Goal: Book appointment/travel/reservation

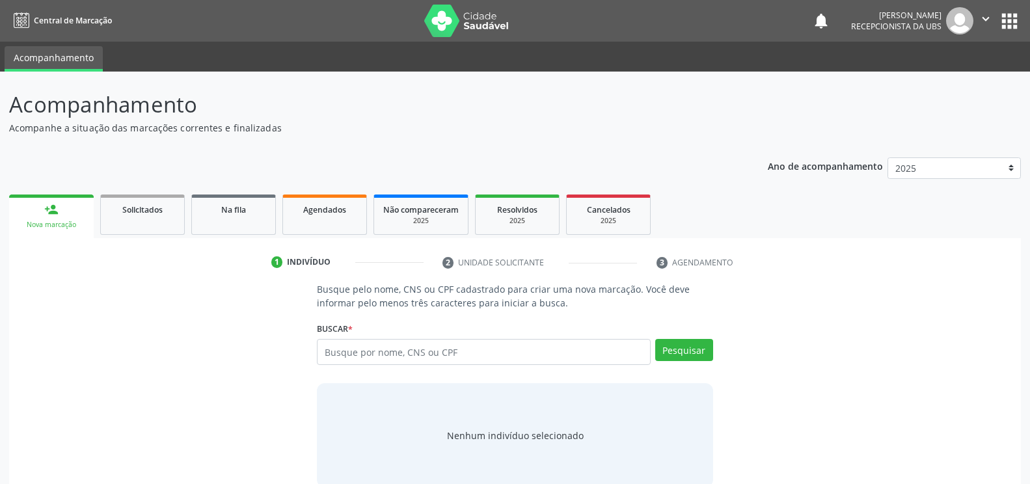
click at [331, 347] on input "text" at bounding box center [483, 352] width 333 height 26
click at [326, 351] on input "text" at bounding box center [483, 352] width 333 height 26
type input "70716208431"
click at [675, 351] on button "Pesquisar" at bounding box center [684, 350] width 58 height 22
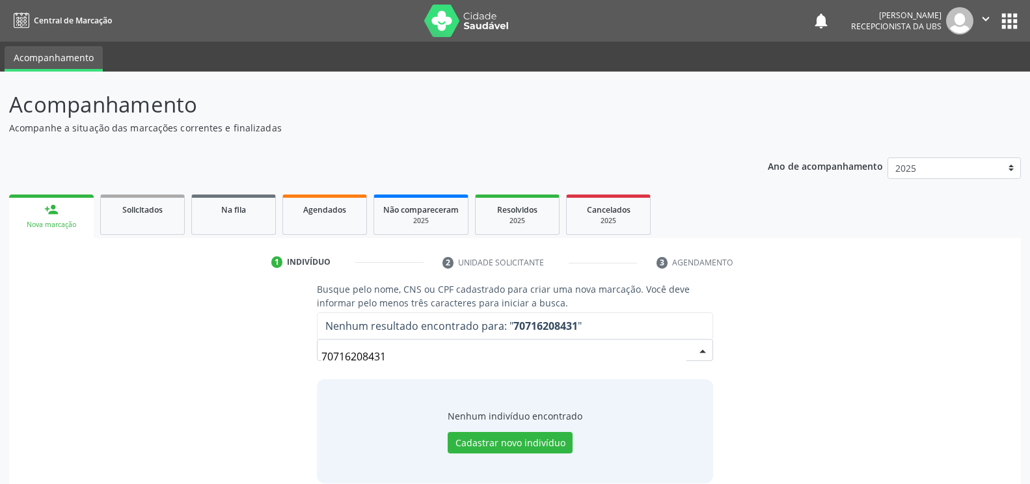
click at [390, 355] on input "70716208431" at bounding box center [504, 357] width 364 height 26
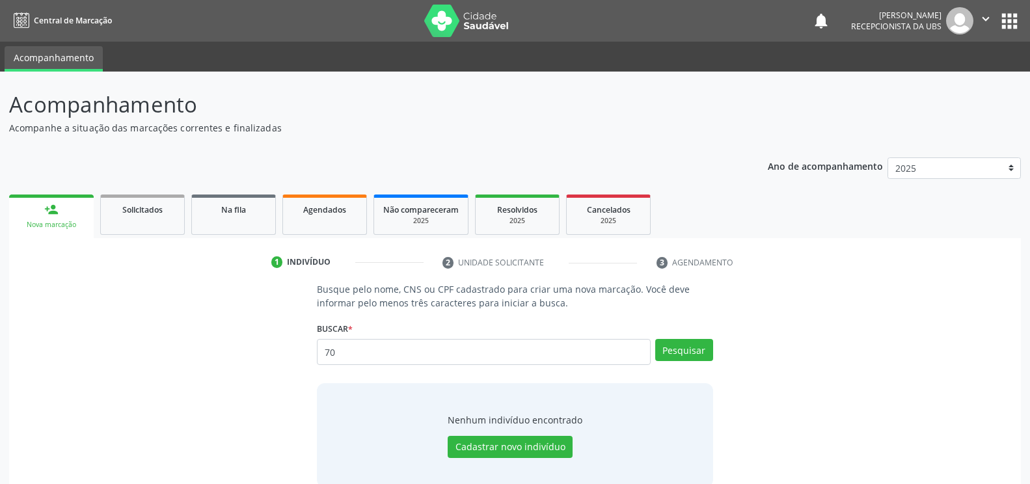
type input "7"
click at [325, 348] on input "text" at bounding box center [483, 352] width 333 height 26
type input "07589366480"
click at [696, 351] on button "Pesquisar" at bounding box center [684, 350] width 58 height 22
type input "07589366480"
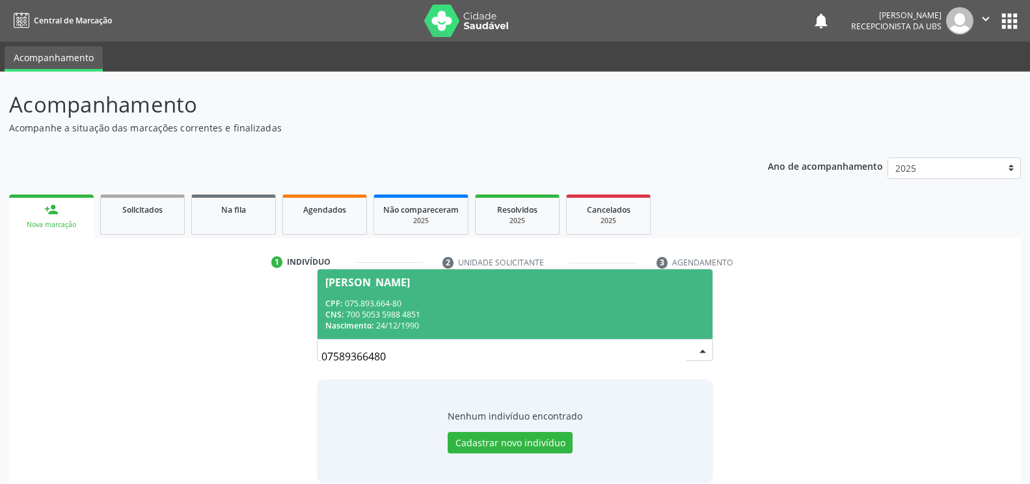
click at [376, 285] on div "[PERSON_NAME]" at bounding box center [367, 282] width 85 height 10
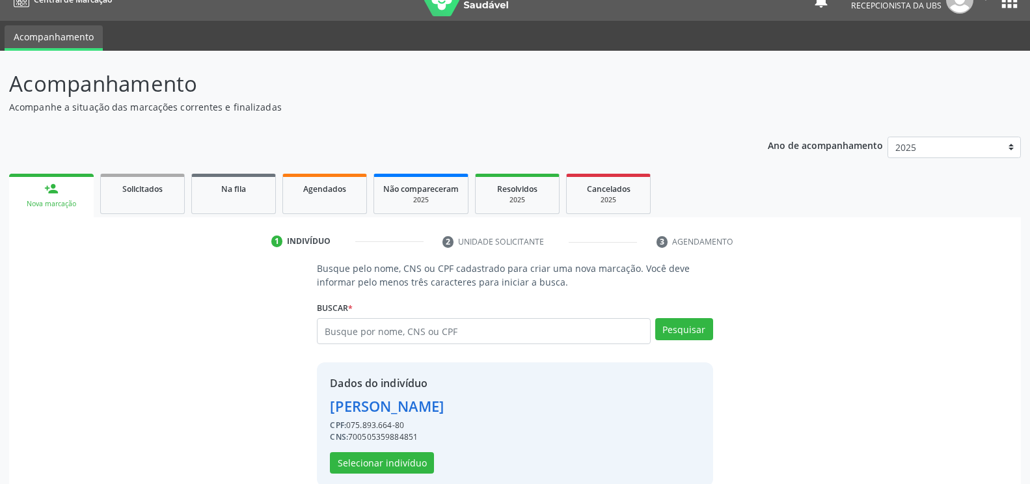
scroll to position [42, 0]
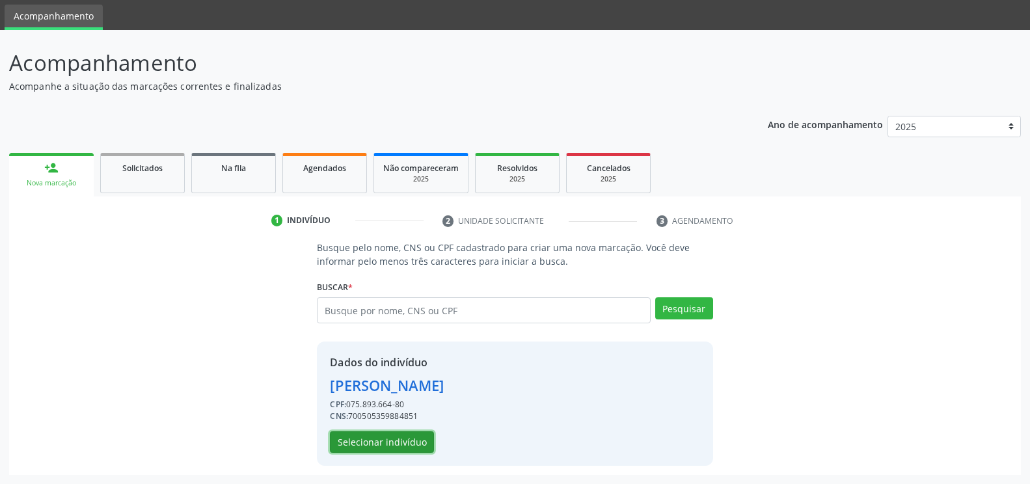
click at [355, 439] on button "Selecionar indivíduo" at bounding box center [382, 443] width 104 height 22
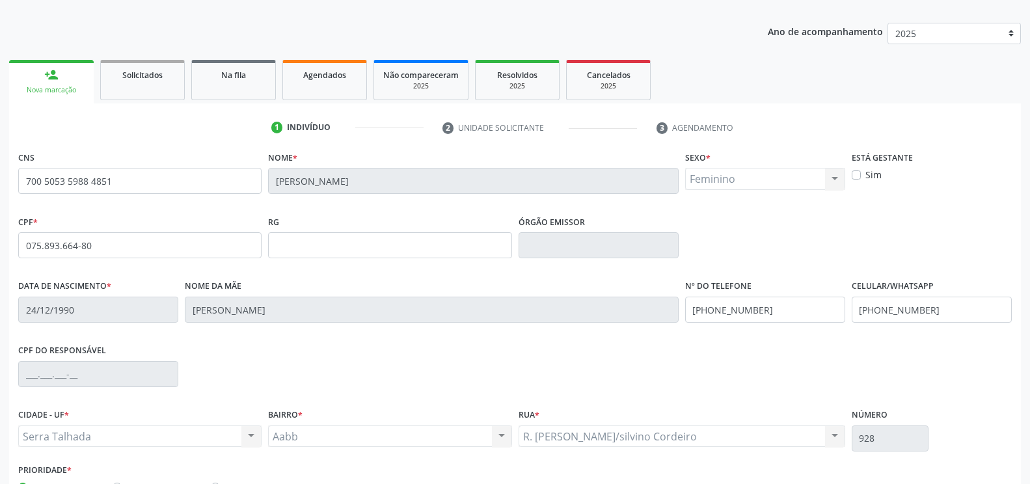
scroll to position [221, 0]
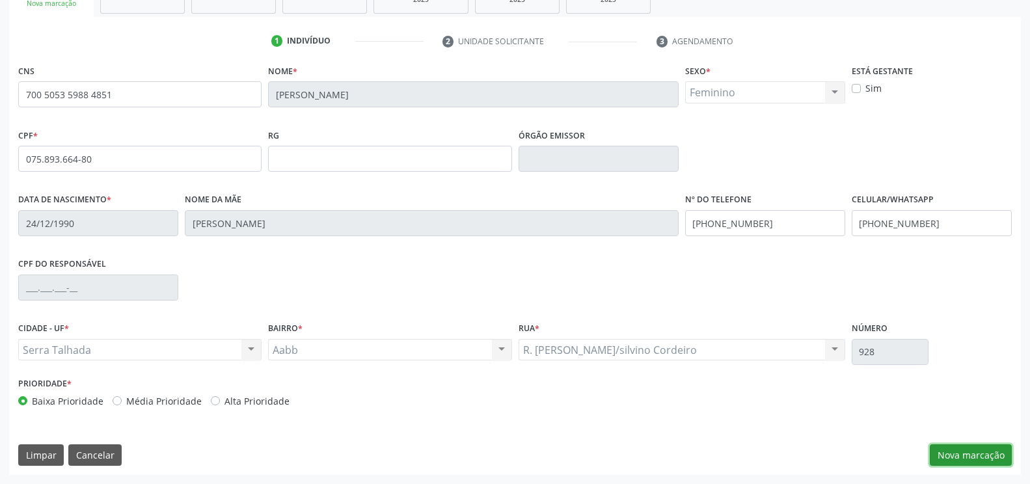
click at [955, 446] on button "Nova marcação" at bounding box center [971, 456] width 82 height 22
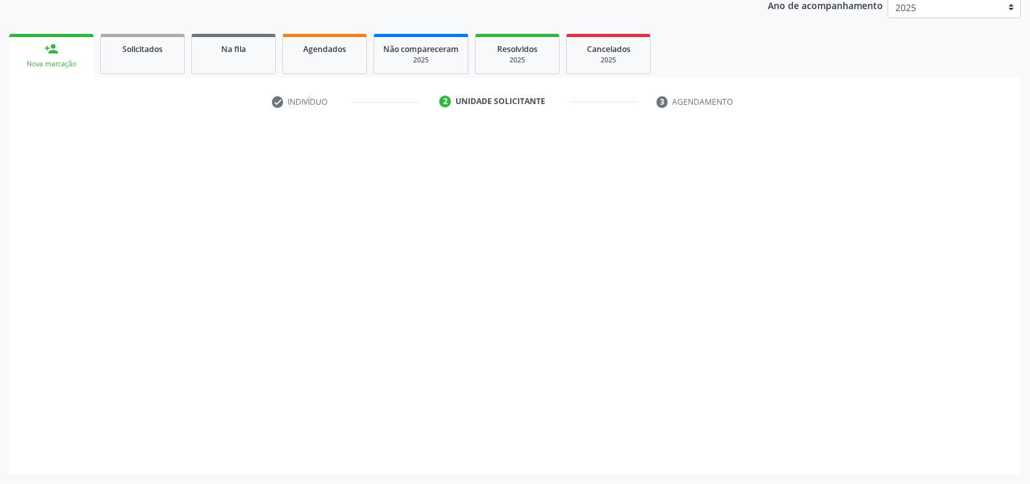
scroll to position [161, 0]
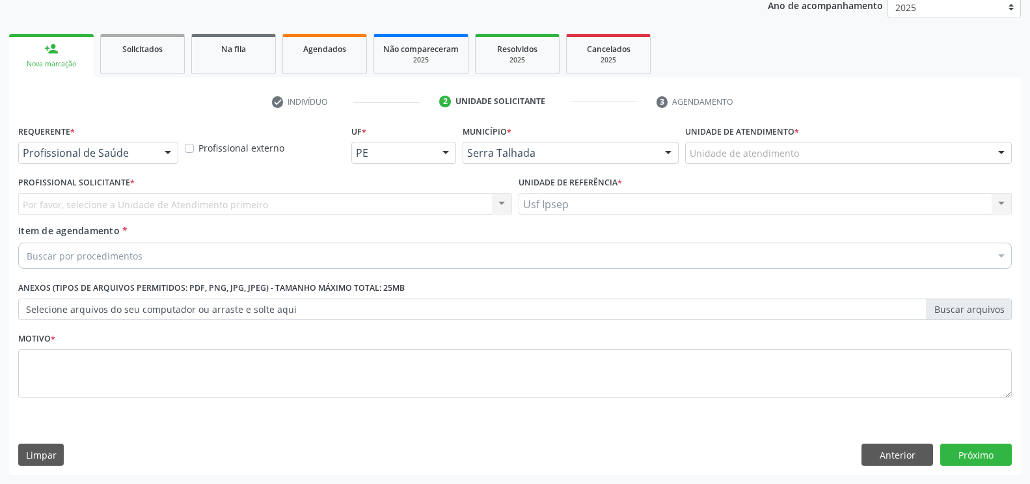
click at [171, 156] on div at bounding box center [168, 154] width 20 height 22
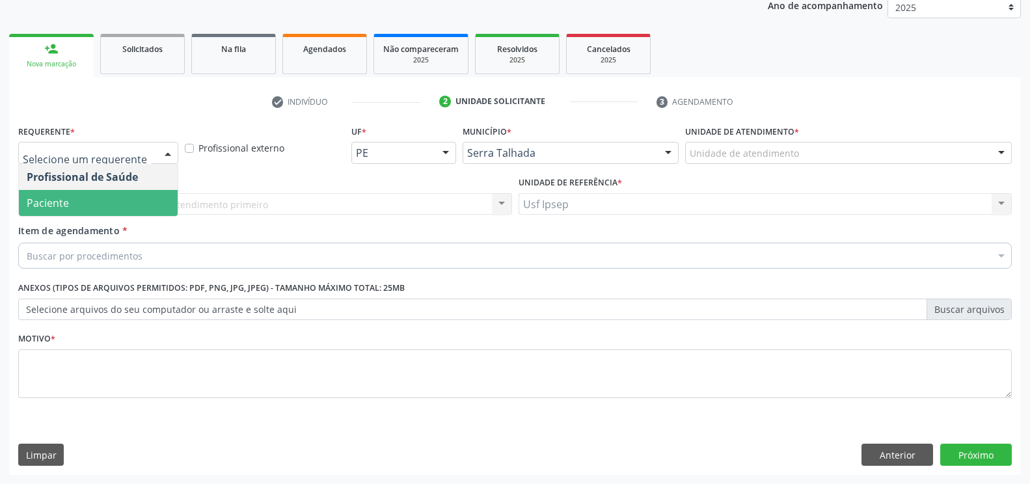
click at [120, 199] on span "Paciente" at bounding box center [98, 203] width 159 height 26
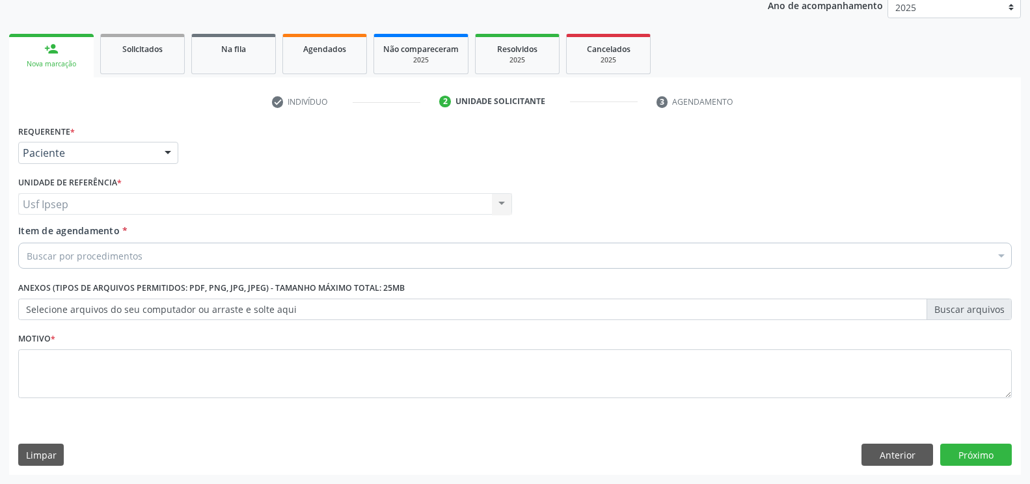
click at [62, 236] on span "Item de agendamento" at bounding box center [69, 231] width 102 height 12
click at [27, 243] on input "Item de agendamento *" at bounding box center [27, 256] width 0 height 26
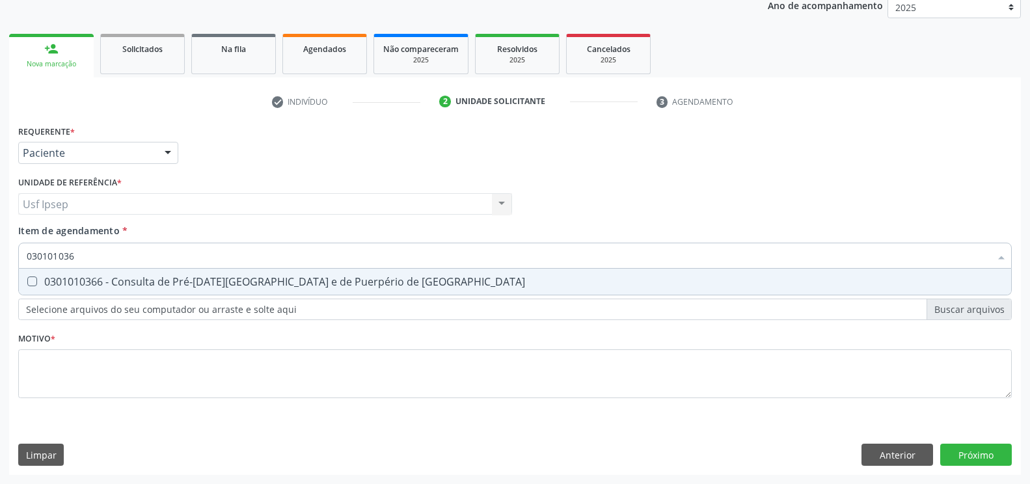
type input "0301010366"
click at [37, 281] on div "0301010366 - Consulta de Pré-[DATE][GEOGRAPHIC_DATA] e de Puerpério de [GEOGRAP…" at bounding box center [515, 282] width 977 height 10
checkbox Risco "true"
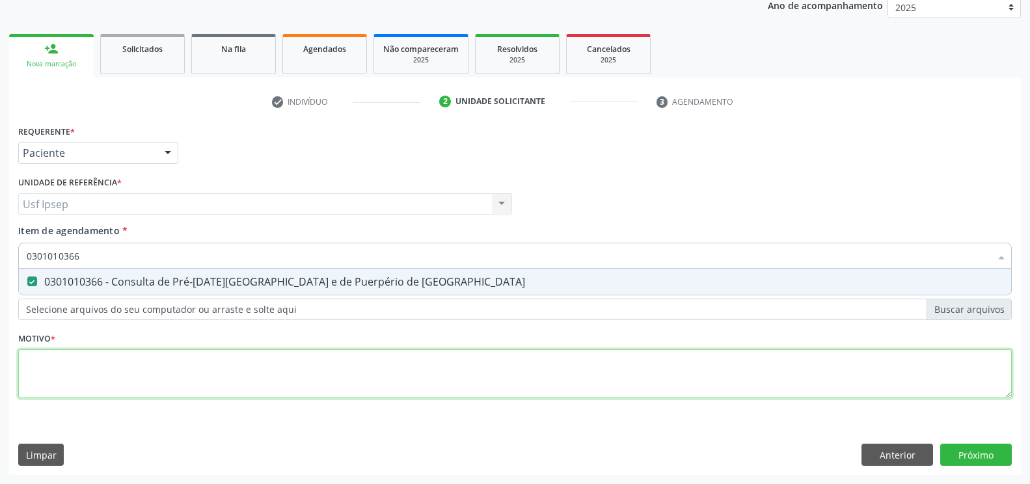
click at [42, 376] on div "Requerente * Paciente Profissional de Saúde Paciente Nenhum resultado encontrad…" at bounding box center [515, 269] width 994 height 295
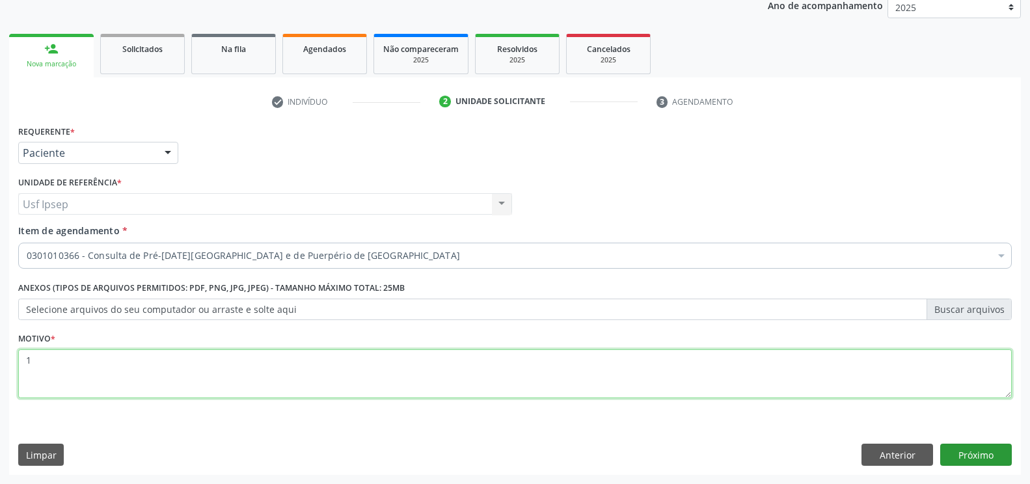
type textarea "1"
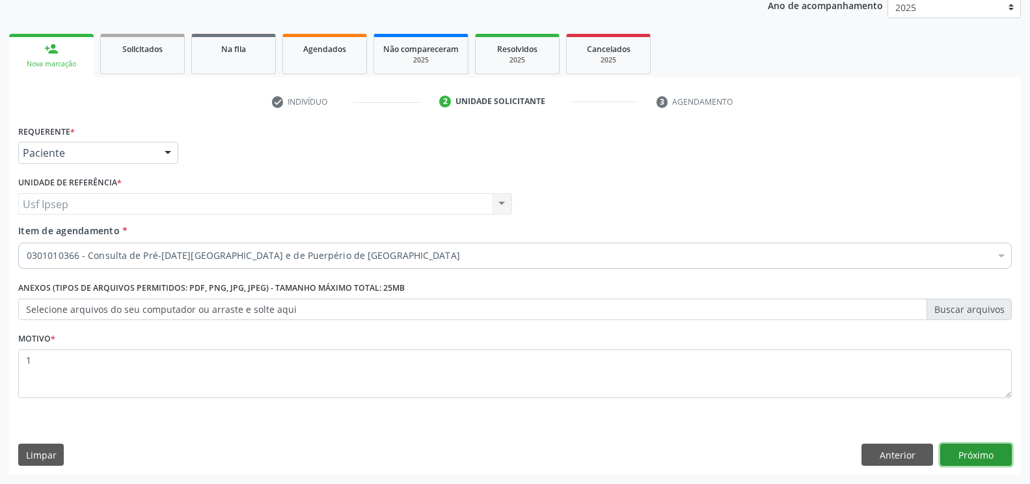
click at [984, 455] on button "Próximo" at bounding box center [976, 455] width 72 height 22
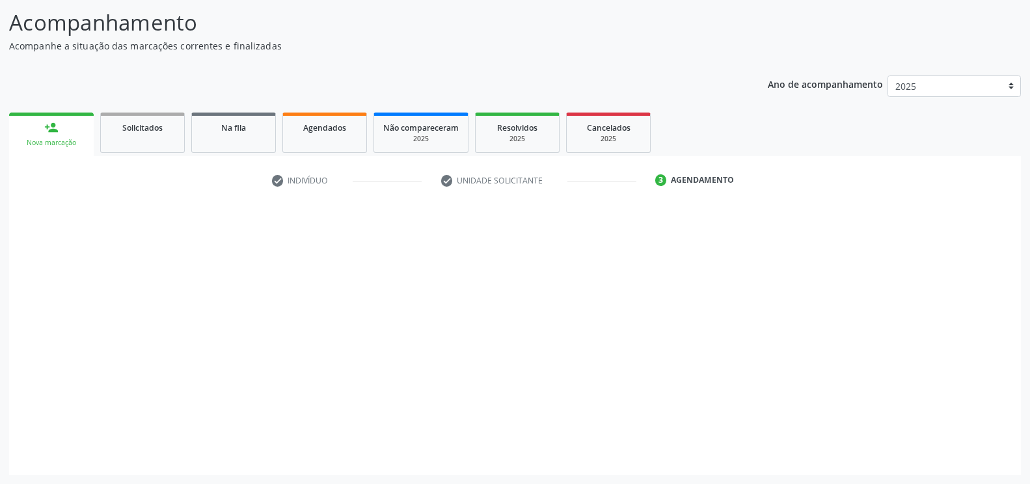
scroll to position [82, 0]
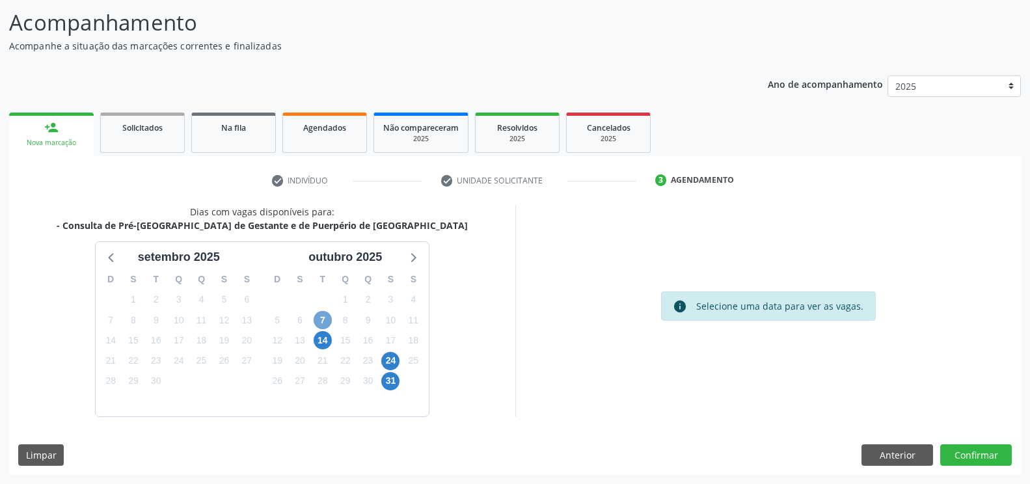
click at [323, 320] on span "7" at bounding box center [323, 320] width 18 height 18
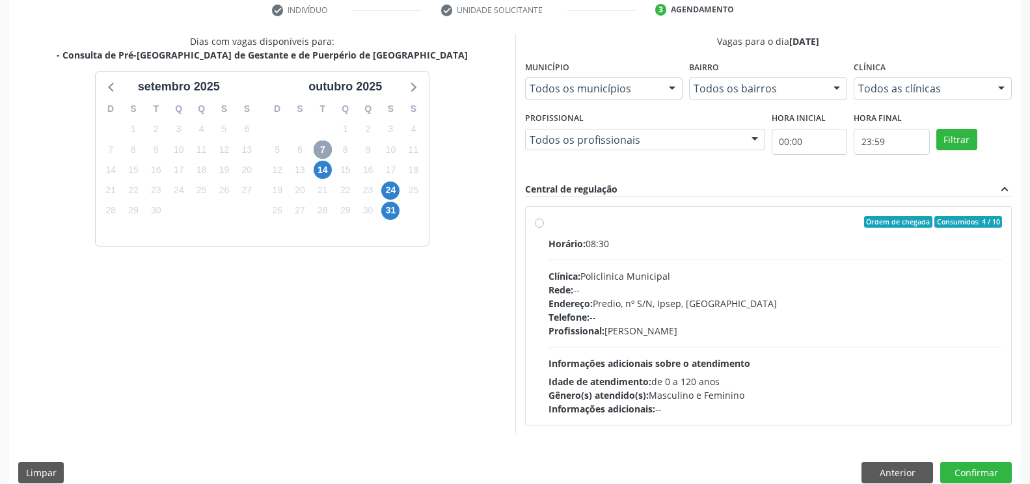
scroll to position [270, 0]
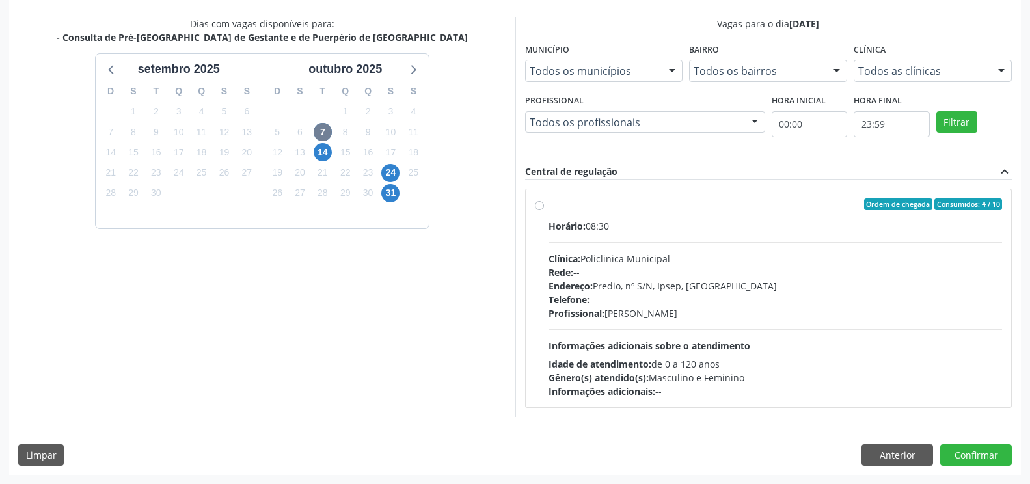
click at [549, 206] on label "Ordem de chegada Consumidos: 4 / 10 Horário: 08:30 Clínica: Policlinica Municip…" at bounding box center [776, 299] width 454 height 200
click at [535, 206] on input "Ordem de chegada Consumidos: 4 / 10 Horário: 08:30 Clínica: Policlinica Municip…" at bounding box center [539, 205] width 9 height 12
radio input "true"
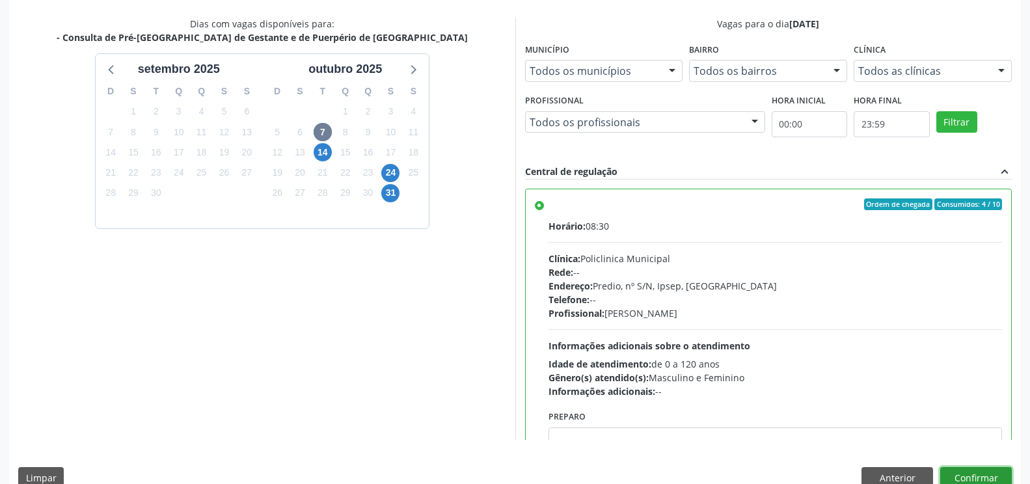
click at [977, 478] on button "Confirmar" at bounding box center [976, 478] width 72 height 22
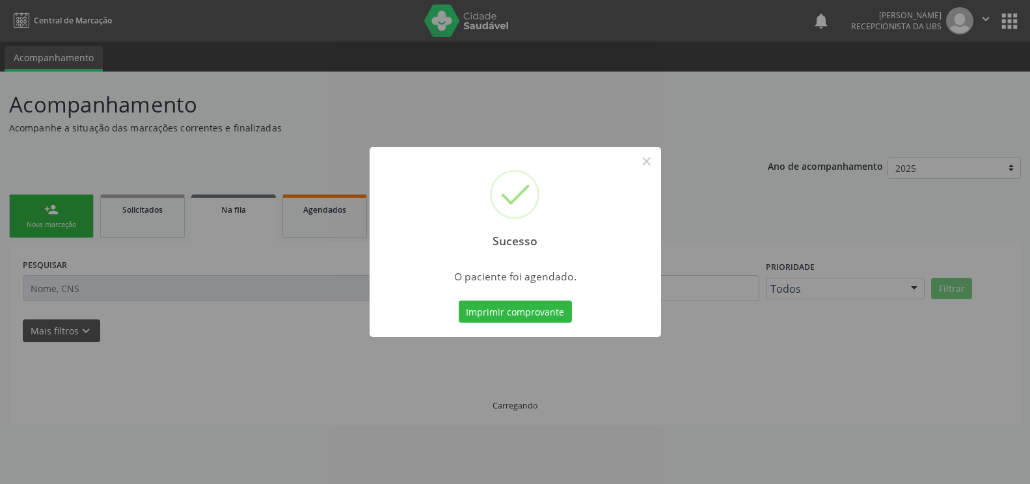
scroll to position [0, 0]
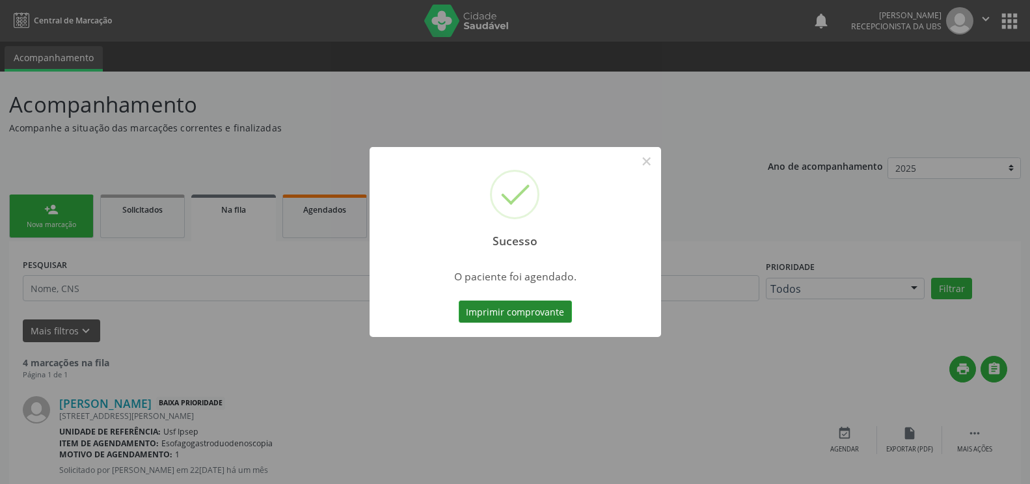
click at [476, 313] on button "Imprimir comprovante" at bounding box center [515, 312] width 113 height 22
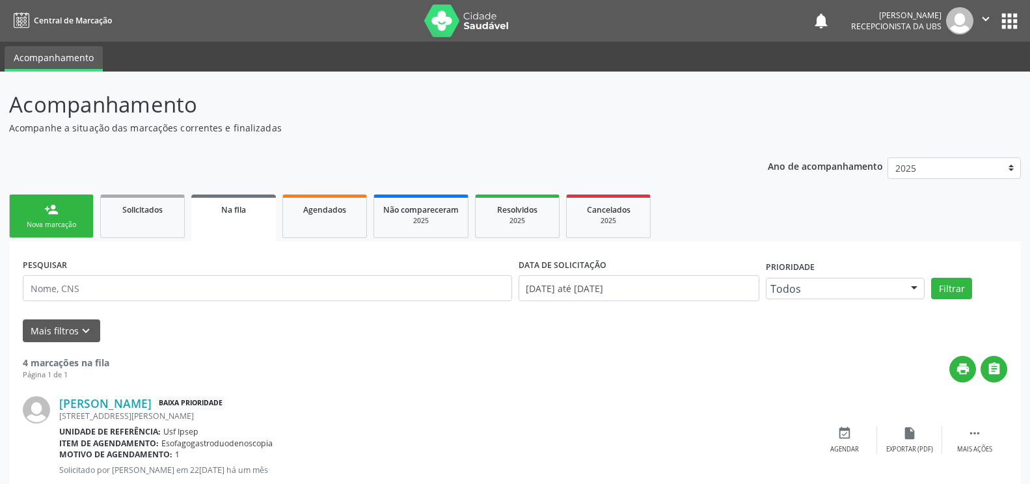
click at [18, 230] on link "person_add Nova marcação" at bounding box center [51, 217] width 85 height 44
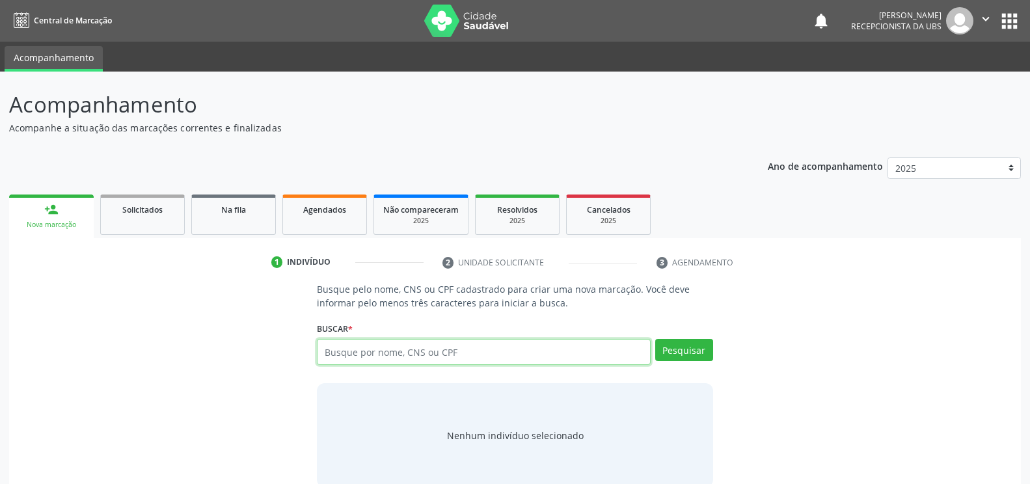
click at [333, 351] on input "text" at bounding box center [483, 352] width 333 height 26
click at [323, 348] on input "text" at bounding box center [483, 352] width 333 height 26
type input "04879089532"
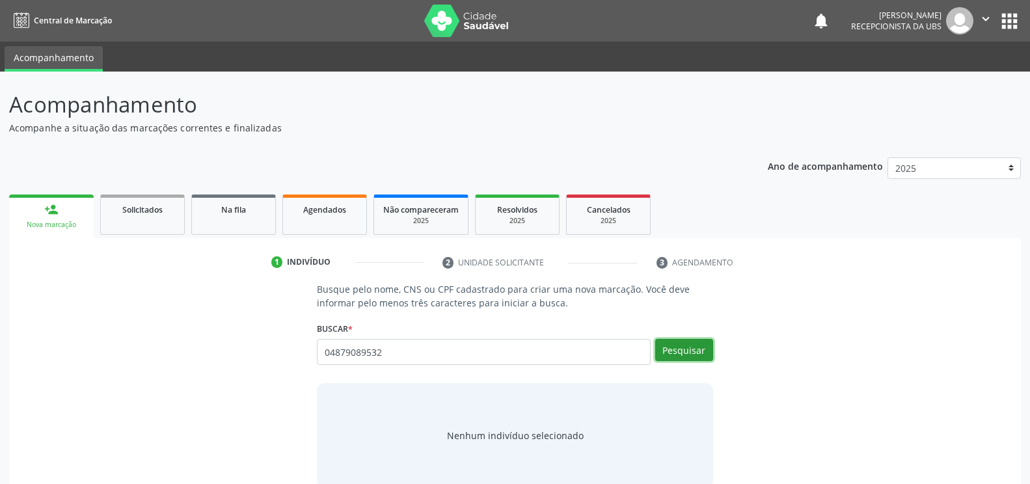
click at [667, 350] on button "Pesquisar" at bounding box center [684, 350] width 58 height 22
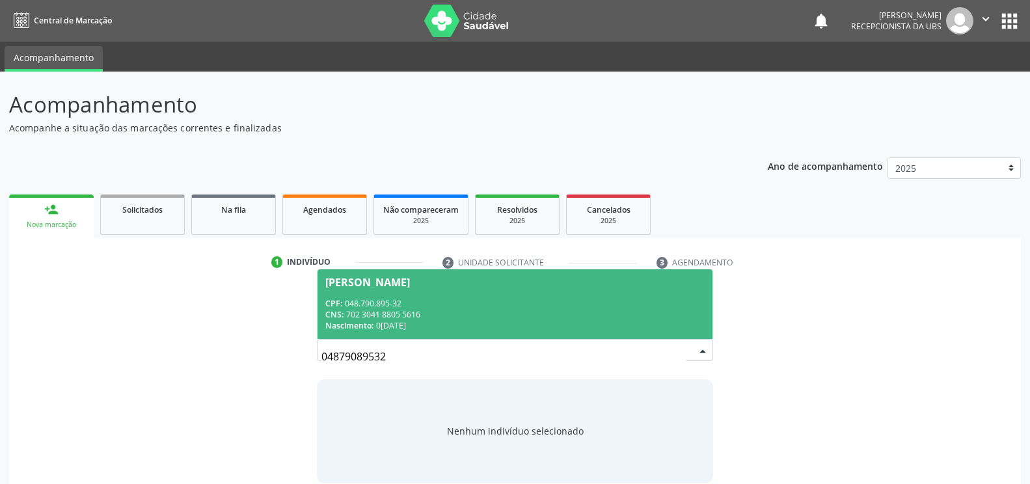
click at [337, 285] on div "[PERSON_NAME]" at bounding box center [367, 282] width 85 height 10
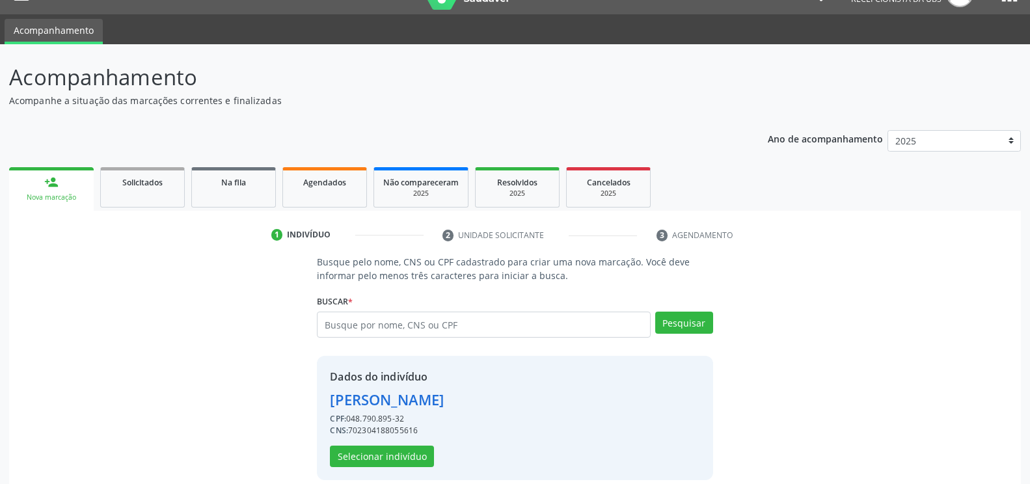
scroll to position [42, 0]
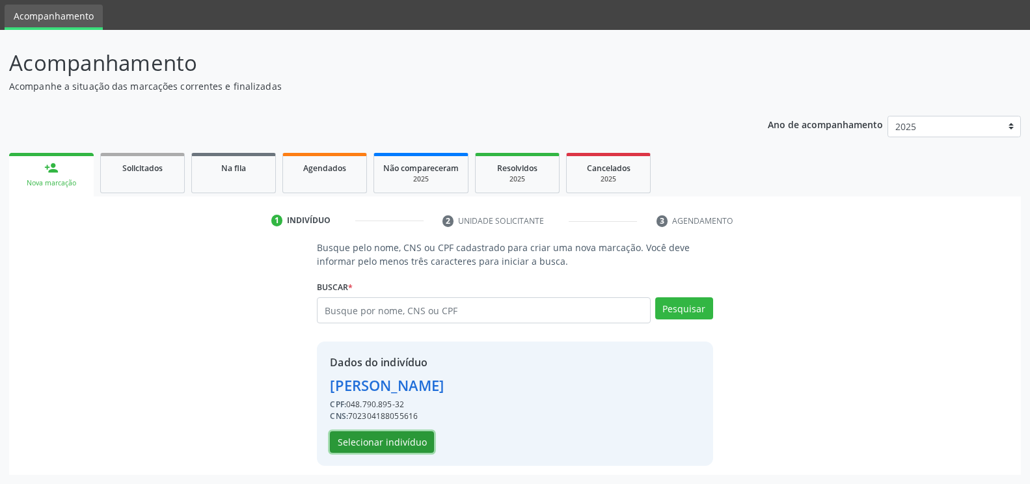
click at [369, 439] on button "Selecionar indivíduo" at bounding box center [382, 443] width 104 height 22
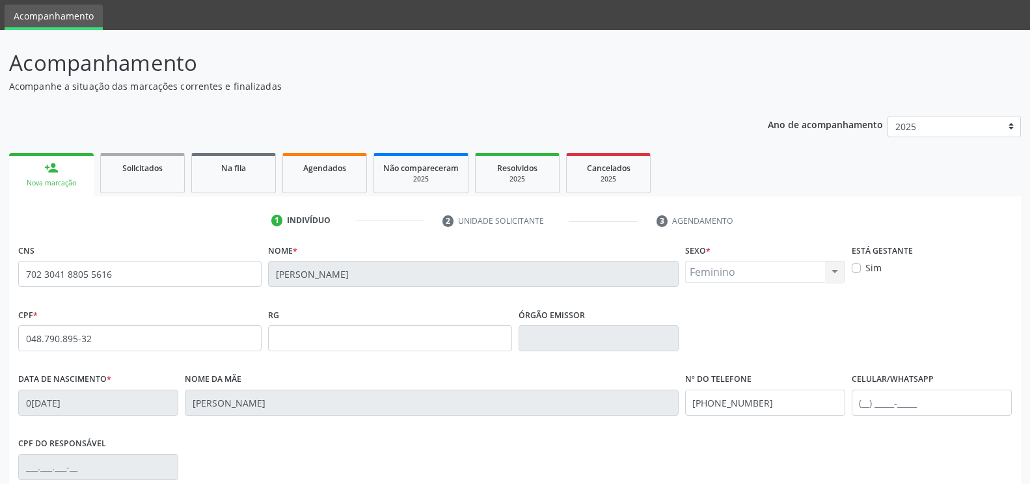
scroll to position [221, 0]
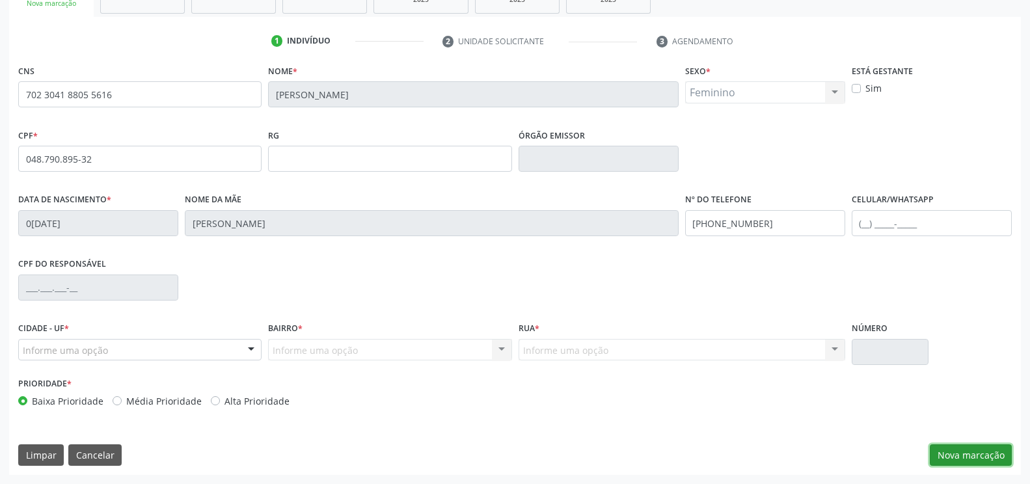
click at [951, 458] on button "Nova marcação" at bounding box center [971, 456] width 82 height 22
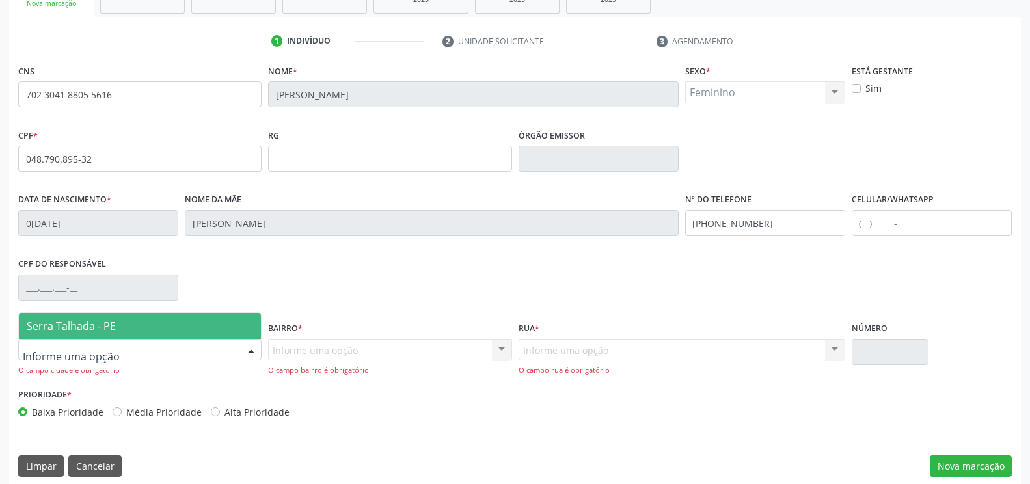
drag, startPoint x: 652, startPoint y: 402, endPoint x: 37, endPoint y: 354, distance: 616.3
click at [56, 331] on span "Serra Talhada - PE" at bounding box center [71, 326] width 89 height 14
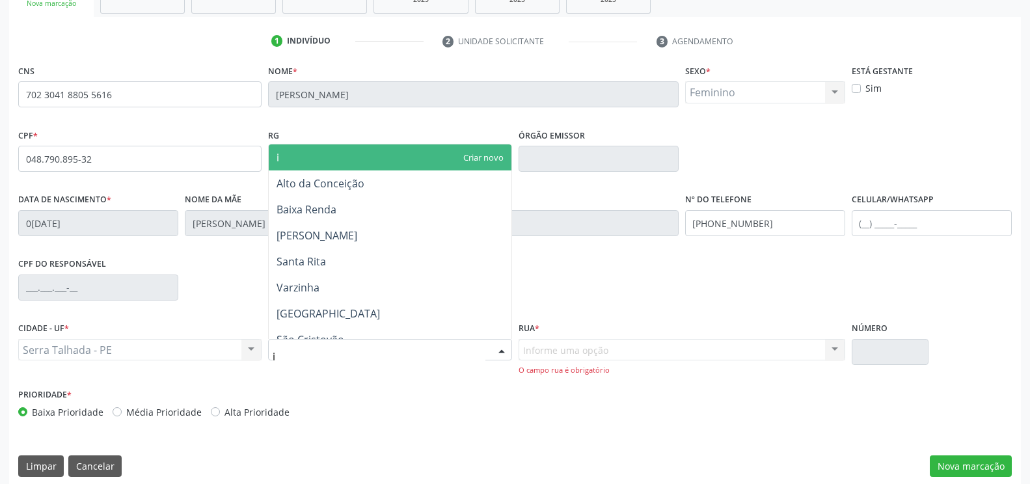
type input "ip"
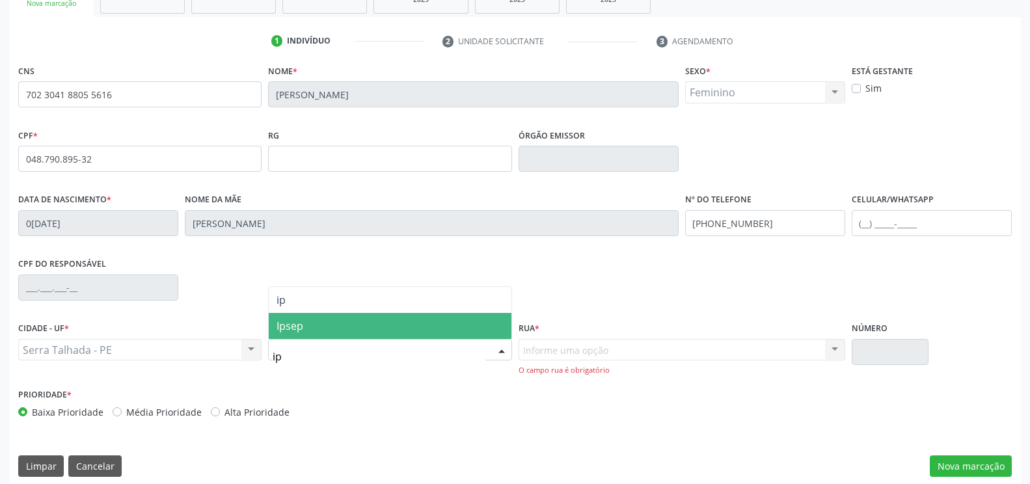
click at [282, 338] on span "Ipsep" at bounding box center [390, 326] width 242 height 26
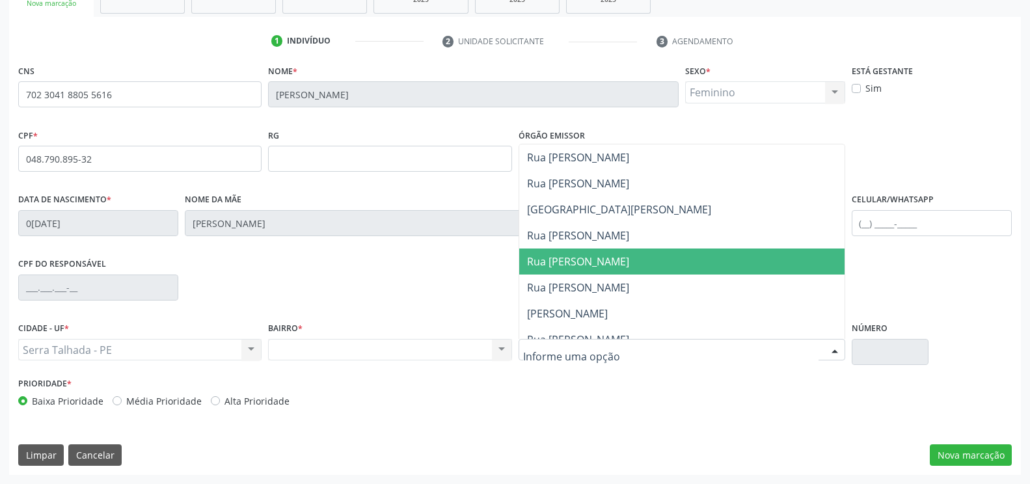
click at [557, 254] on span "Rua [PERSON_NAME]" at bounding box center [578, 261] width 102 height 14
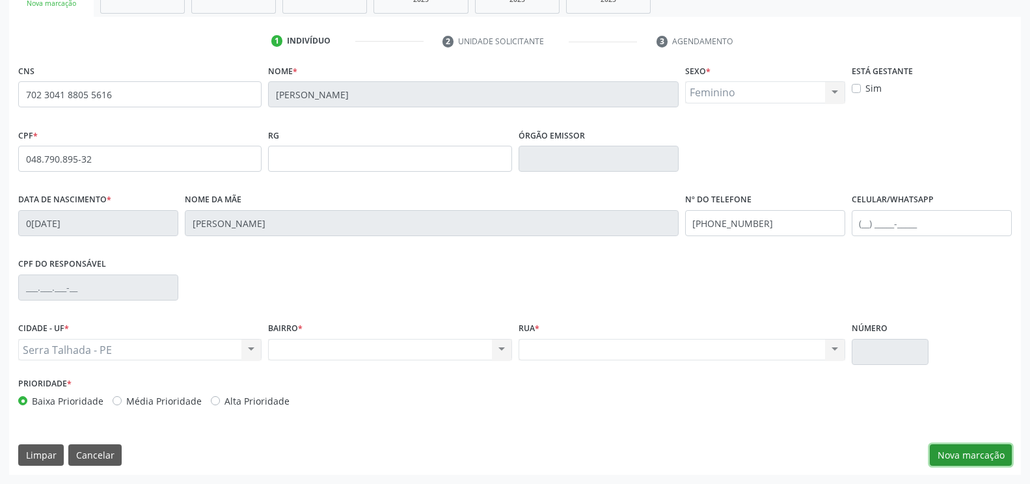
click at [960, 451] on button "Nova marcação" at bounding box center [971, 456] width 82 height 22
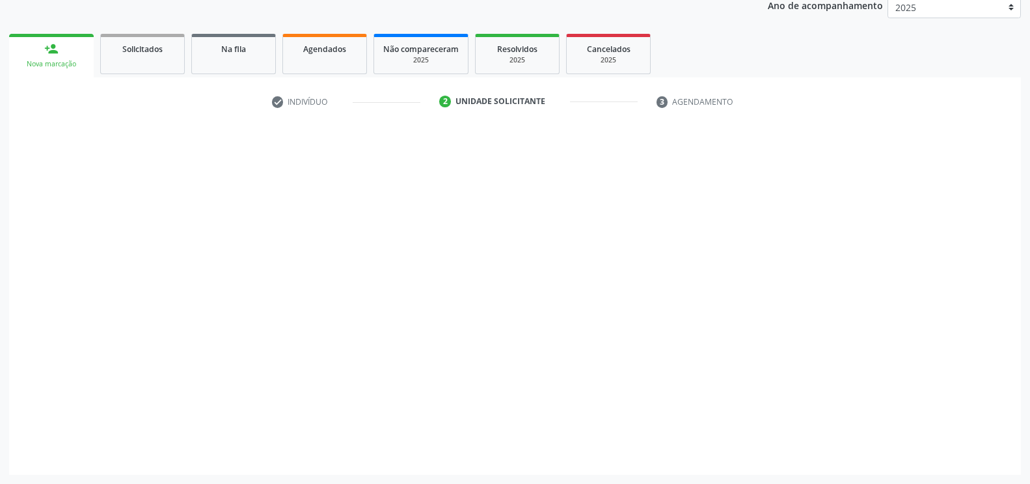
scroll to position [161, 0]
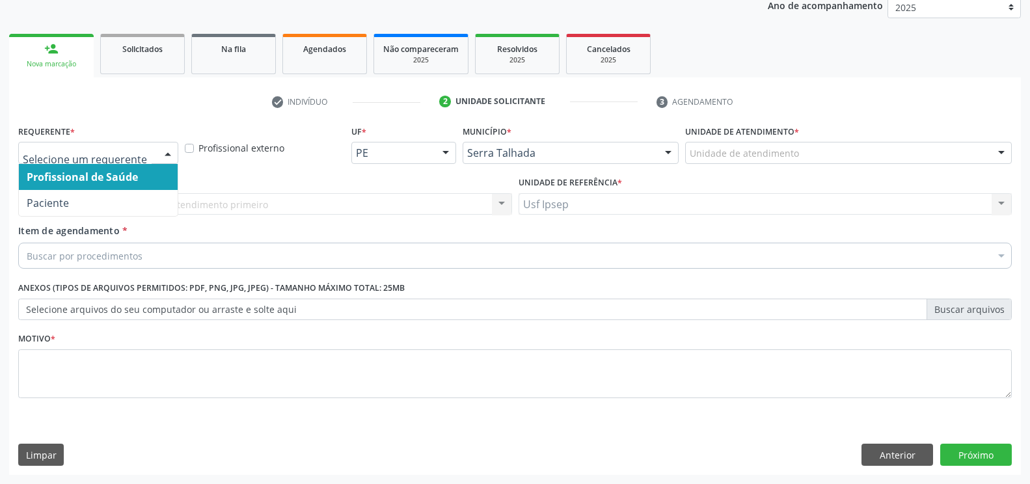
click at [163, 154] on div at bounding box center [168, 154] width 20 height 22
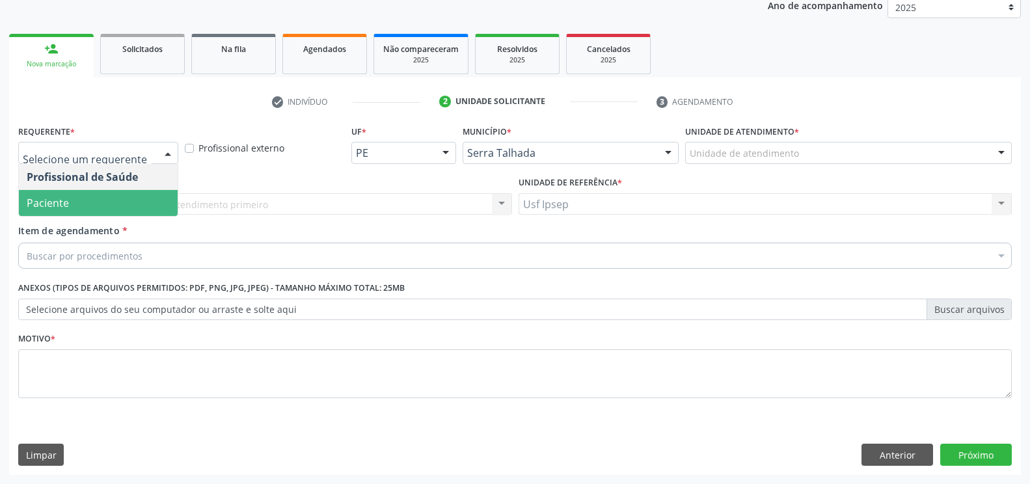
click at [136, 199] on span "Paciente" at bounding box center [98, 203] width 159 height 26
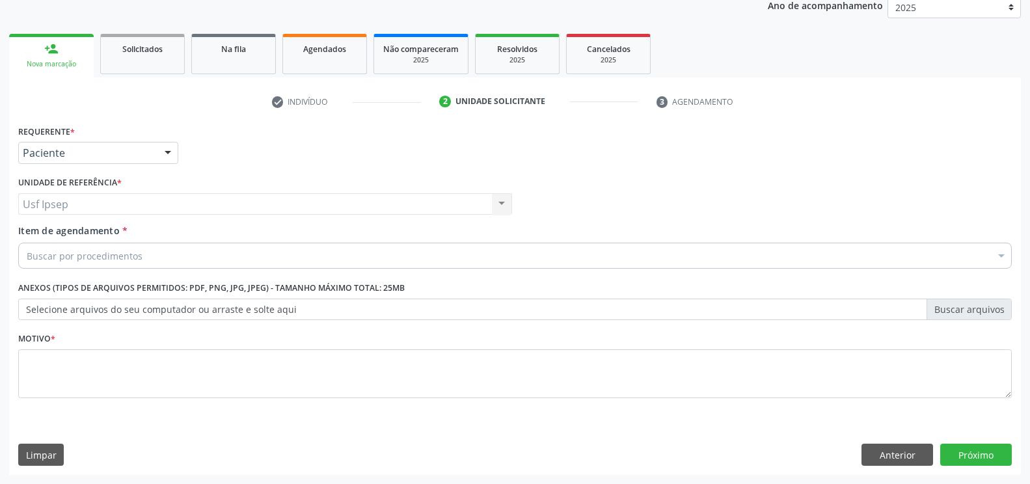
click at [55, 238] on div "Item de agendamento * Buscar por procedimentos Selecionar todos 0304070076 - .Q…" at bounding box center [515, 244] width 994 height 41
click at [30, 230] on span "Item de agendamento" at bounding box center [69, 231] width 102 height 12
click at [27, 243] on input "Item de agendamento *" at bounding box center [27, 256] width 0 height 26
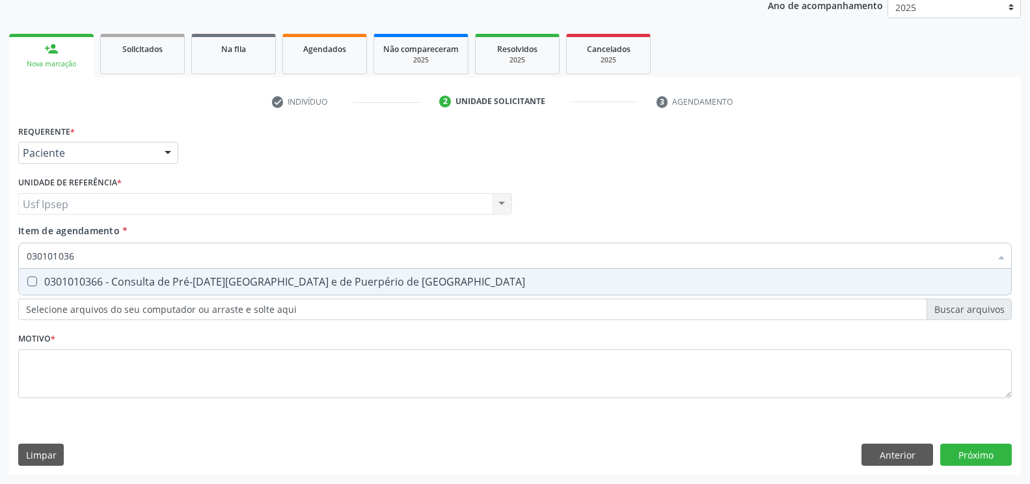
type input "0301010366"
click at [24, 281] on div at bounding box center [24, 282] width 10 height 10
checkbox Risco "true"
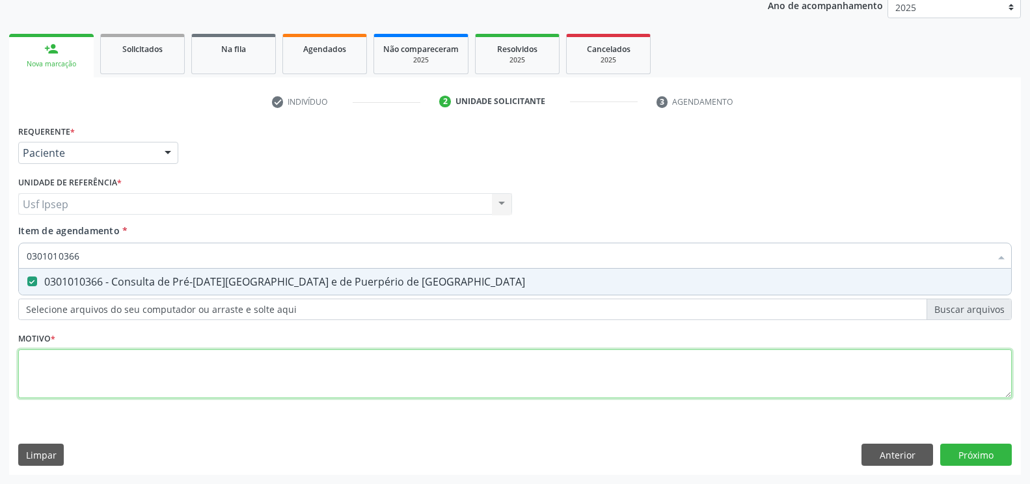
click at [37, 369] on div "Requerente * Paciente Profissional de Saúde Paciente Nenhum resultado encontrad…" at bounding box center [515, 269] width 994 height 295
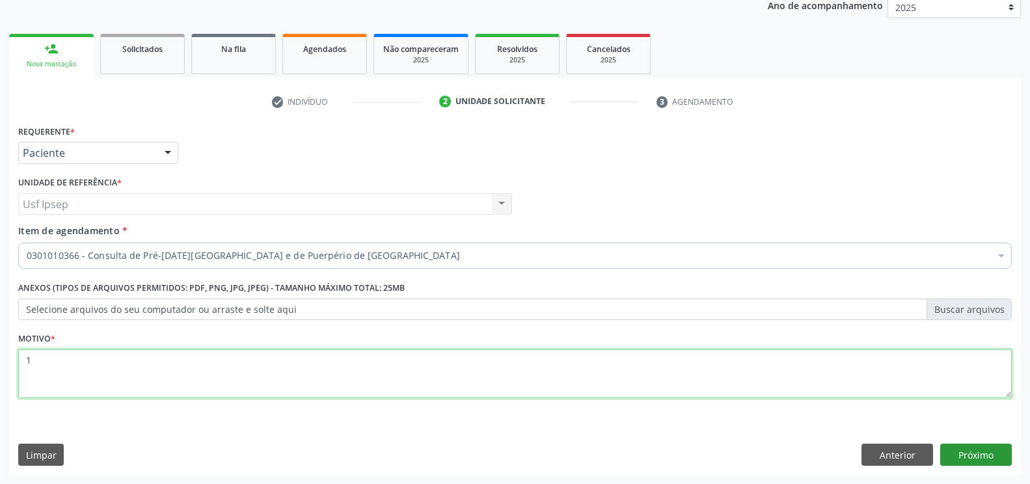
type textarea "1"
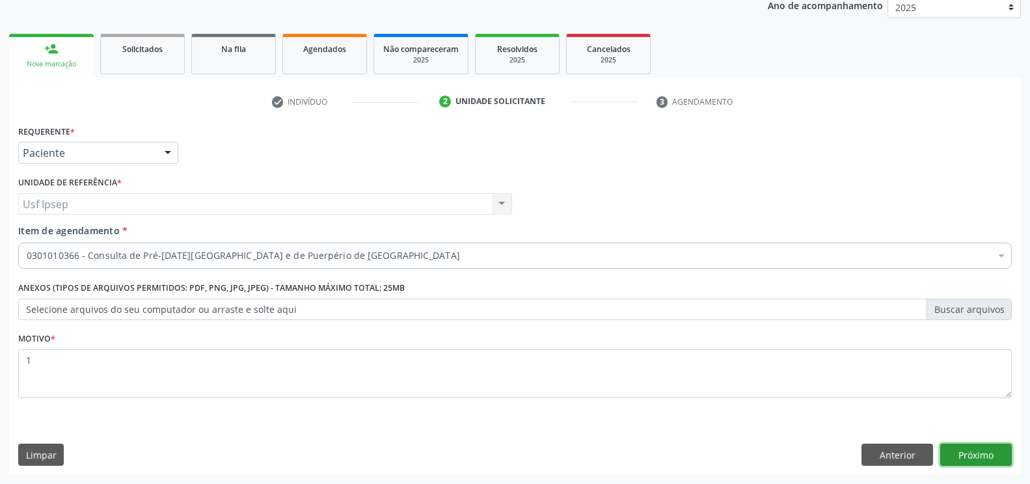
click at [976, 460] on button "Próximo" at bounding box center [976, 455] width 72 height 22
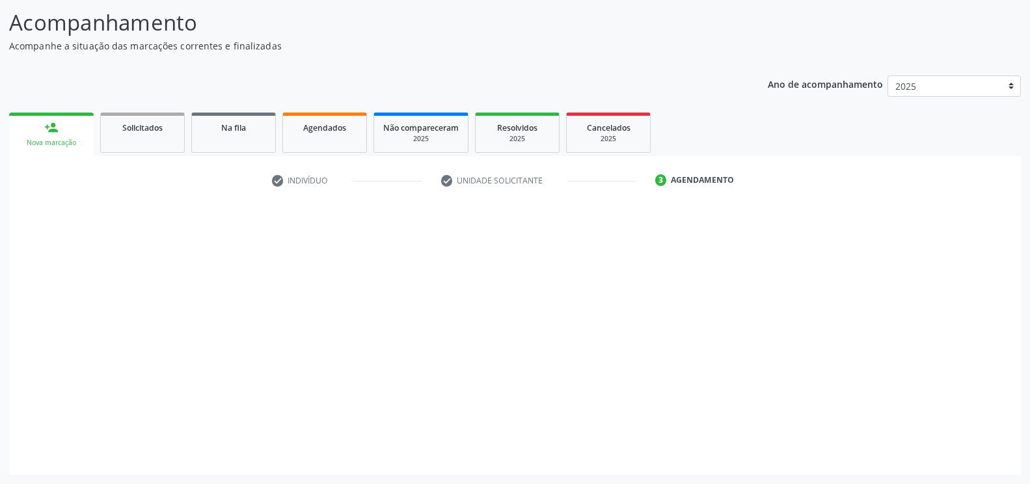
scroll to position [82, 0]
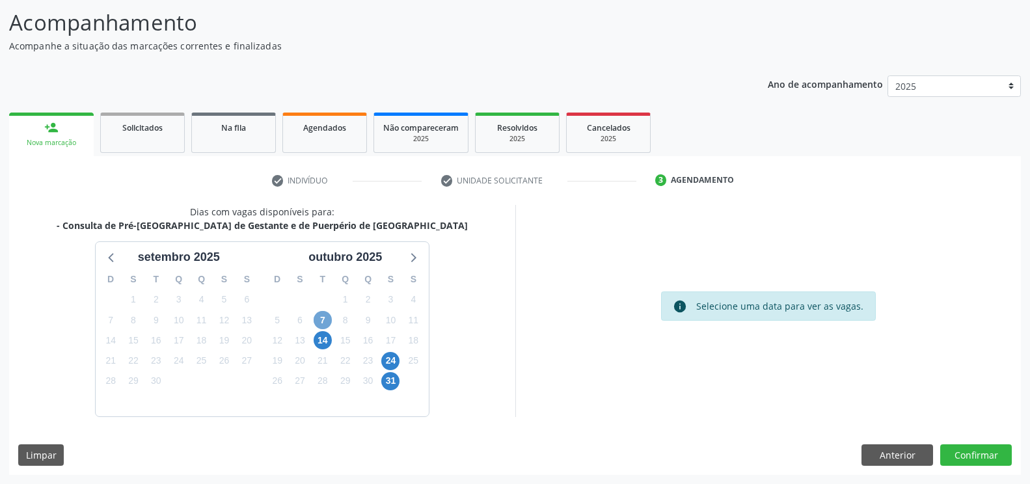
click at [322, 325] on span "7" at bounding box center [323, 320] width 18 height 18
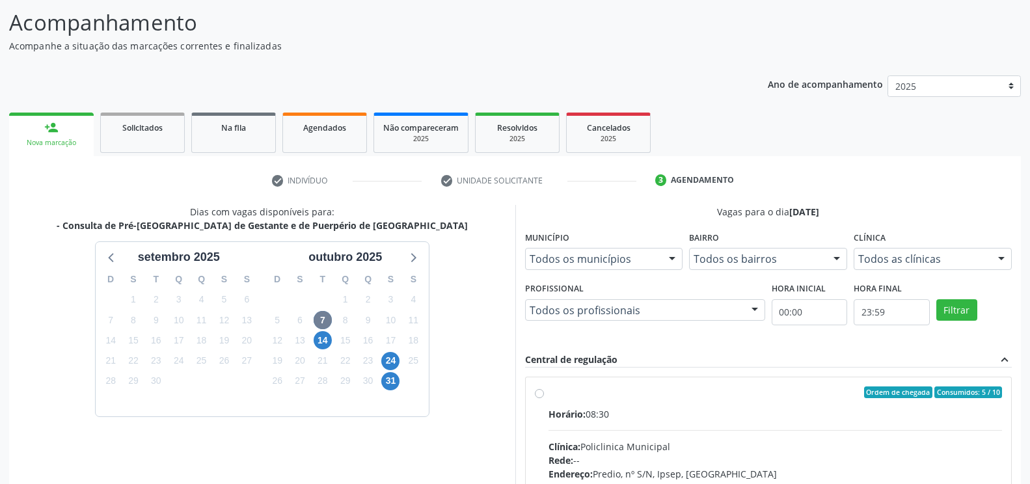
click at [545, 394] on div "Ordem de chegada Consumidos: 5 / 10 Horário: 08:30 Clínica: Policlinica Municip…" at bounding box center [769, 487] width 468 height 200
radio input "true"
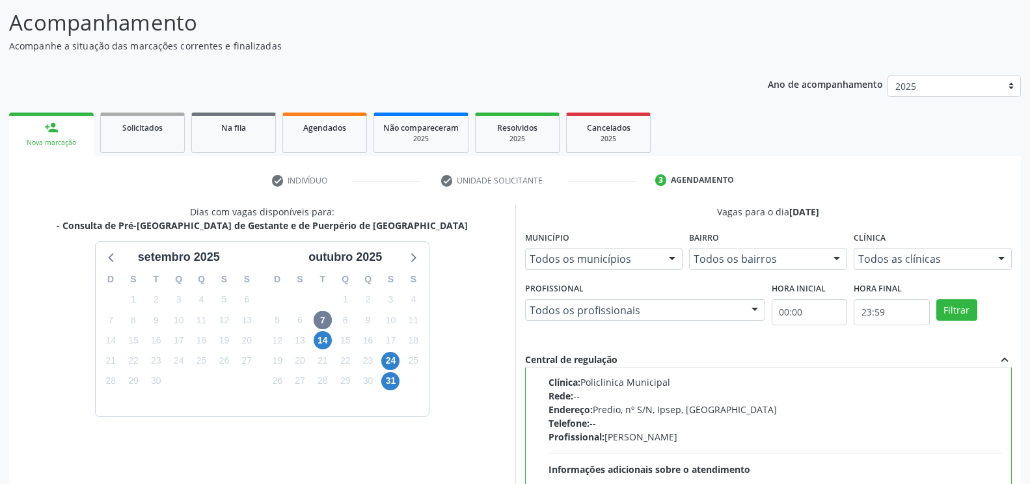
scroll to position [294, 0]
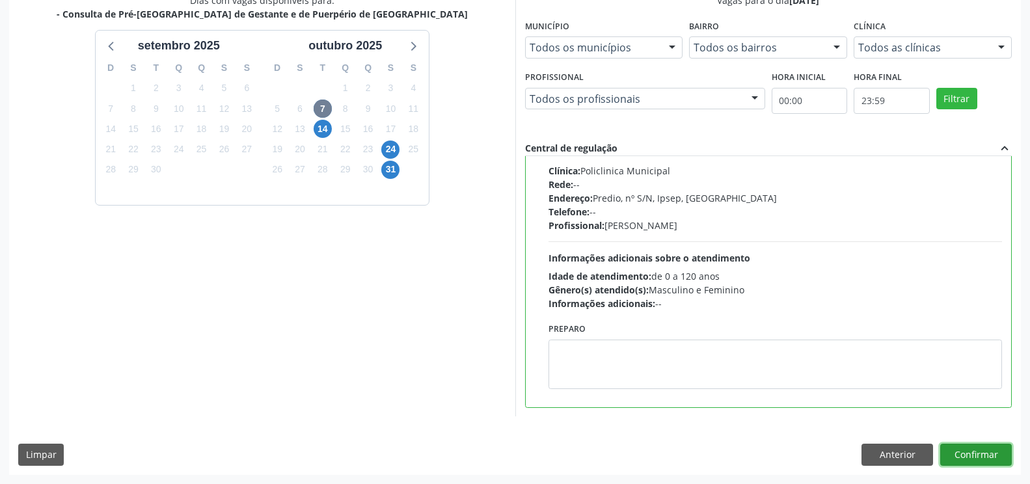
click at [959, 457] on button "Confirmar" at bounding box center [976, 455] width 72 height 22
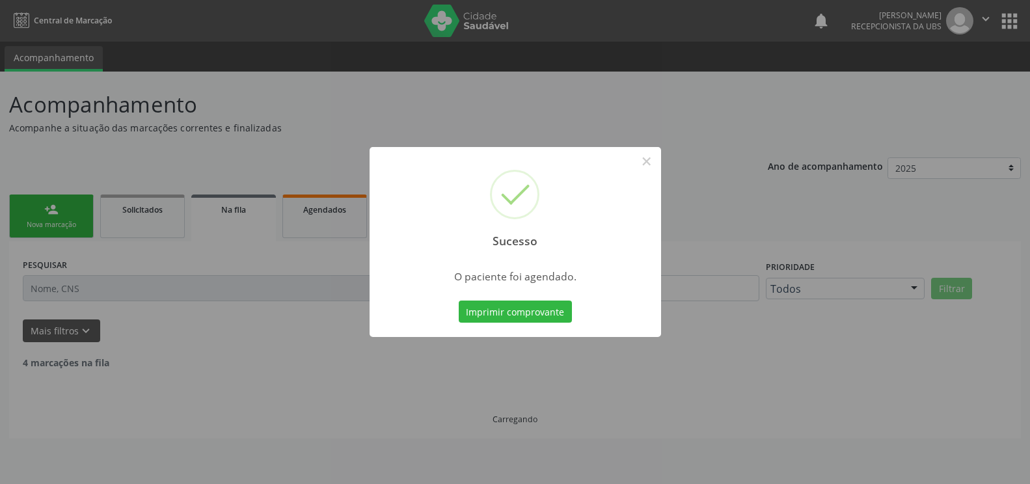
scroll to position [0, 0]
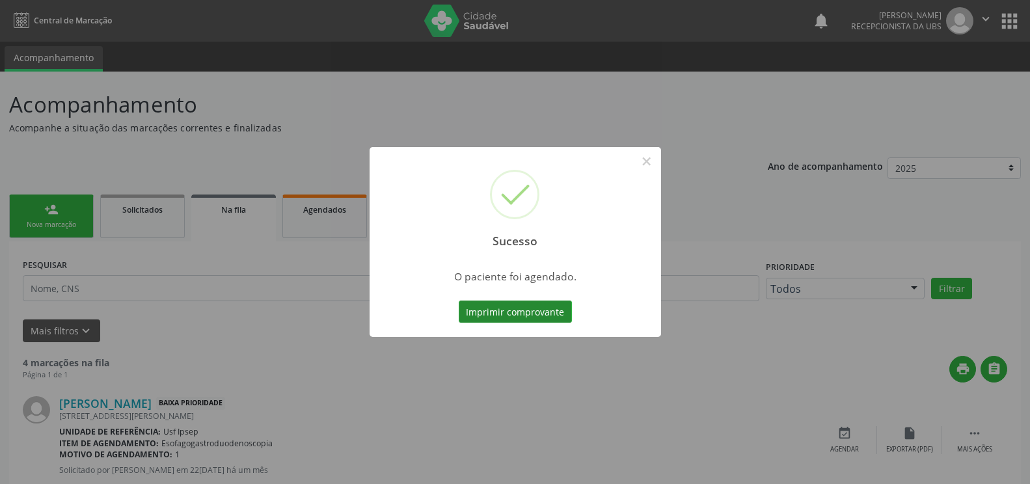
click at [480, 318] on button "Imprimir comprovante" at bounding box center [515, 312] width 113 height 22
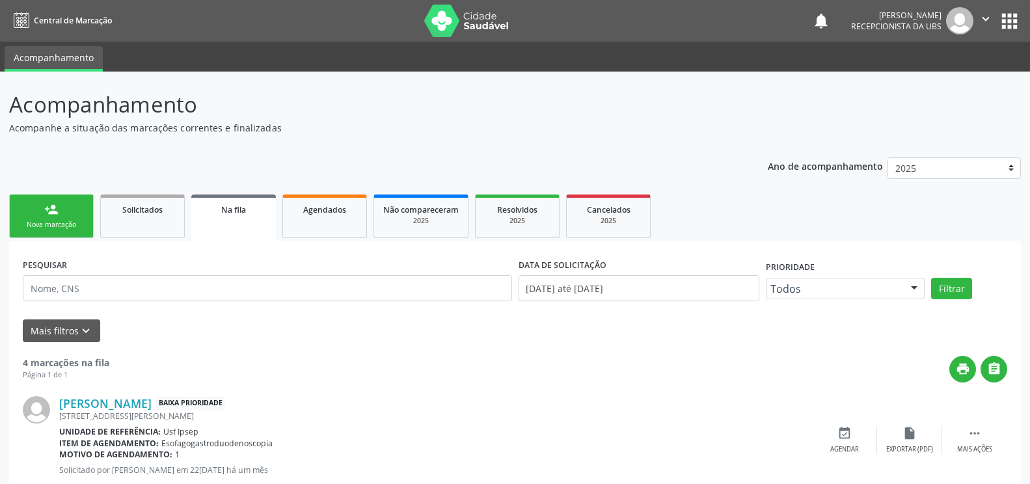
click at [46, 224] on div "Nova marcação" at bounding box center [51, 225] width 65 height 10
click at [51, 226] on div "Nova marcação" at bounding box center [51, 225] width 65 height 10
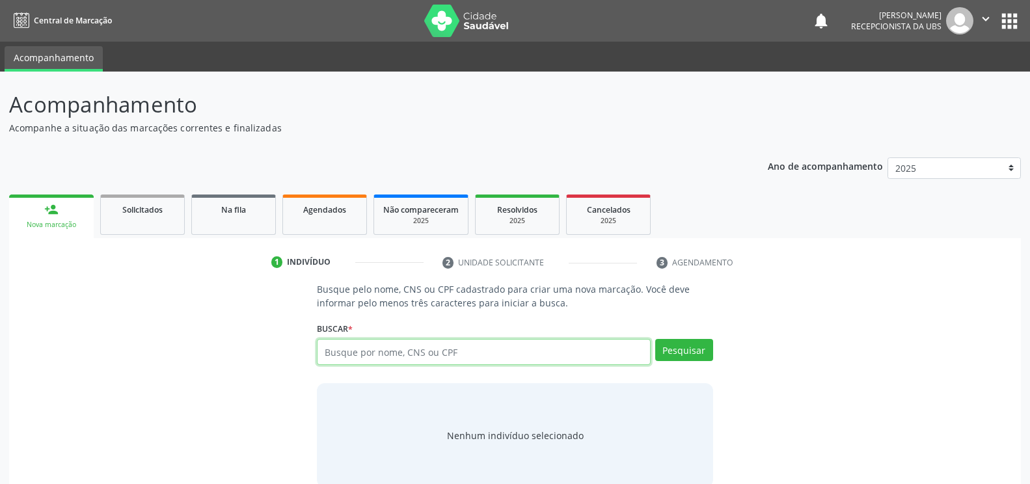
click at [334, 350] on input "text" at bounding box center [483, 352] width 333 height 26
type input "0"
type input "10716208431"
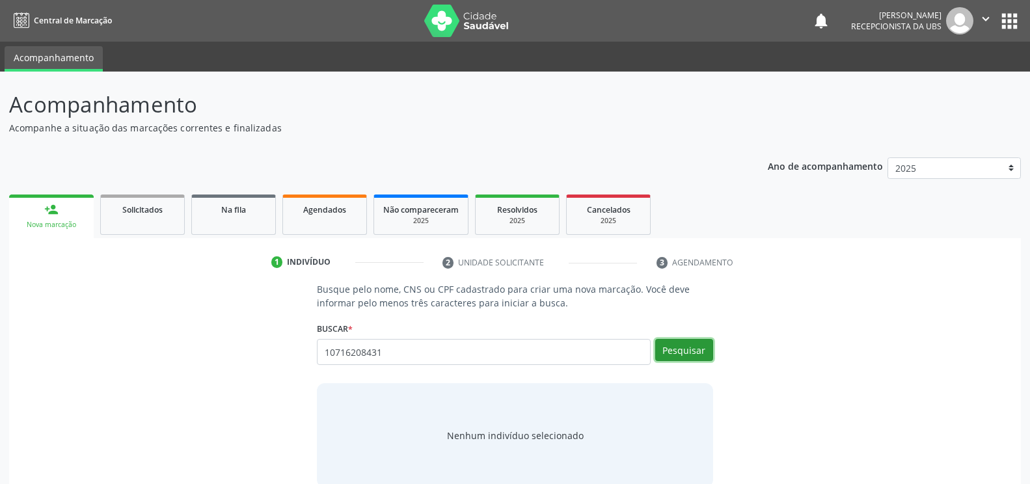
click at [683, 354] on button "Pesquisar" at bounding box center [684, 350] width 58 height 22
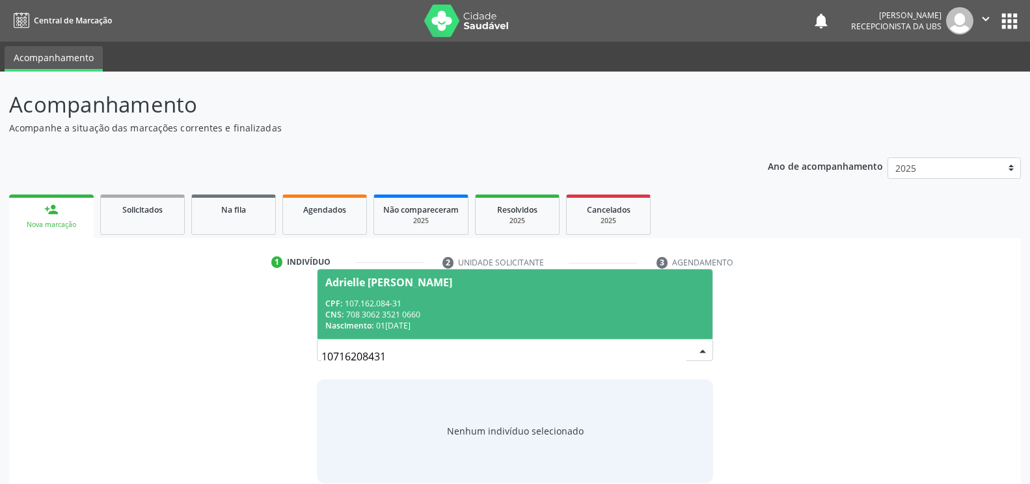
click at [404, 289] on span "Adrielle [PERSON_NAME] CPF: 107.162.084-31 CNS: 708 3062 3521 0660 Nascimento: …" at bounding box center [515, 304] width 394 height 70
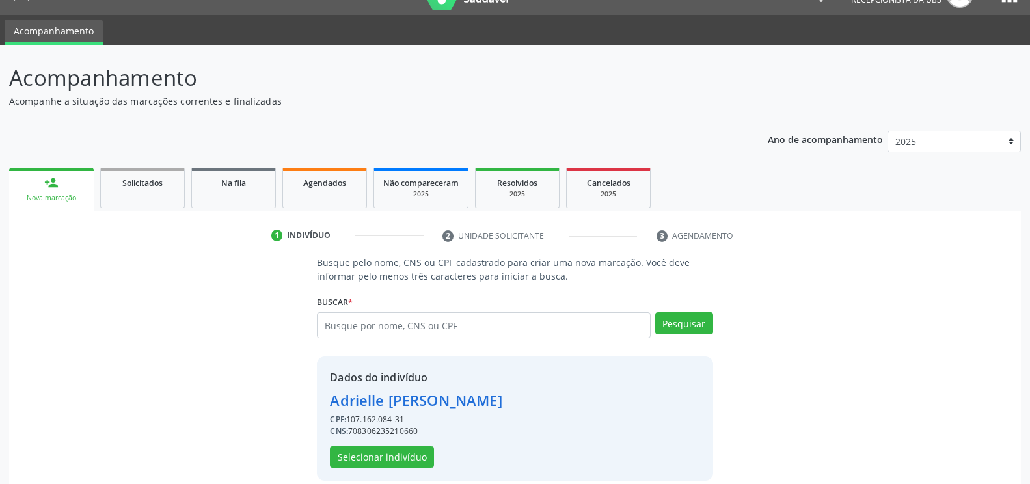
scroll to position [42, 0]
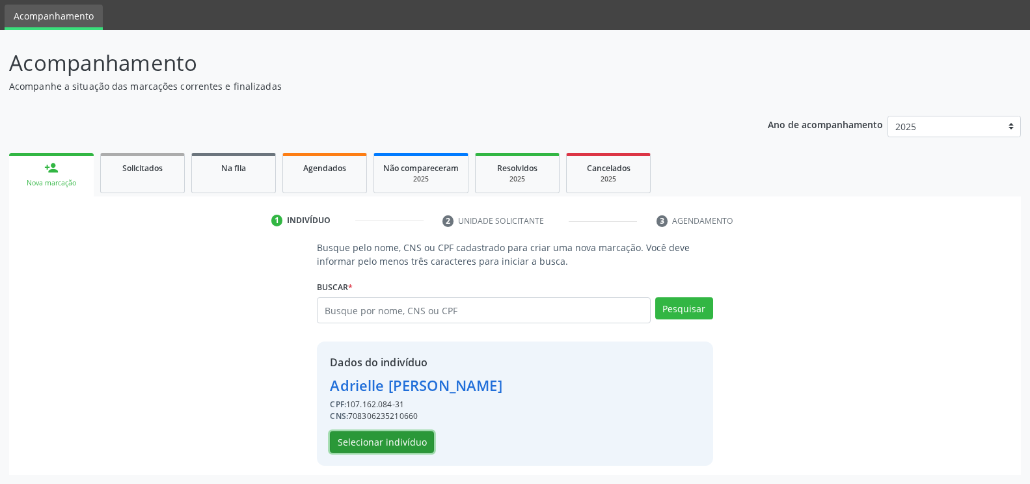
click at [372, 442] on button "Selecionar indivíduo" at bounding box center [382, 443] width 104 height 22
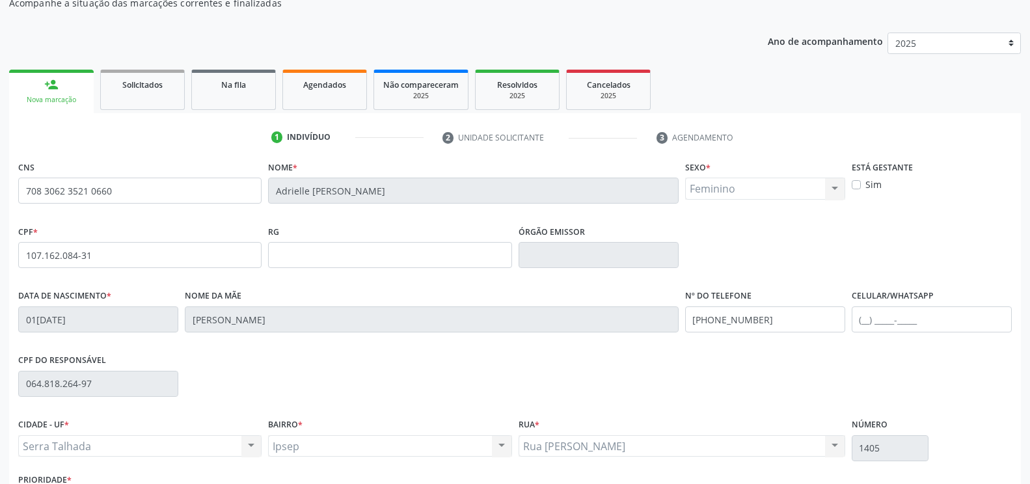
scroll to position [221, 0]
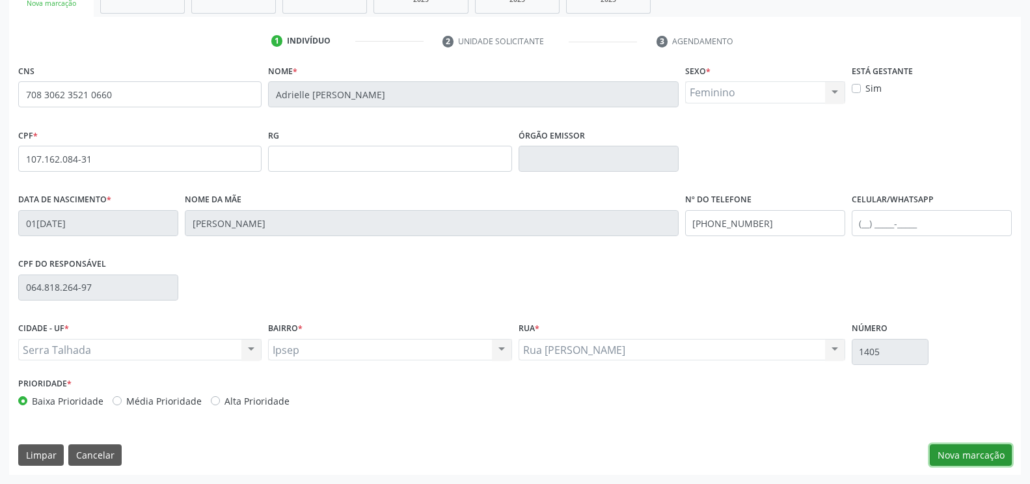
click at [952, 453] on button "Nova marcação" at bounding box center [971, 456] width 82 height 22
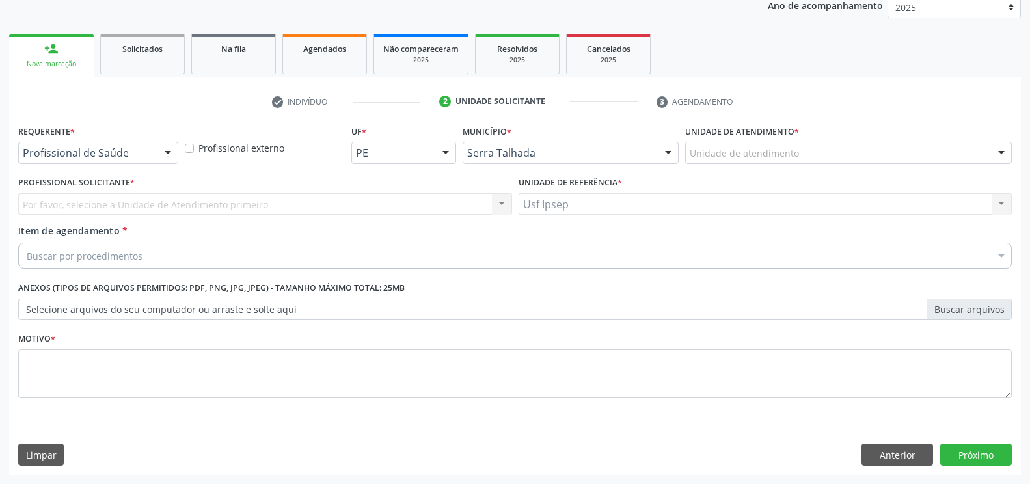
scroll to position [161, 0]
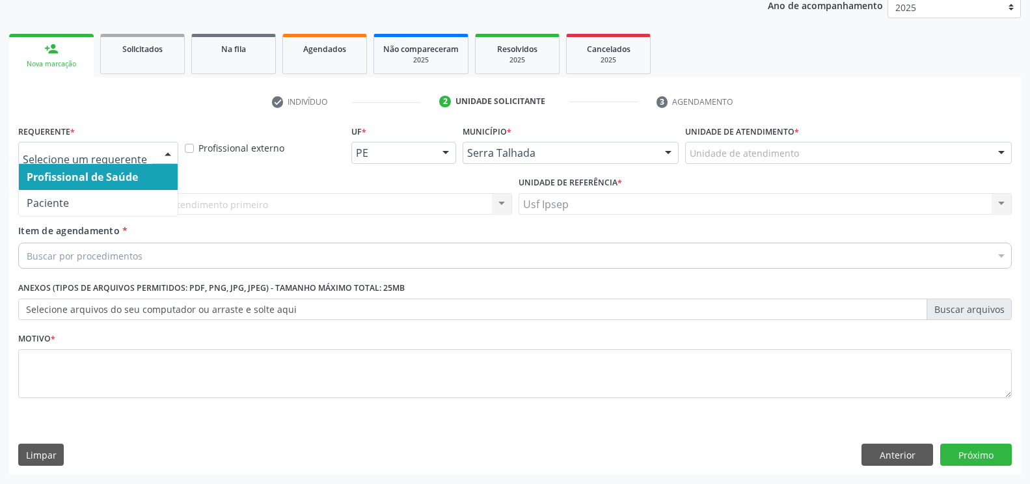
click at [165, 151] on div at bounding box center [168, 154] width 20 height 22
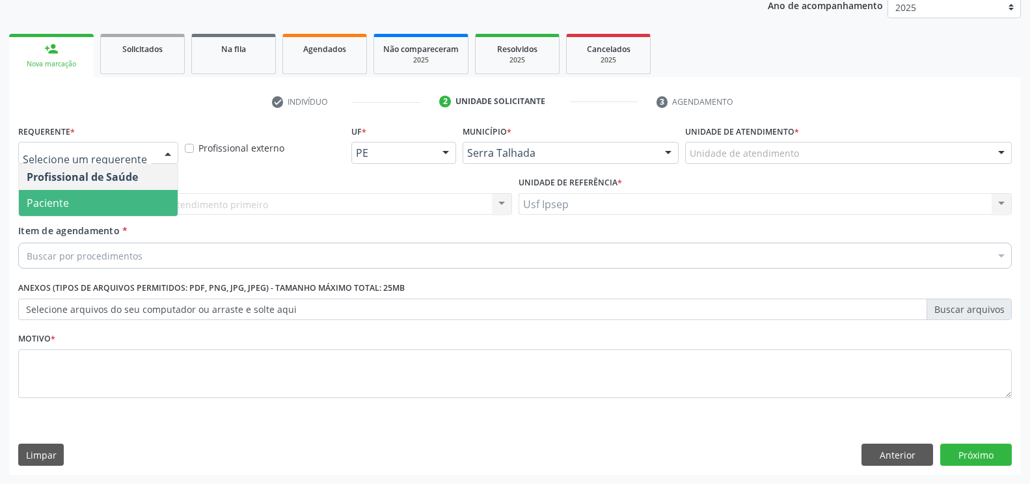
click at [83, 204] on span "Paciente" at bounding box center [98, 203] width 159 height 26
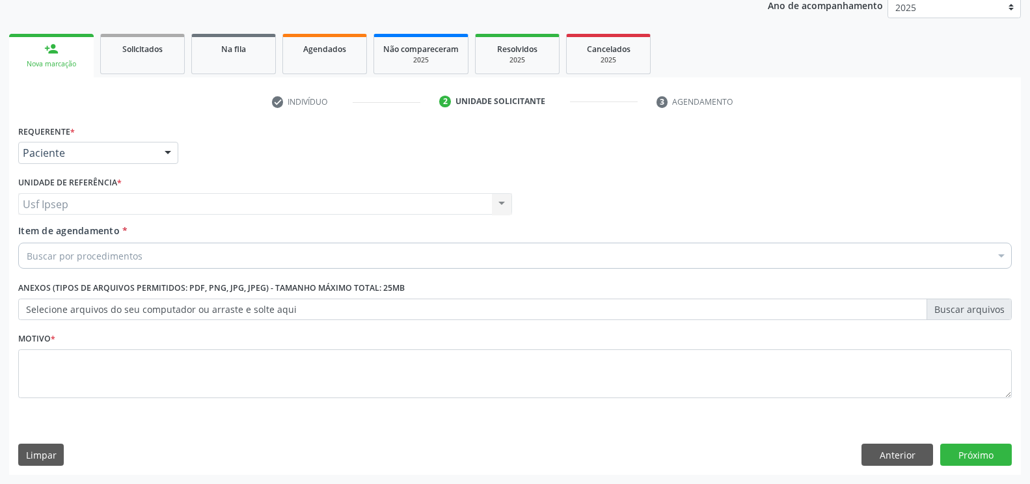
click at [60, 236] on span "Item de agendamento" at bounding box center [69, 231] width 102 height 12
click at [27, 243] on input "Item de agendamento *" at bounding box center [27, 256] width 0 height 26
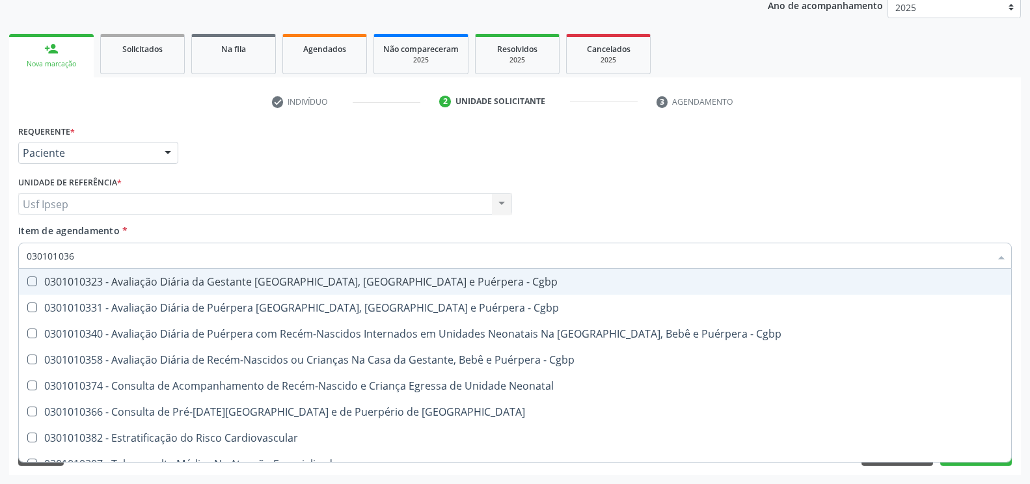
type input "0301010366"
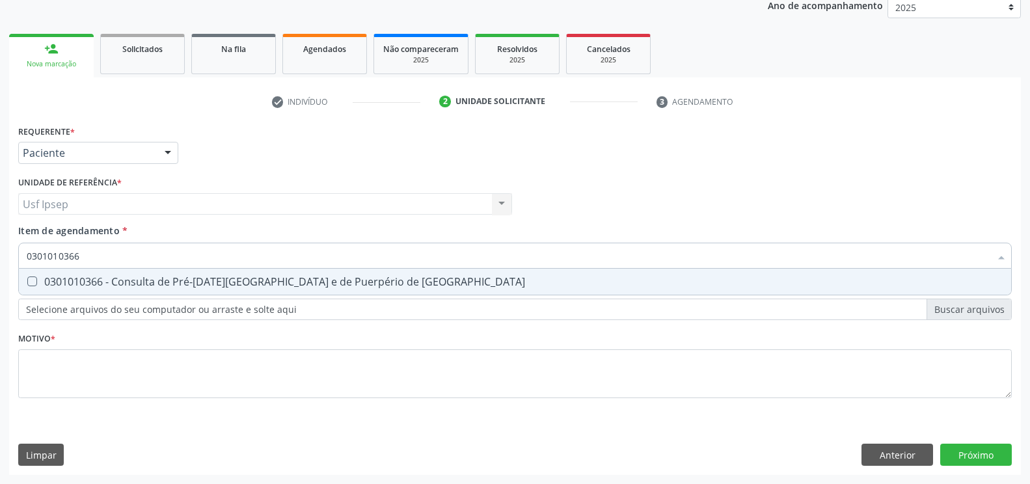
click at [29, 280] on Risco at bounding box center [32, 282] width 10 height 10
click at [27, 280] on Risco "checkbox" at bounding box center [23, 281] width 8 height 8
checkbox Risco "true"
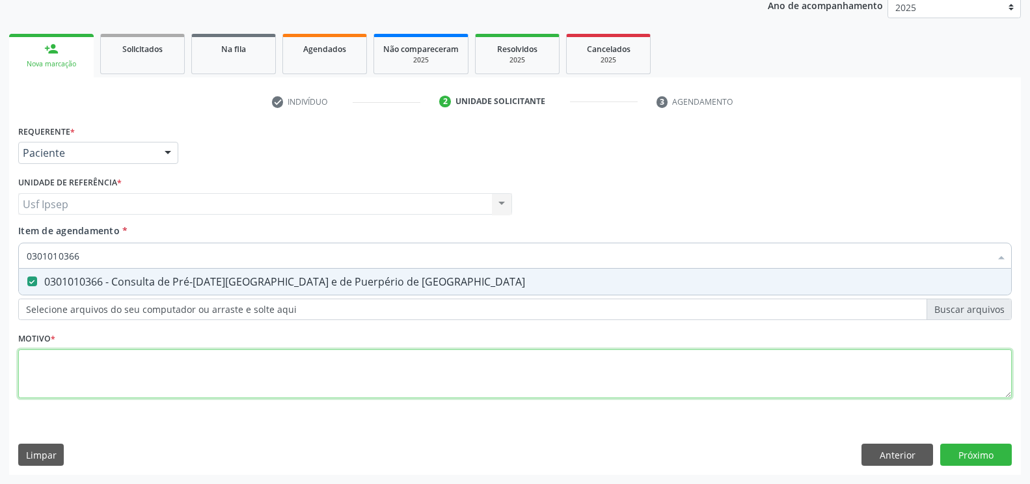
click at [40, 370] on div "Requerente * Paciente Profissional de Saúde Paciente Nenhum resultado encontrad…" at bounding box center [515, 269] width 994 height 295
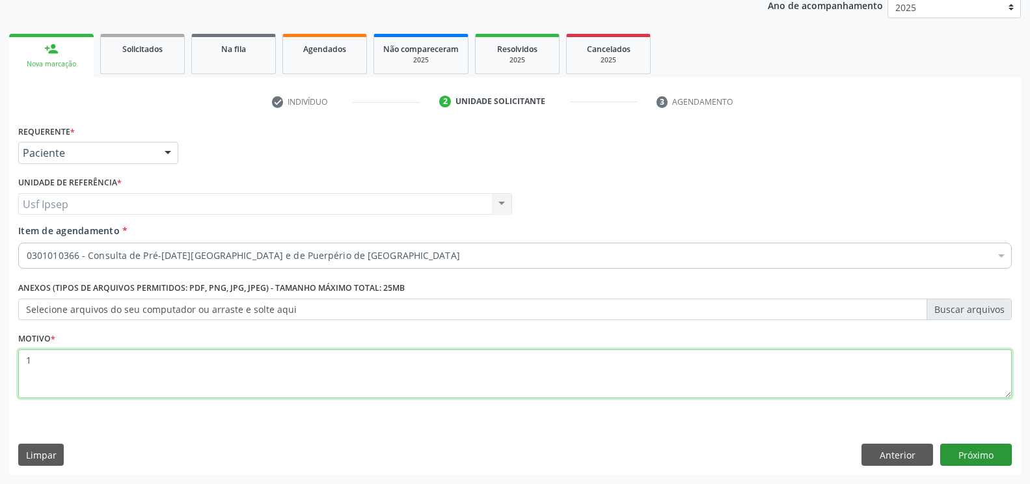
type textarea "1"
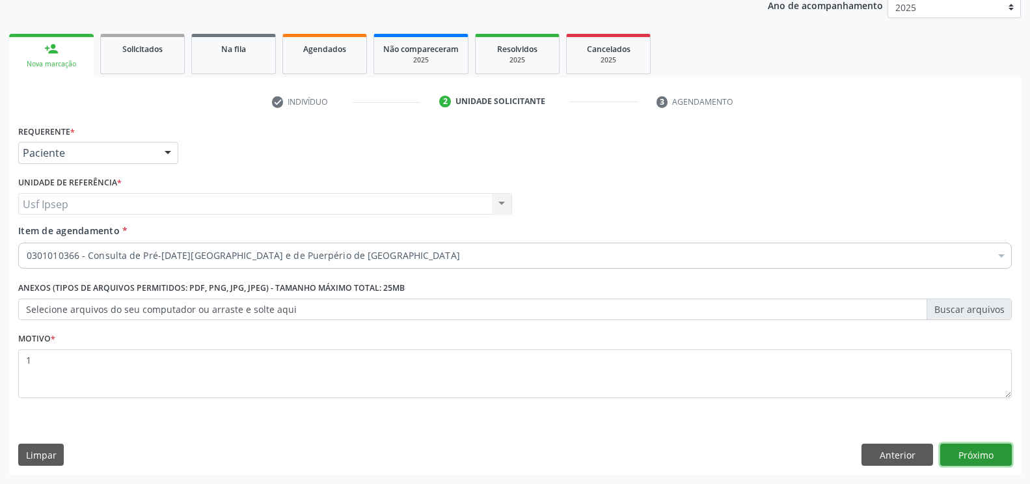
click at [976, 452] on button "Próximo" at bounding box center [976, 455] width 72 height 22
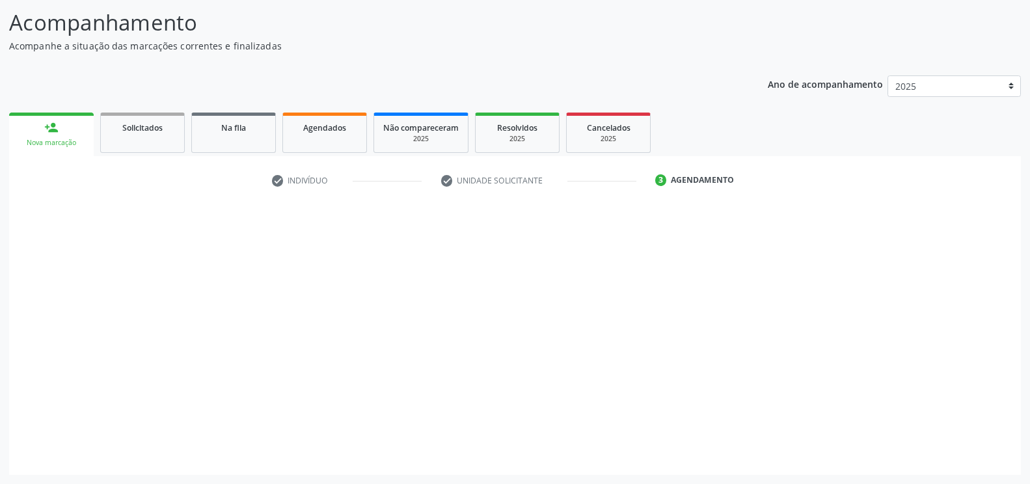
scroll to position [82, 0]
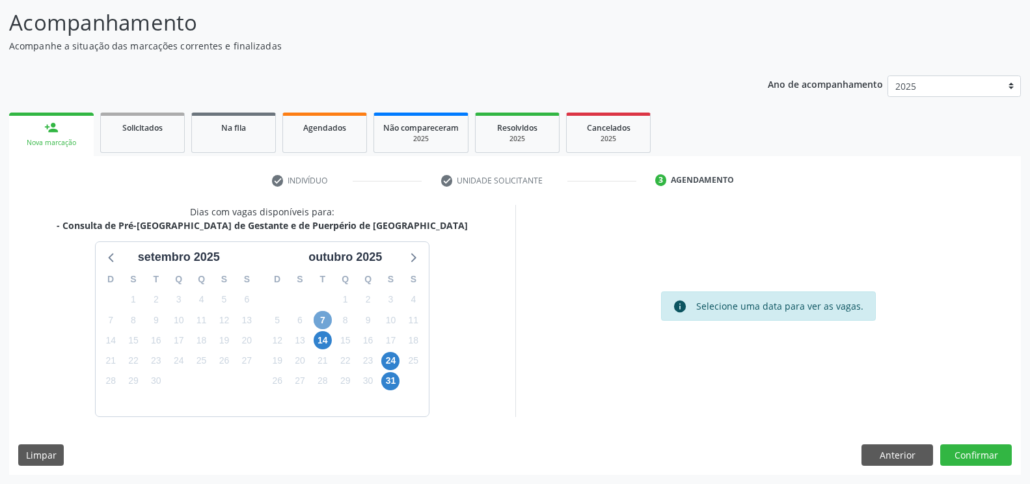
click at [322, 325] on span "7" at bounding box center [323, 320] width 18 height 18
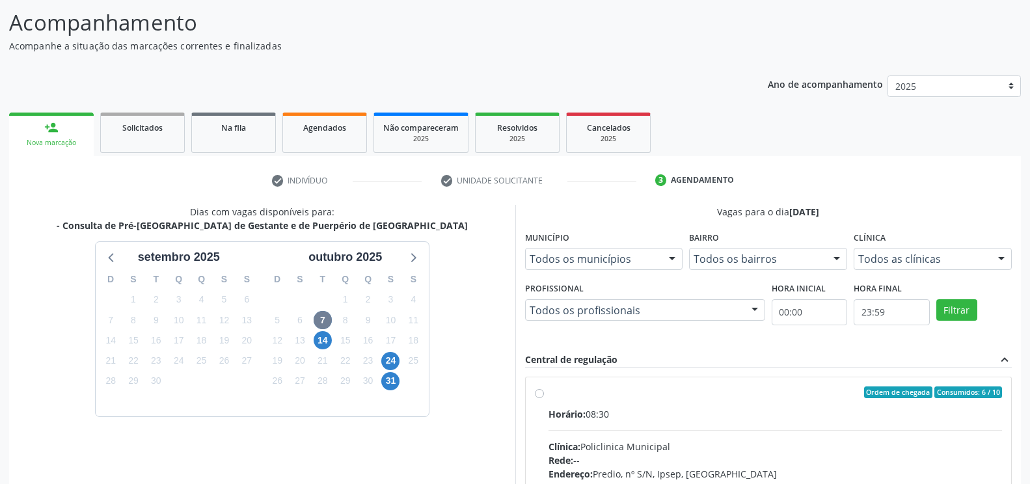
click at [549, 396] on label "Ordem de chegada Consumidos: 6 / 10 Horário: 08:30 Clínica: Policlinica Municip…" at bounding box center [776, 487] width 454 height 200
click at [543, 396] on input "Ordem de chegada Consumidos: 6 / 10 Horário: 08:30 Clínica: Policlinica Municip…" at bounding box center [539, 393] width 9 height 12
radio input "true"
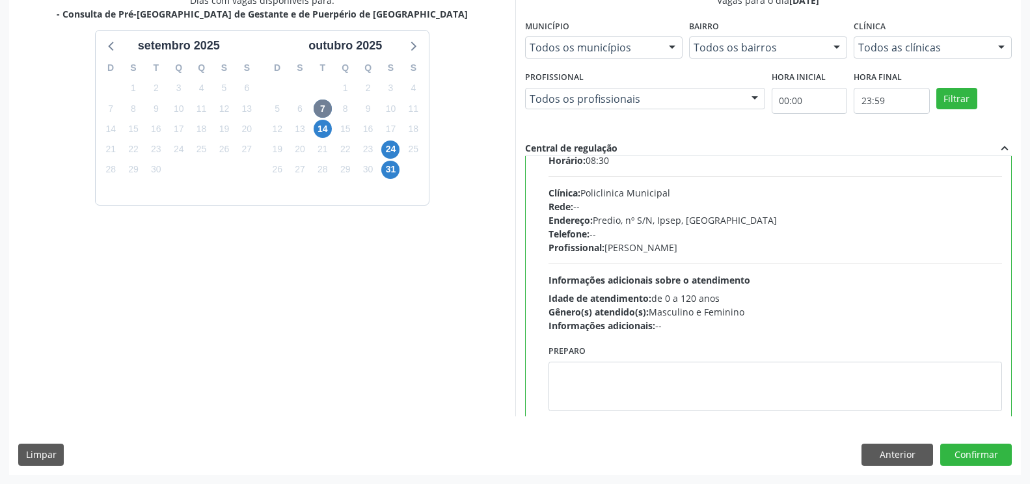
scroll to position [64, 0]
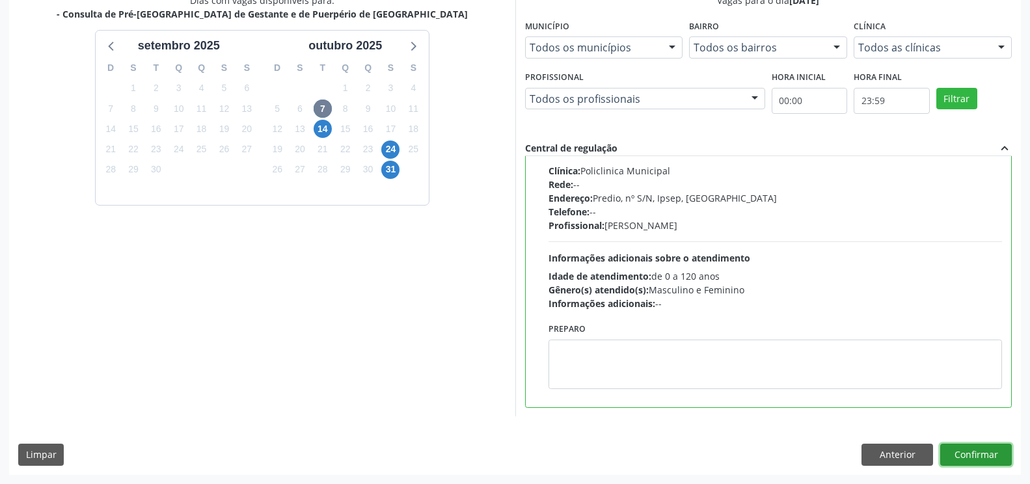
click at [972, 458] on button "Confirmar" at bounding box center [976, 455] width 72 height 22
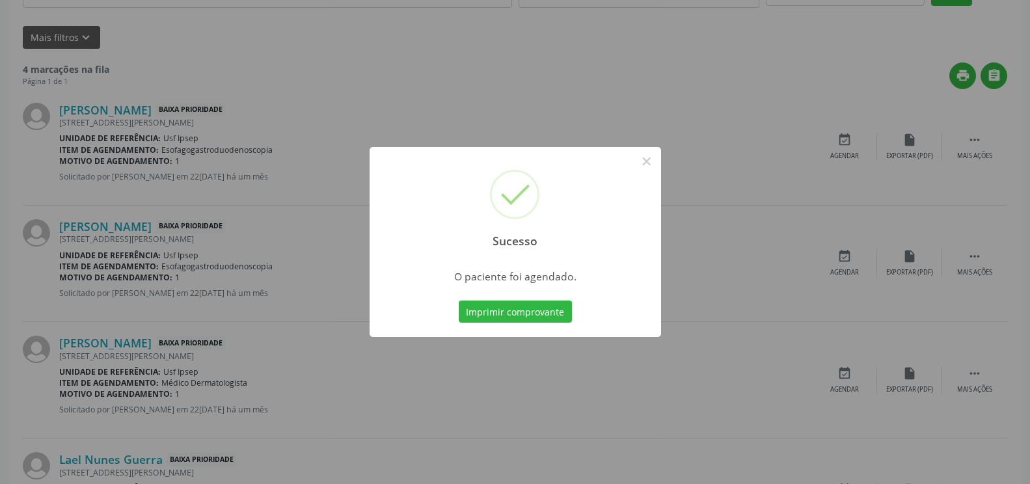
scroll to position [0, 0]
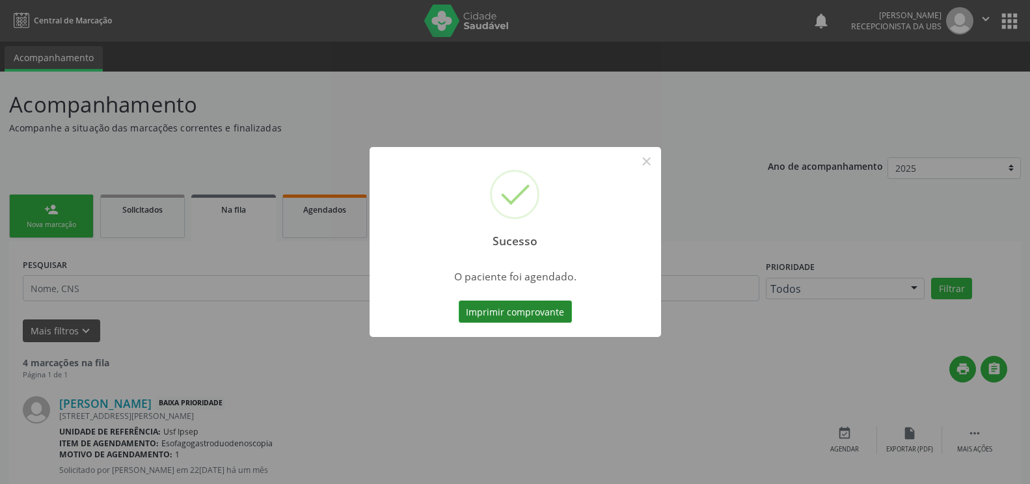
click at [482, 308] on button "Imprimir comprovante" at bounding box center [515, 312] width 113 height 22
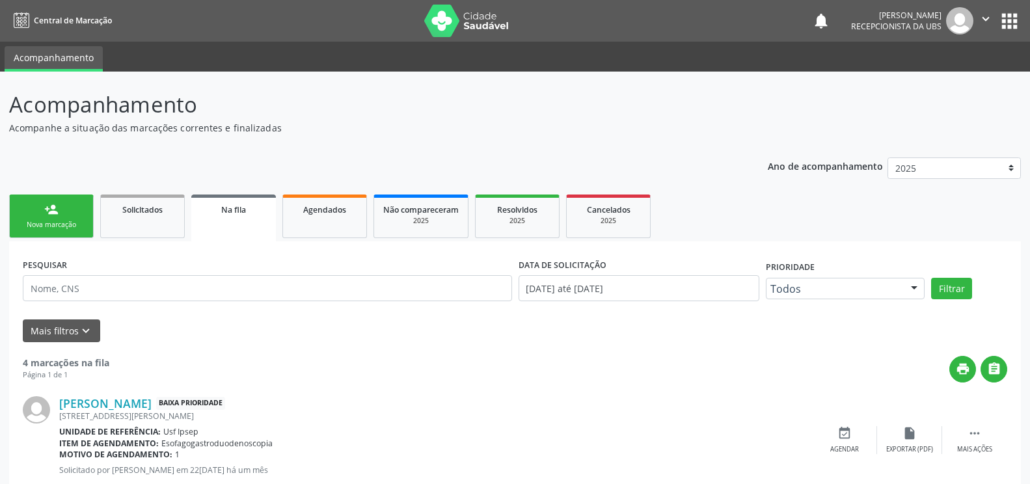
click at [62, 228] on div "Nova marcação" at bounding box center [51, 225] width 65 height 10
click at [46, 225] on div "Nova marcação" at bounding box center [51, 225] width 65 height 10
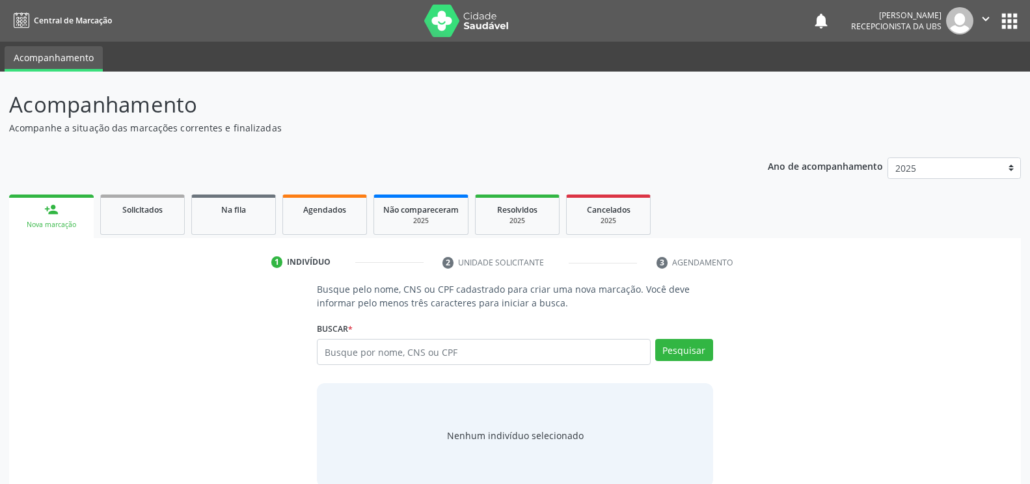
click at [44, 223] on div "Nova marcação" at bounding box center [51, 225] width 66 height 10
click at [328, 342] on input "text" at bounding box center [483, 352] width 333 height 26
click at [322, 352] on input "text" at bounding box center [483, 352] width 333 height 26
type input "898002997801453"
click at [680, 356] on button "Pesquisar" at bounding box center [684, 350] width 58 height 22
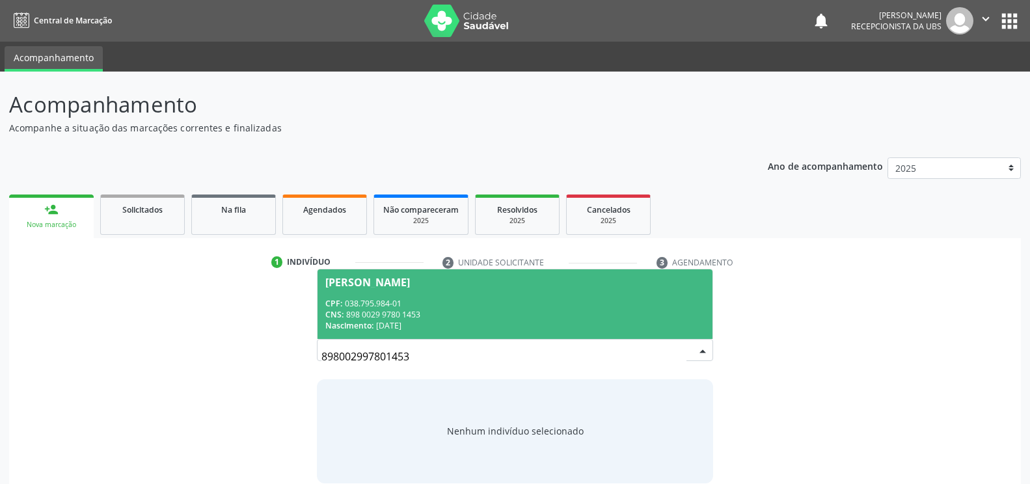
click at [383, 288] on span "[PERSON_NAME] CPF: 038.795.984-01 CNS: 898 0029 9780 1453 Nascimento: 30[DATE]" at bounding box center [515, 304] width 394 height 70
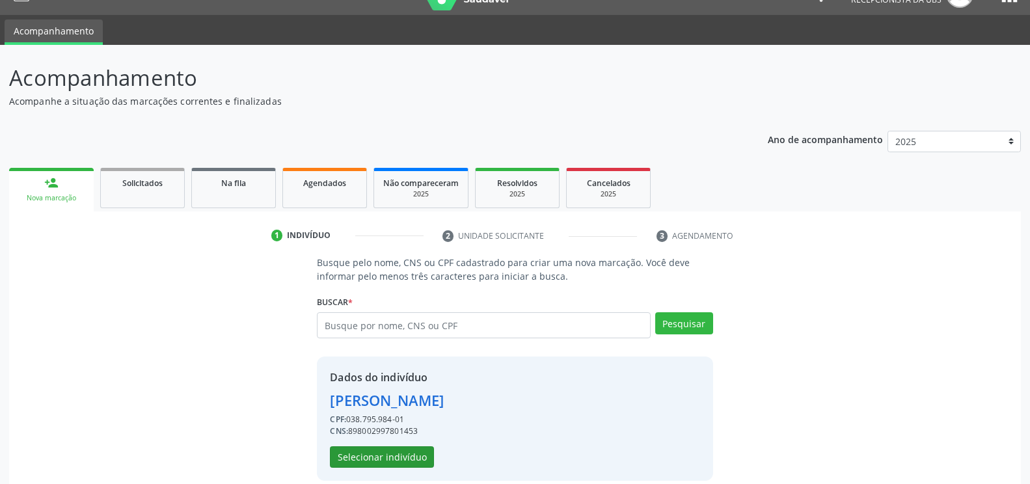
scroll to position [42, 0]
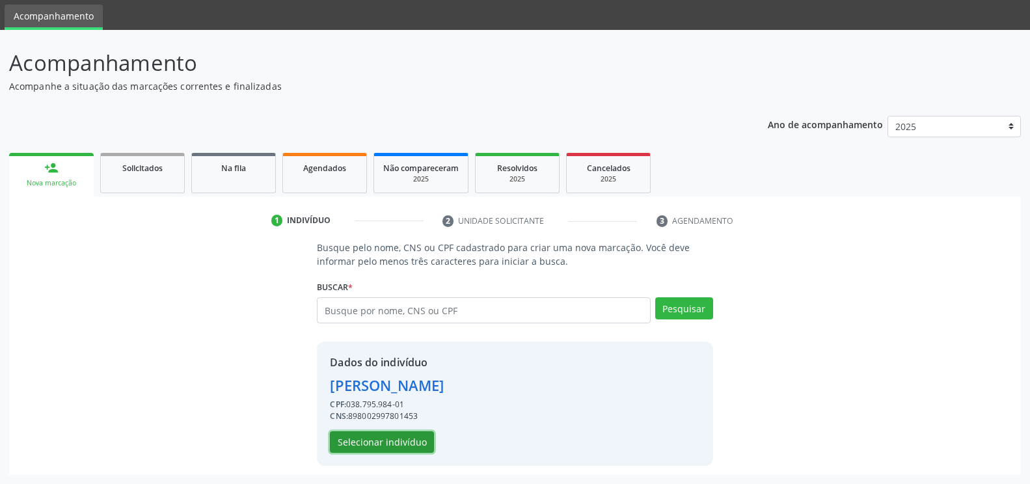
click at [370, 443] on button "Selecionar indivíduo" at bounding box center [382, 443] width 104 height 22
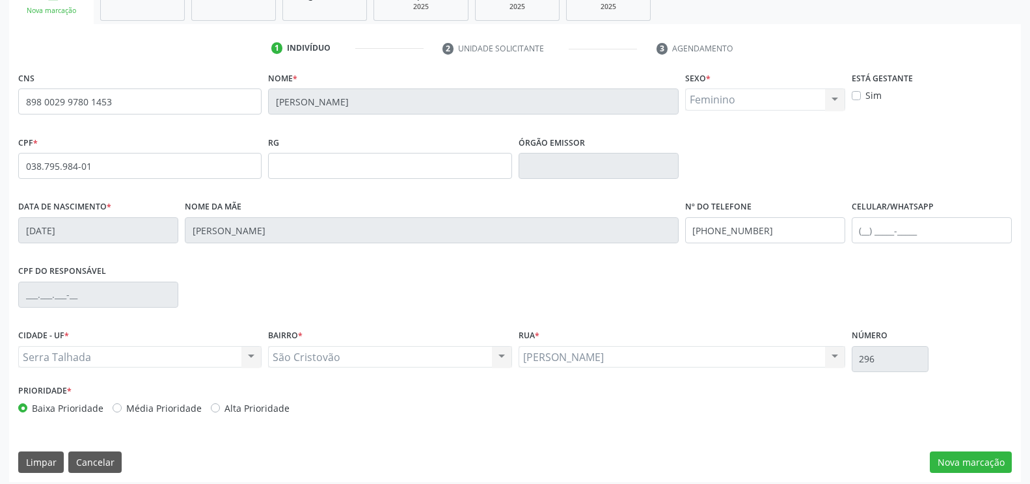
scroll to position [221, 0]
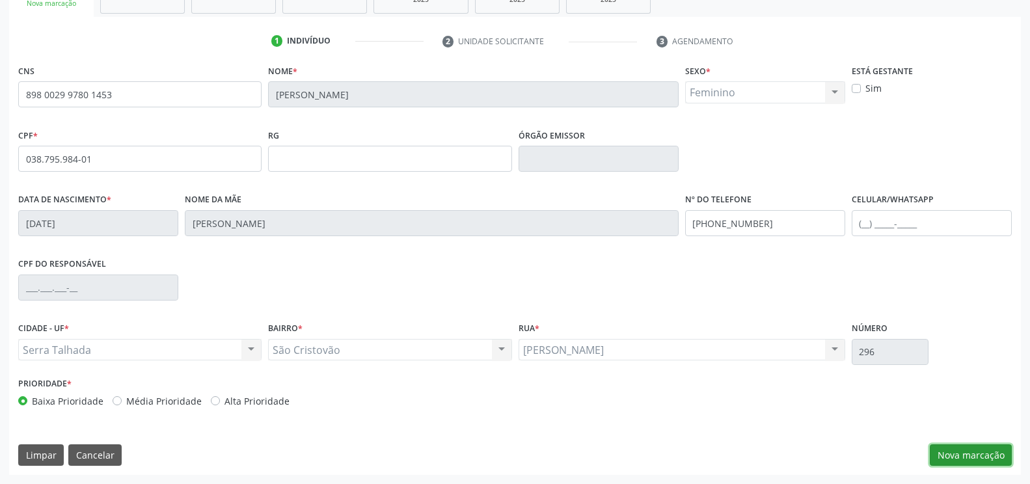
click at [949, 454] on button "Nova marcação" at bounding box center [971, 456] width 82 height 22
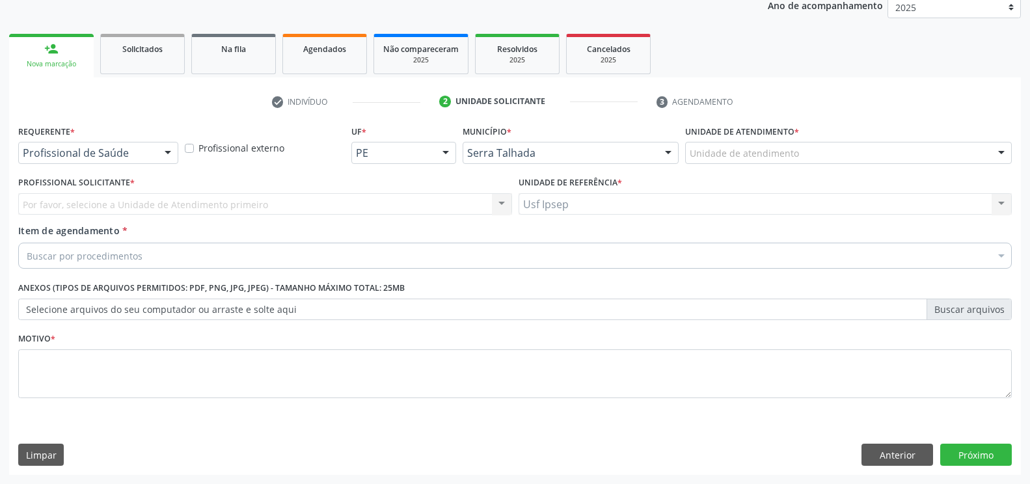
click at [169, 148] on div at bounding box center [168, 154] width 20 height 22
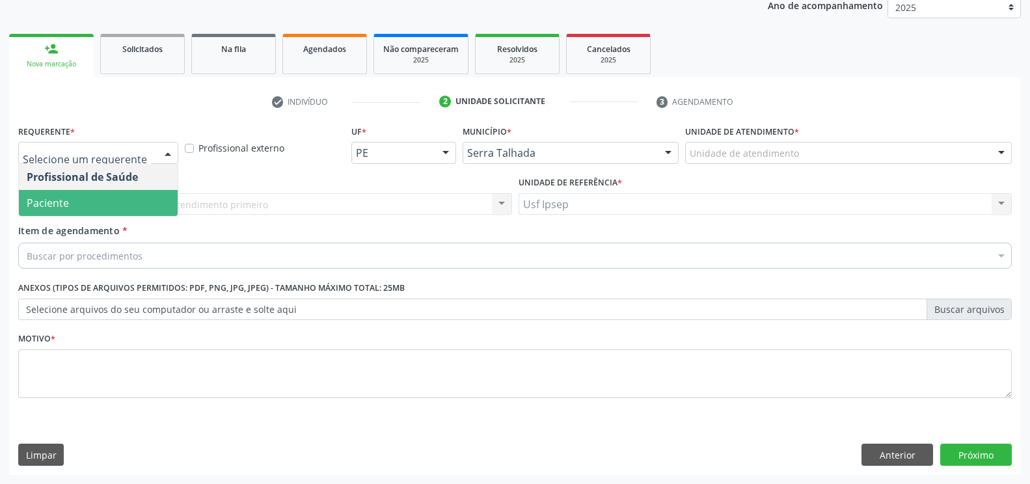
click at [98, 208] on span "Paciente" at bounding box center [98, 203] width 159 height 26
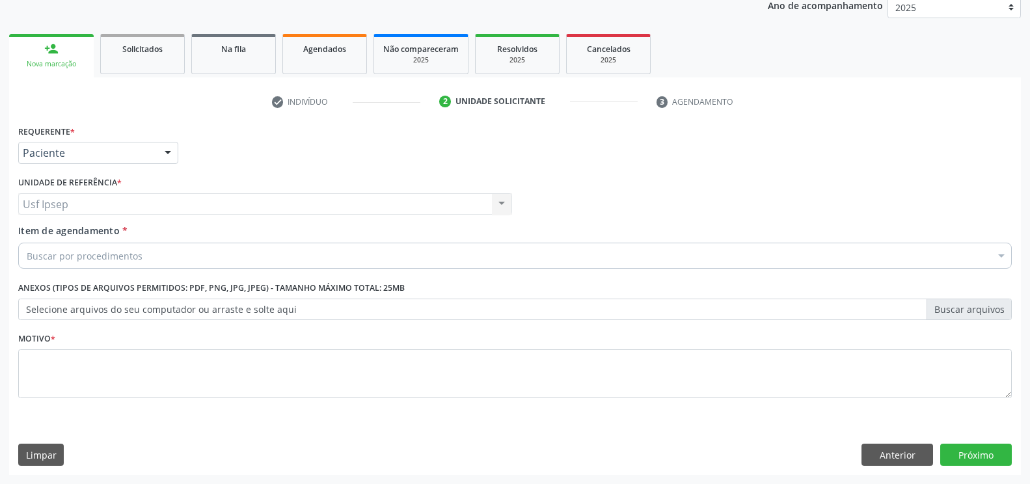
click at [36, 232] on span "Item de agendamento" at bounding box center [69, 231] width 102 height 12
click at [27, 243] on input "Item de agendamento *" at bounding box center [27, 256] width 0 height 26
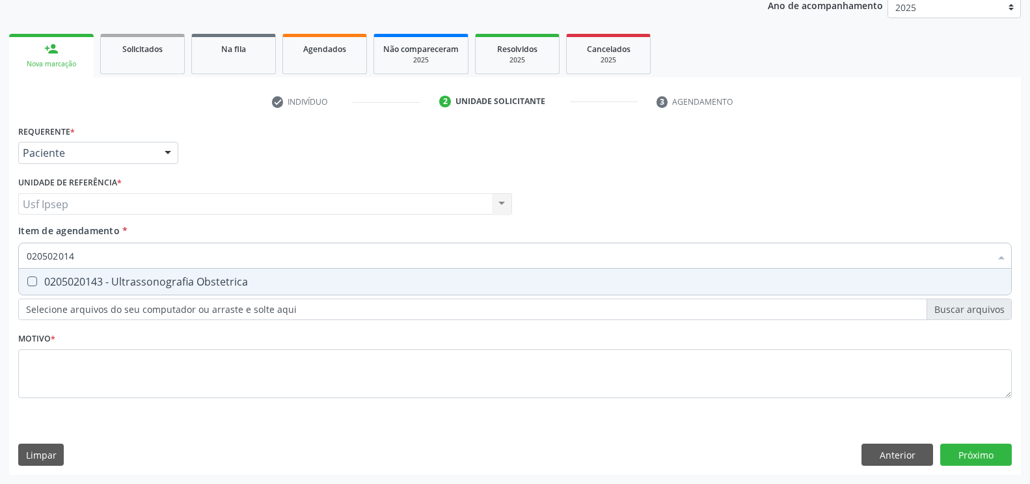
type input "0205020143"
click at [28, 284] on Obstetrica at bounding box center [32, 282] width 10 height 10
click at [27, 284] on Obstetrica "checkbox" at bounding box center [23, 281] width 8 height 8
checkbox Obstetrica "true"
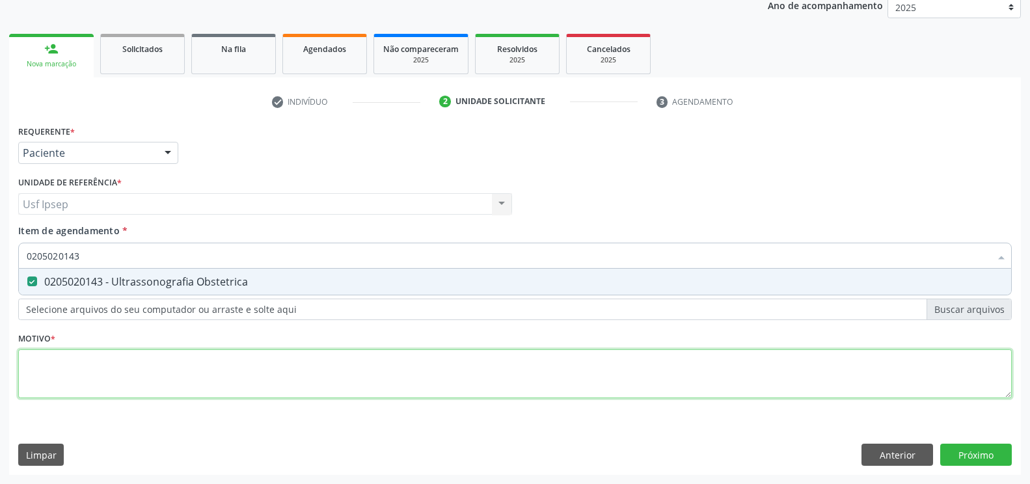
click at [46, 378] on div "Requerente * Paciente Profissional de Saúde Paciente Nenhum resultado encontrad…" at bounding box center [515, 269] width 994 height 295
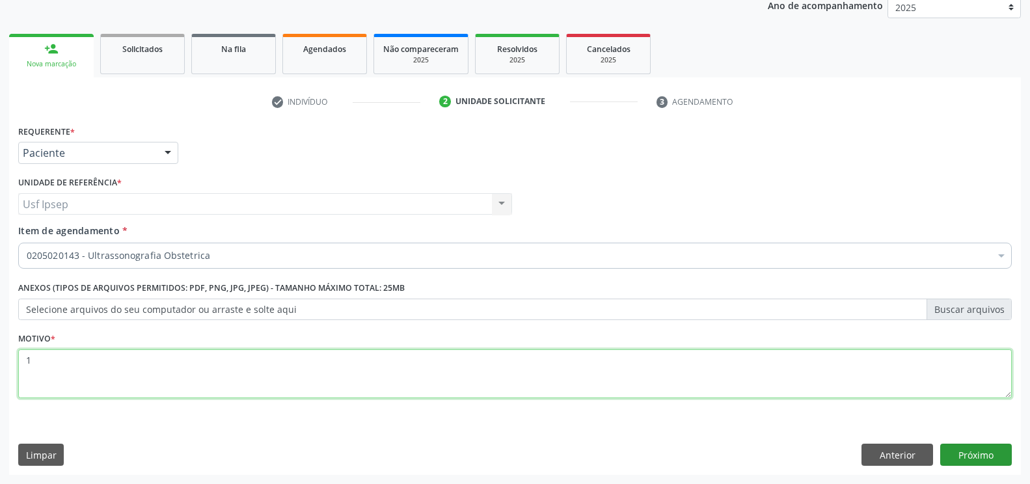
type textarea "1"
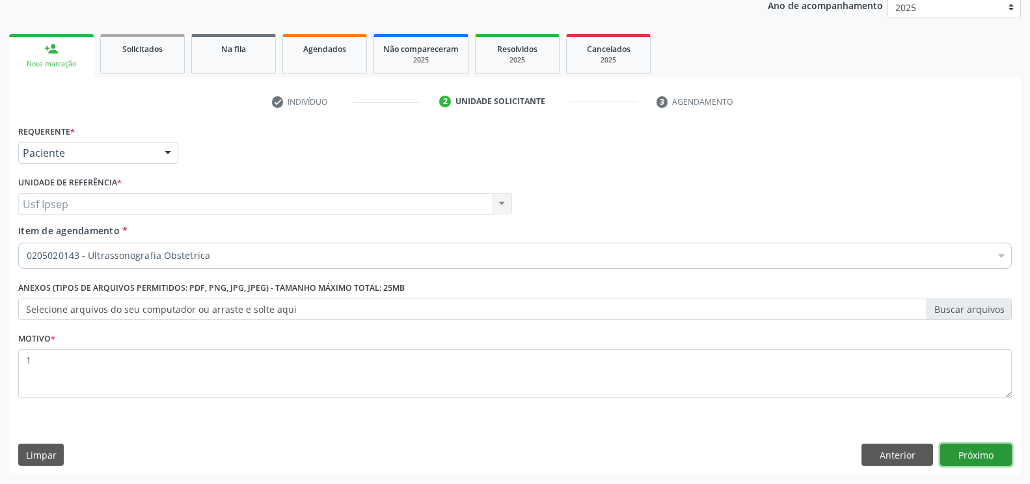
click at [969, 458] on button "Próximo" at bounding box center [976, 455] width 72 height 22
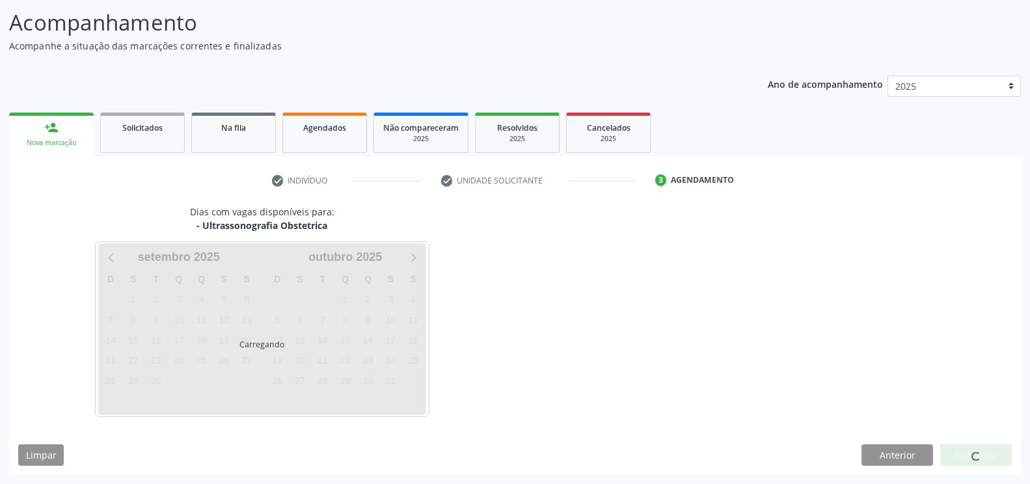
scroll to position [82, 0]
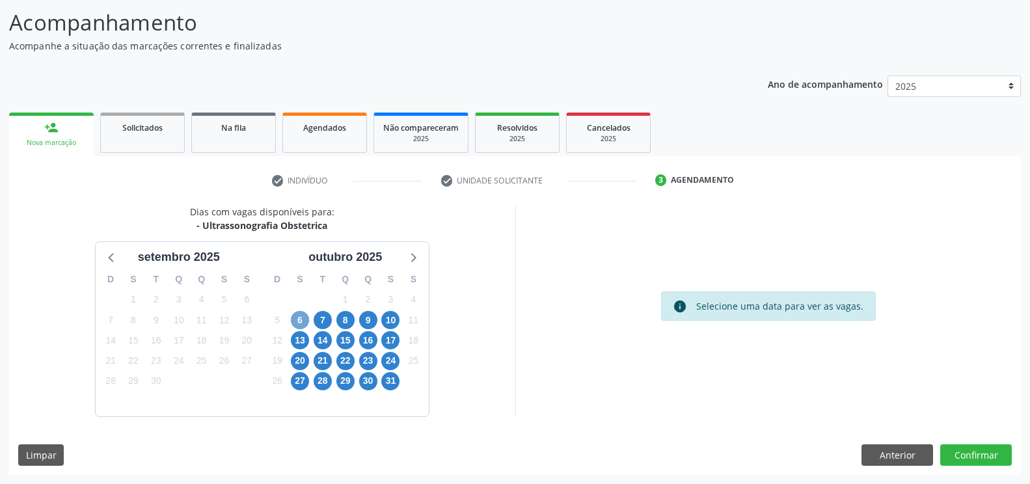
click at [299, 323] on span "6" at bounding box center [300, 320] width 18 height 18
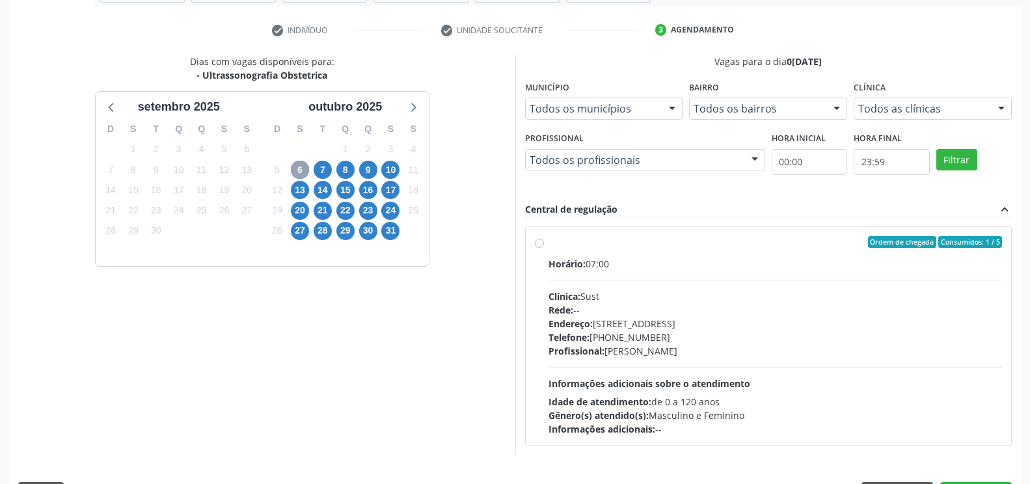
scroll to position [270, 0]
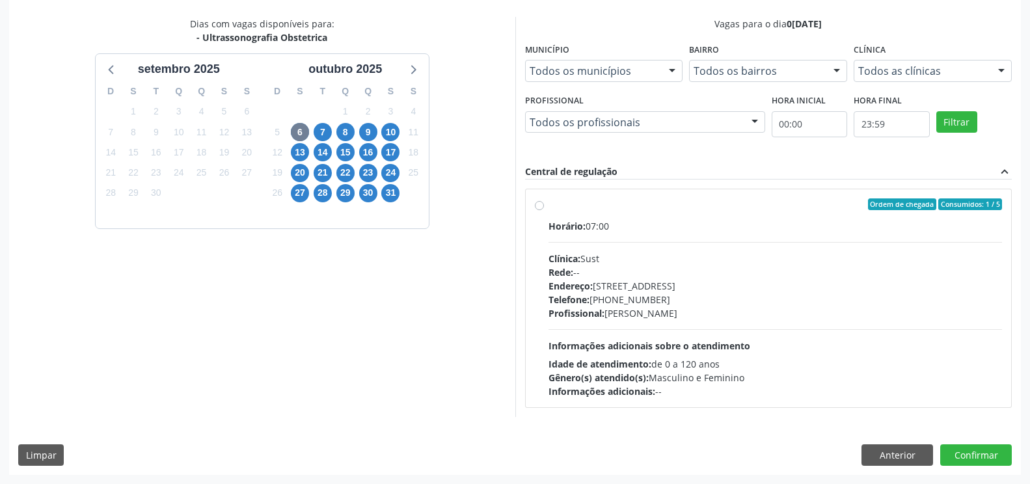
click at [549, 206] on label "Ordem de chegada Consumidos: 1 / 5 Horário: 07:00 Clínica: Sust Rede: -- Endere…" at bounding box center [776, 299] width 454 height 200
click at [541, 206] on input "Ordem de chegada Consumidos: 1 / 5 Horário: 07:00 Clínica: Sust Rede: -- Endere…" at bounding box center [539, 205] width 9 height 12
radio input "true"
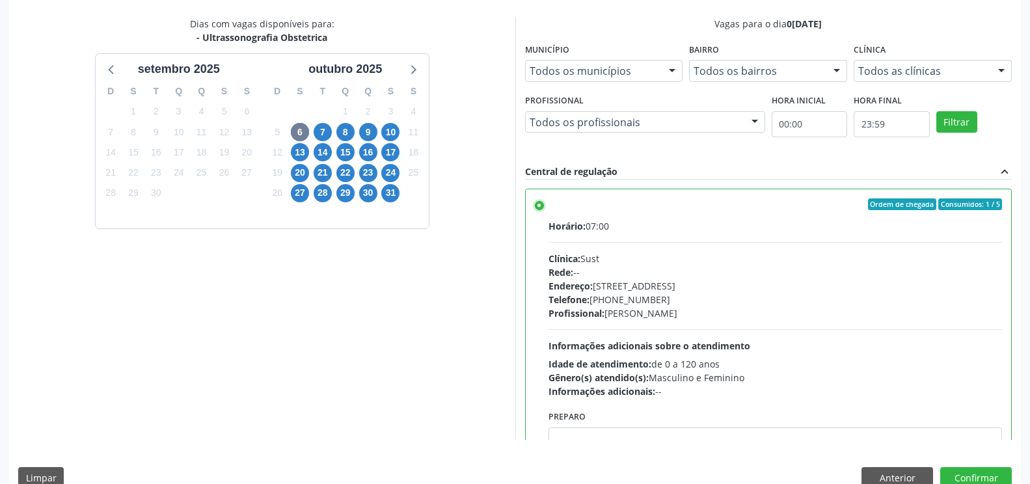
scroll to position [294, 0]
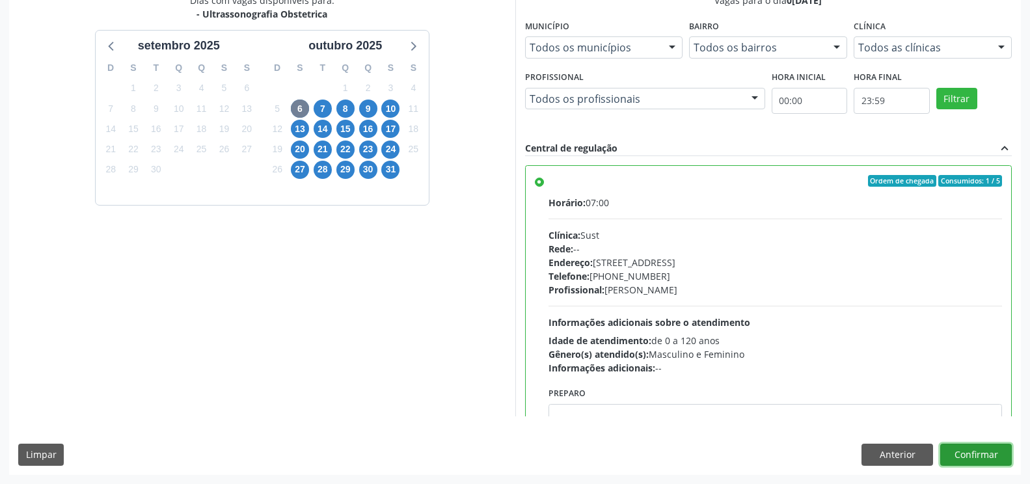
click at [968, 451] on button "Confirmar" at bounding box center [976, 455] width 72 height 22
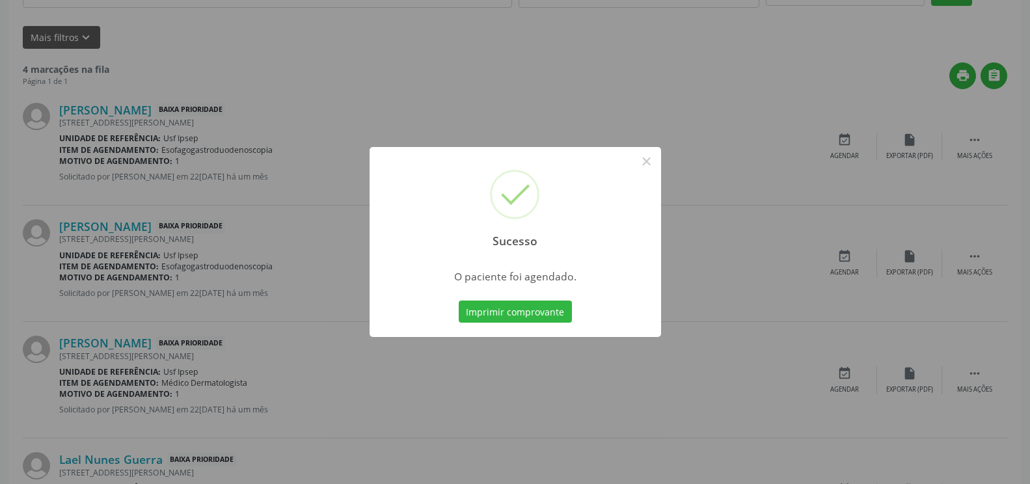
scroll to position [0, 0]
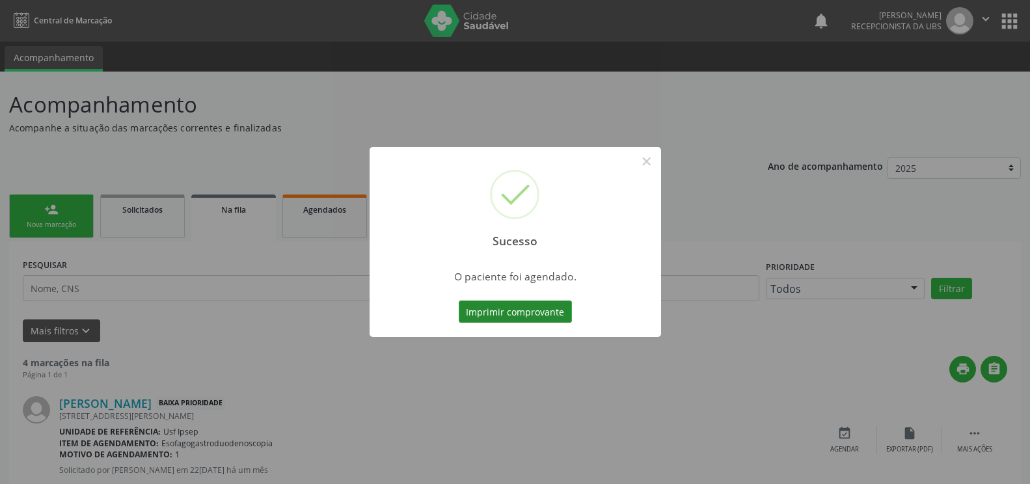
click at [478, 314] on button "Imprimir comprovante" at bounding box center [515, 312] width 113 height 22
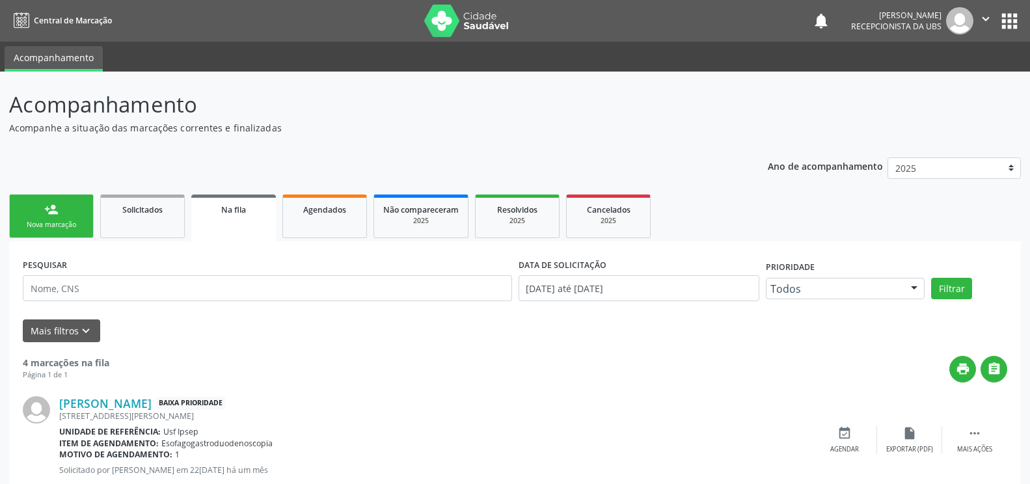
click at [54, 219] on link "person_add Nova marcação" at bounding box center [51, 217] width 85 height 44
click at [55, 230] on link "person_add Nova marcação" at bounding box center [51, 217] width 85 height 44
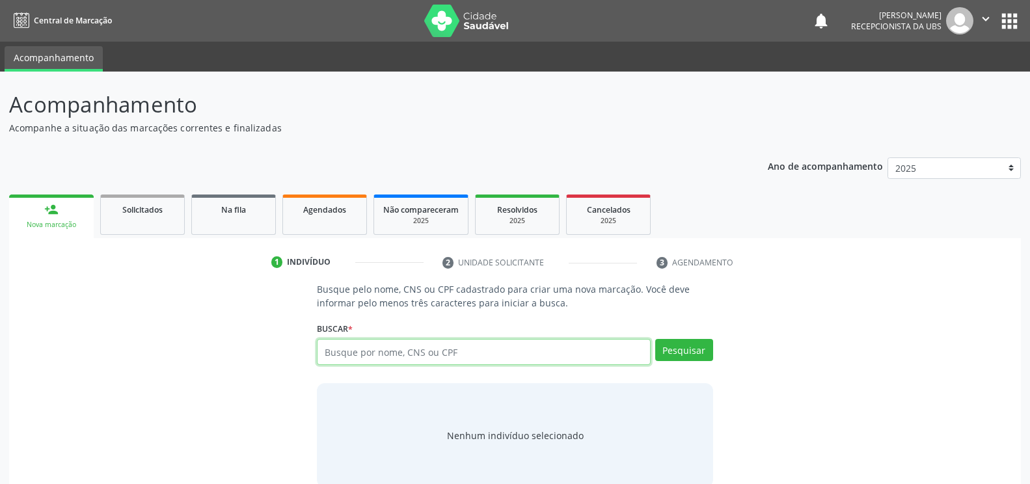
click at [324, 353] on input "text" at bounding box center [483, 352] width 333 height 26
type input "700709919205174"
click at [687, 354] on button "Pesquisar" at bounding box center [684, 350] width 58 height 22
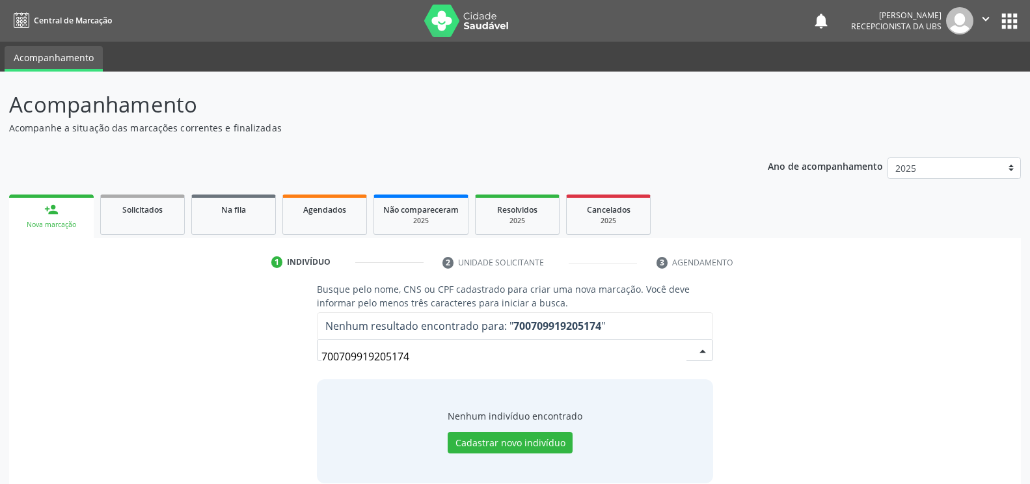
click at [403, 353] on input "700709919205174" at bounding box center [504, 357] width 364 height 26
click at [415, 357] on input "700709919205174" at bounding box center [504, 357] width 364 height 26
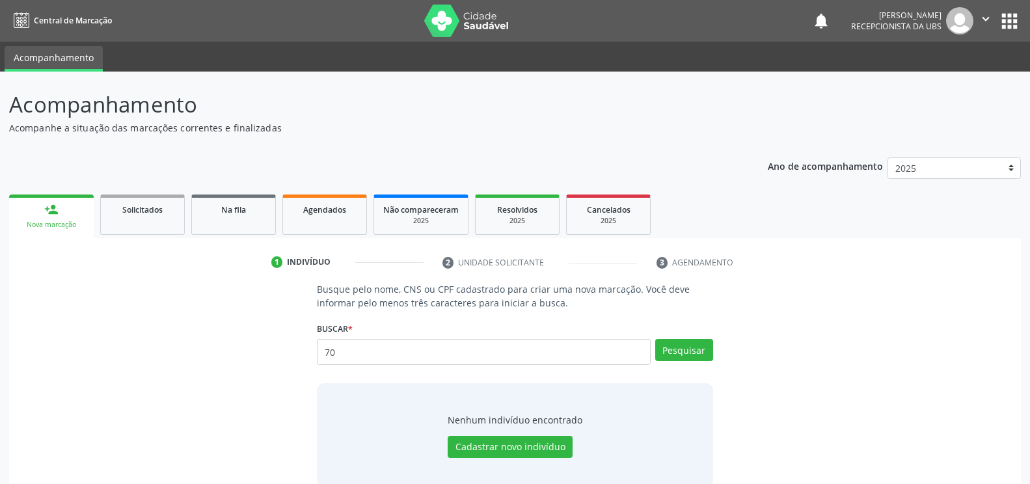
type input "7"
type input "0"
type input "12289324418"
click at [681, 352] on button "Pesquisar" at bounding box center [684, 350] width 58 height 22
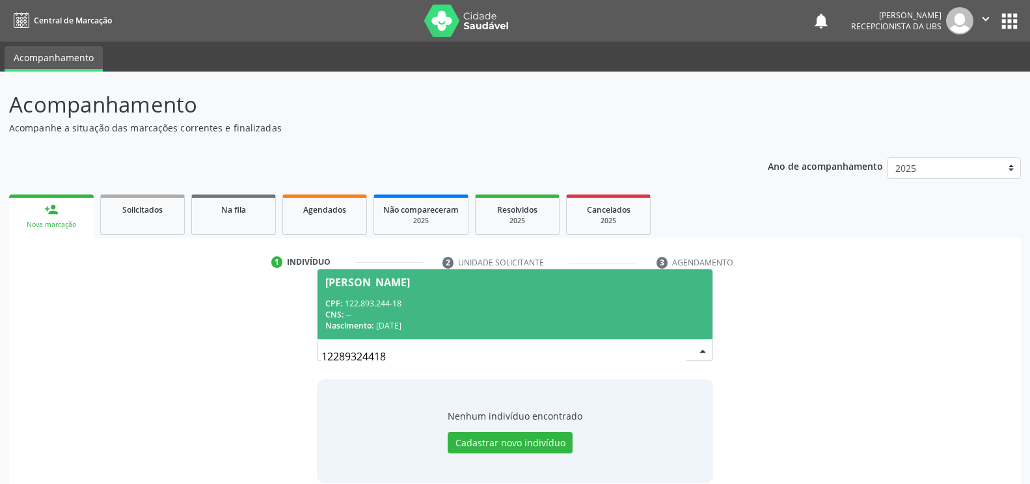
click at [344, 280] on div "[PERSON_NAME]" at bounding box center [367, 282] width 85 height 10
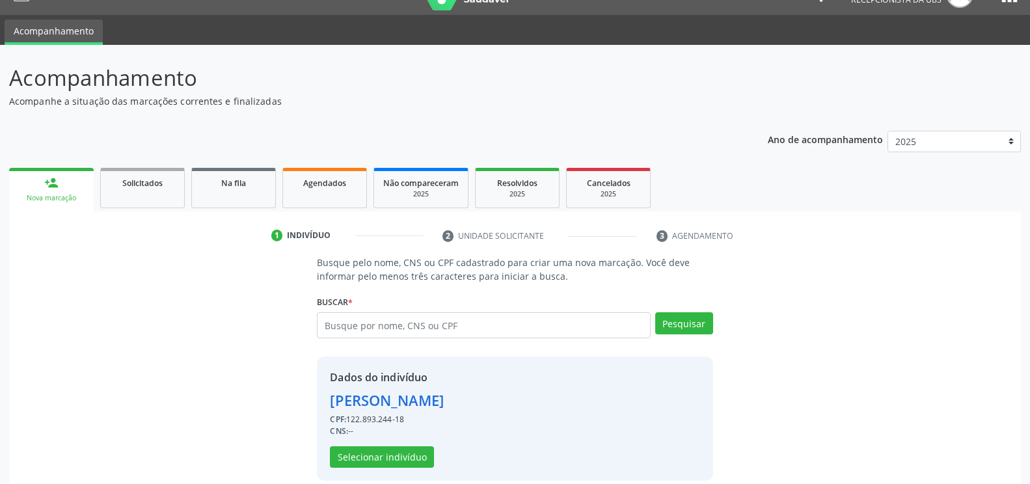
scroll to position [42, 0]
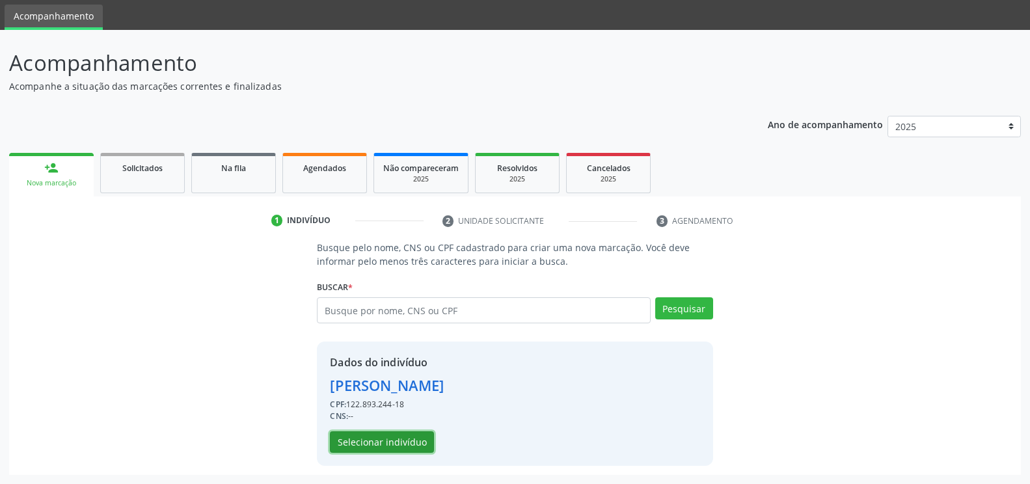
click at [384, 437] on button "Selecionar indivíduo" at bounding box center [382, 443] width 104 height 22
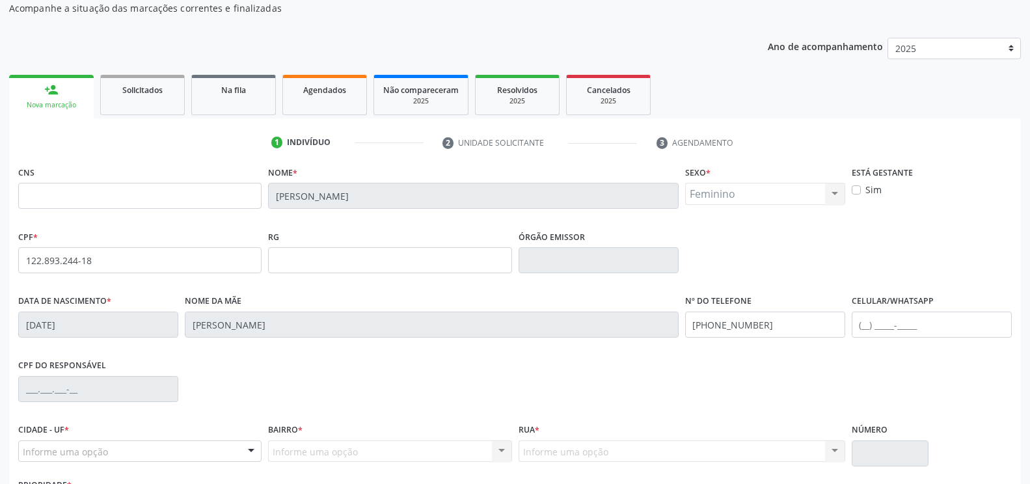
scroll to position [221, 0]
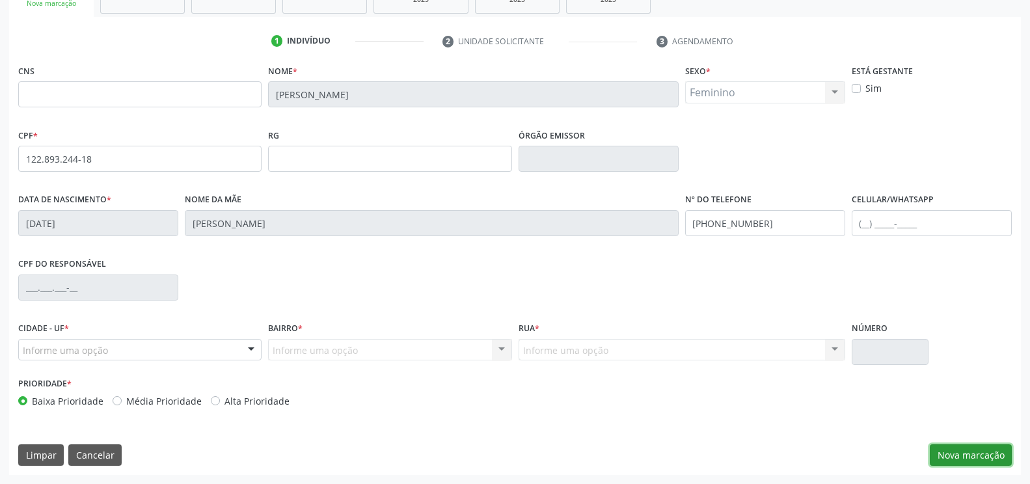
drag, startPoint x: 974, startPoint y: 450, endPoint x: 720, endPoint y: 398, distance: 259.1
click at [973, 450] on button "Nova marcação" at bounding box center [971, 456] width 82 height 22
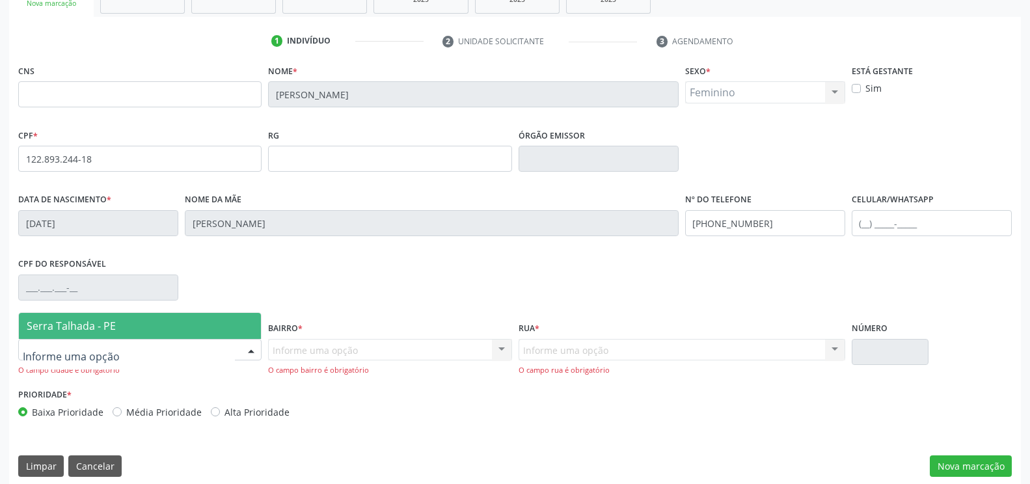
click at [45, 325] on span "Serra Talhada - PE" at bounding box center [71, 326] width 89 height 14
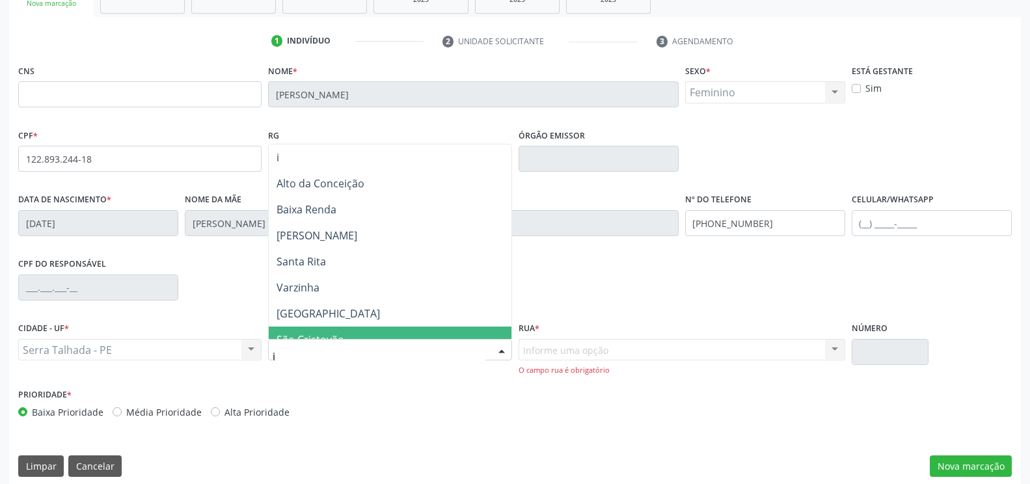
type input "ip"
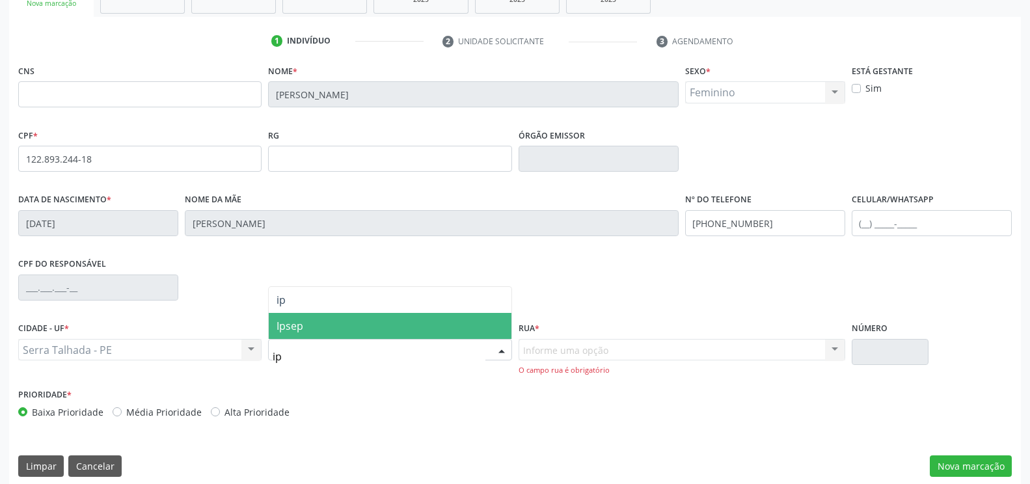
click at [290, 320] on span "Ipsep" at bounding box center [290, 326] width 27 height 14
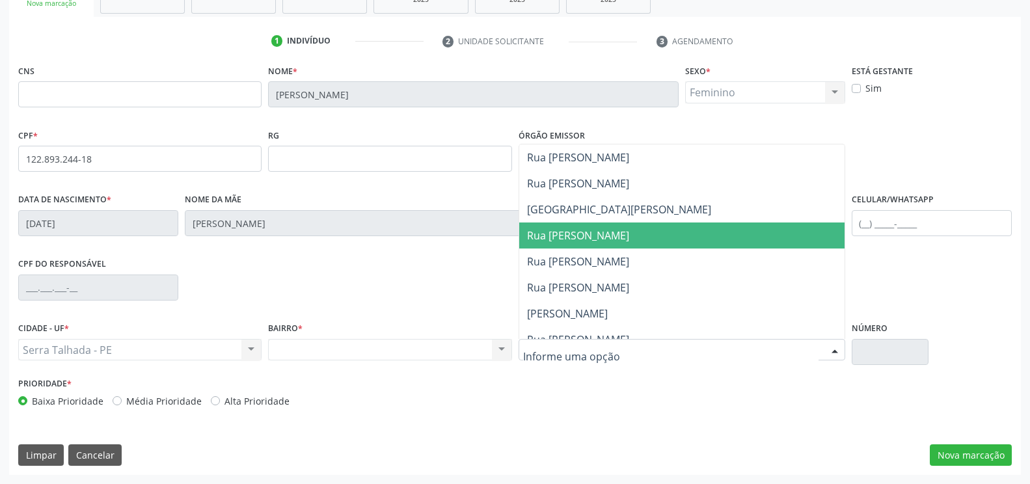
click at [523, 240] on span "Rua [PERSON_NAME]" at bounding box center [681, 236] width 325 height 26
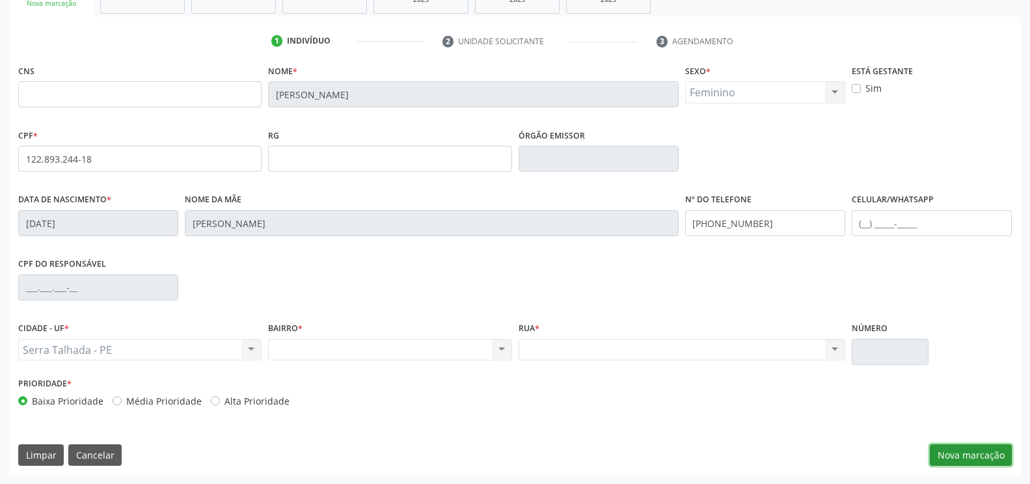
click at [948, 458] on button "Nova marcação" at bounding box center [971, 456] width 82 height 22
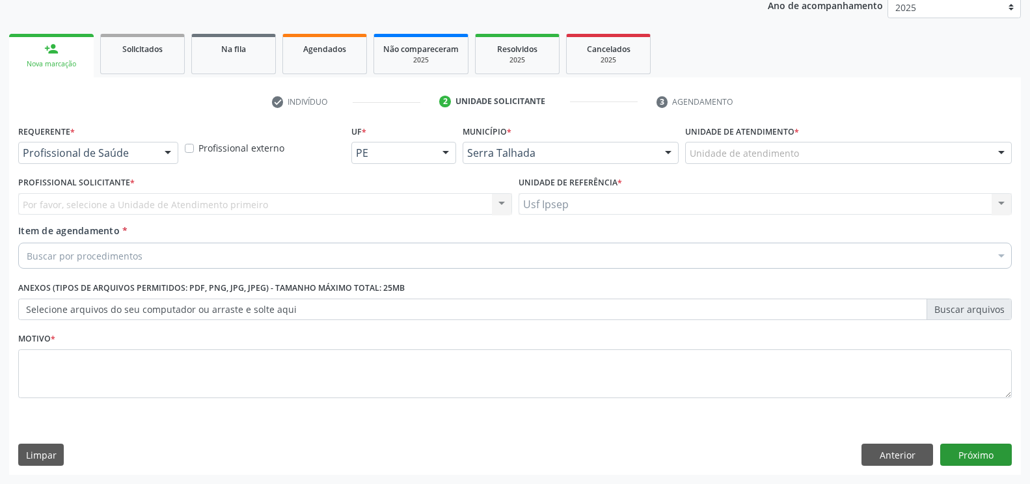
scroll to position [161, 0]
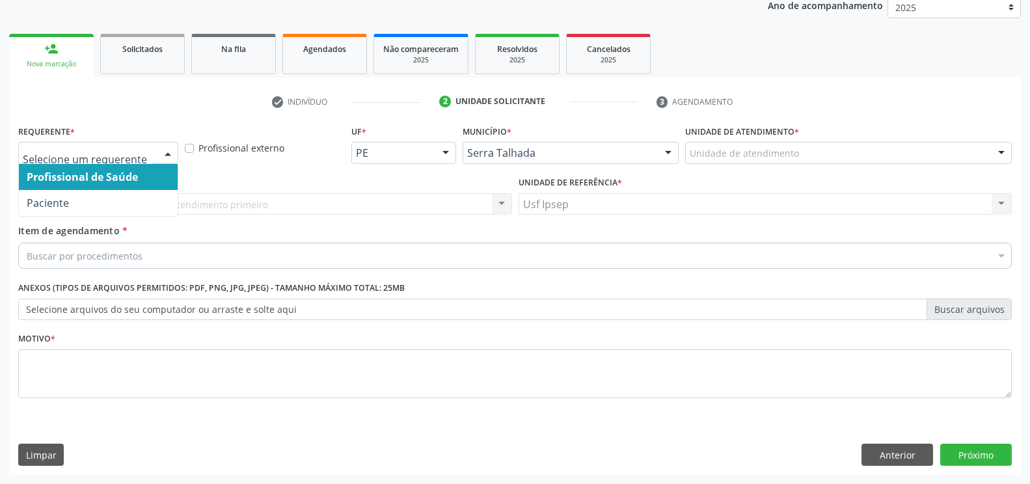
click at [163, 154] on div at bounding box center [168, 154] width 20 height 22
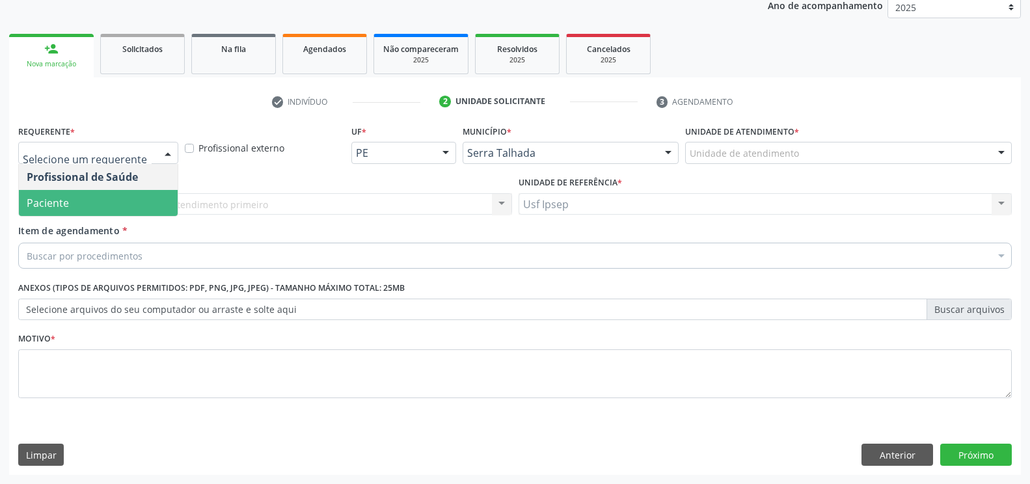
click at [100, 211] on span "Paciente" at bounding box center [98, 203] width 159 height 26
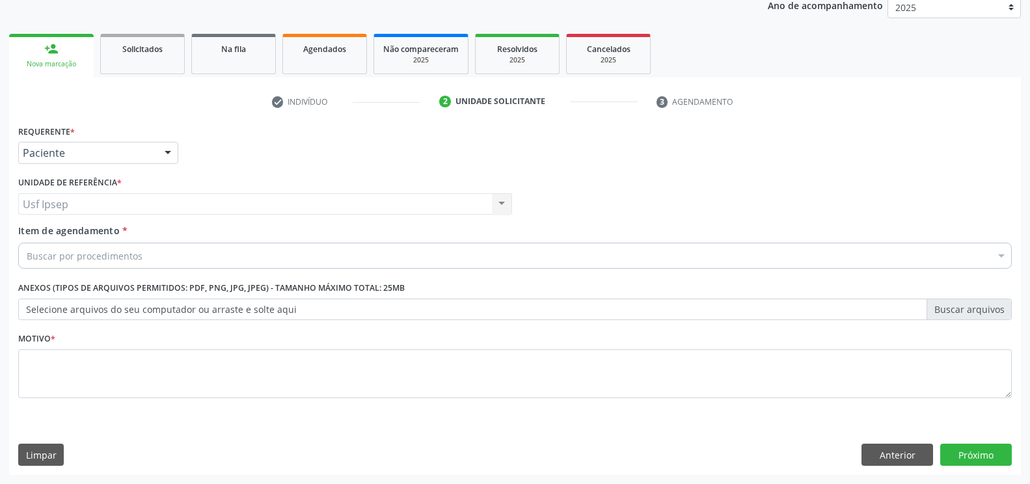
click at [76, 231] on span "Item de agendamento" at bounding box center [69, 231] width 102 height 12
click at [27, 243] on input "Item de agendamento *" at bounding box center [27, 256] width 0 height 26
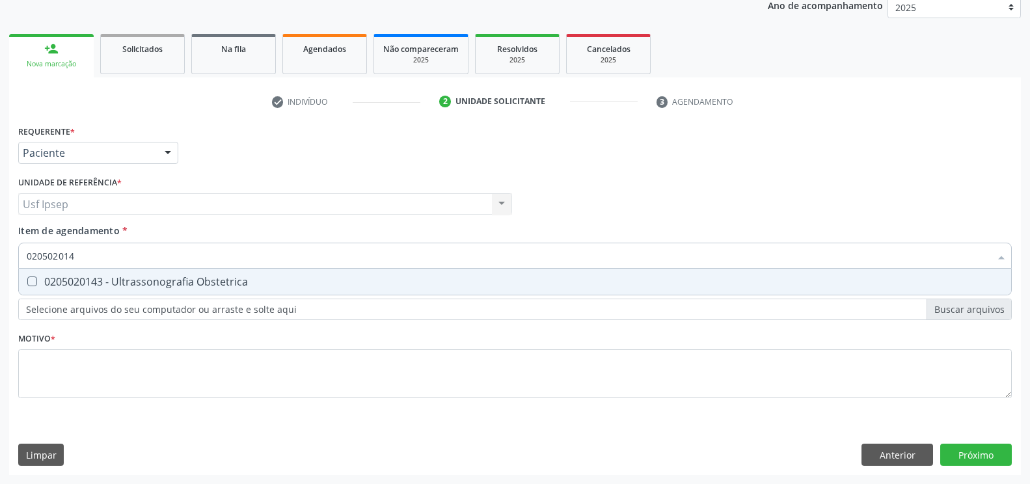
type input "0205020143"
click at [36, 284] on div "0205020143 - Ultrassonografia Obstetrica" at bounding box center [515, 282] width 977 height 10
checkbox Obstetrica "true"
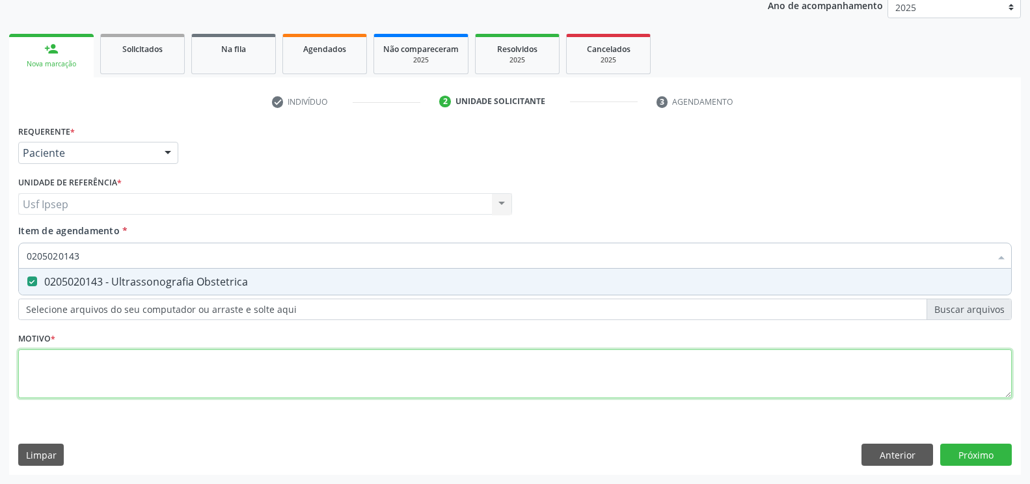
click at [42, 369] on div "Requerente * Paciente Profissional de Saúde Paciente Nenhum resultado encontrad…" at bounding box center [515, 269] width 994 height 295
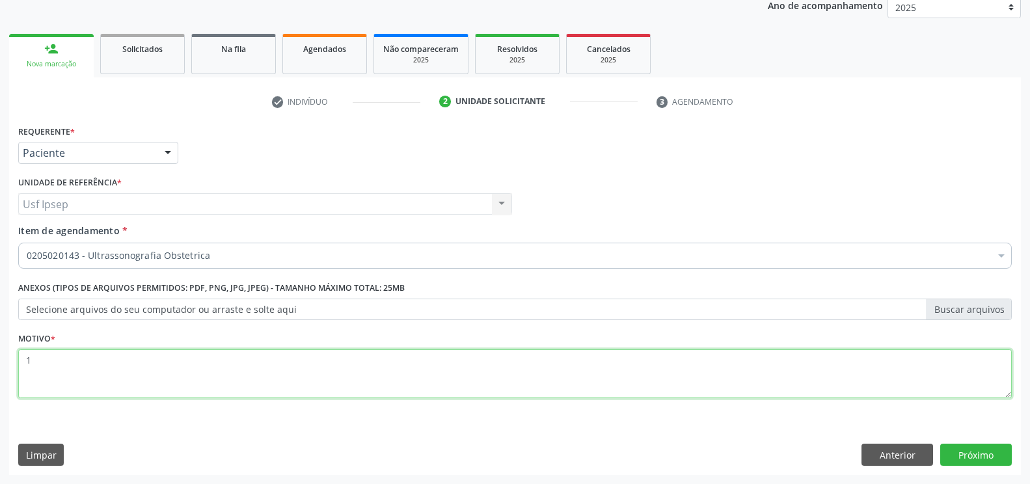
type textarea "1"
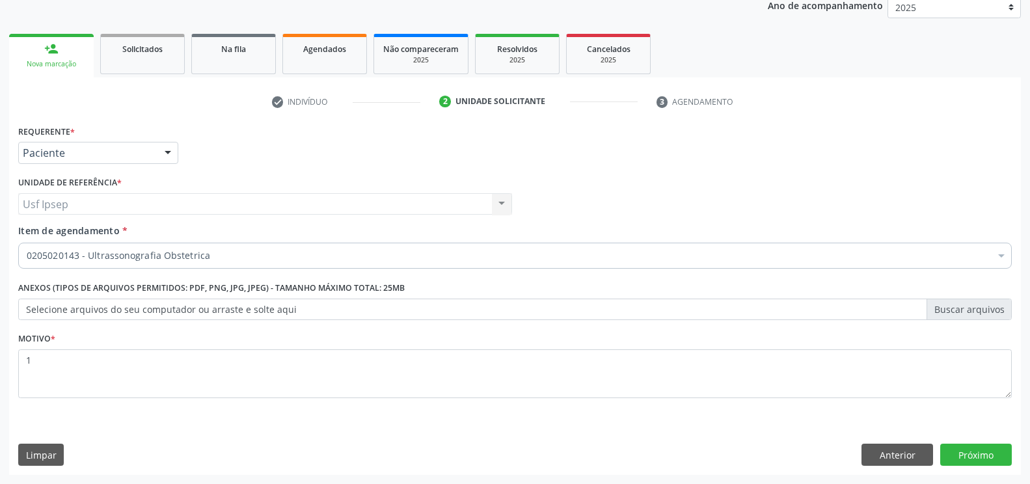
click at [989, 466] on div "Requerente * Paciente Profissional de Saúde Paciente Nenhum resultado encontrad…" at bounding box center [515, 298] width 1012 height 353
click at [988, 456] on button "Próximo" at bounding box center [976, 455] width 72 height 22
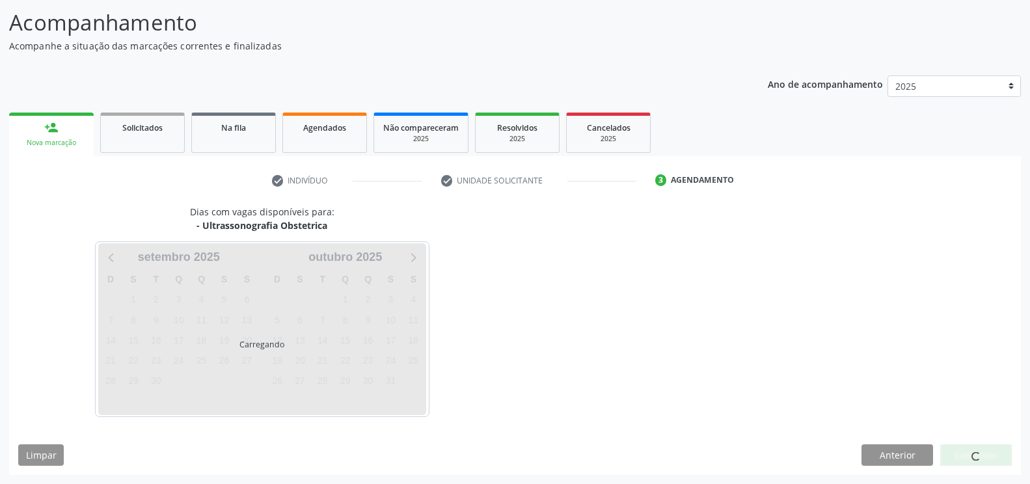
scroll to position [82, 0]
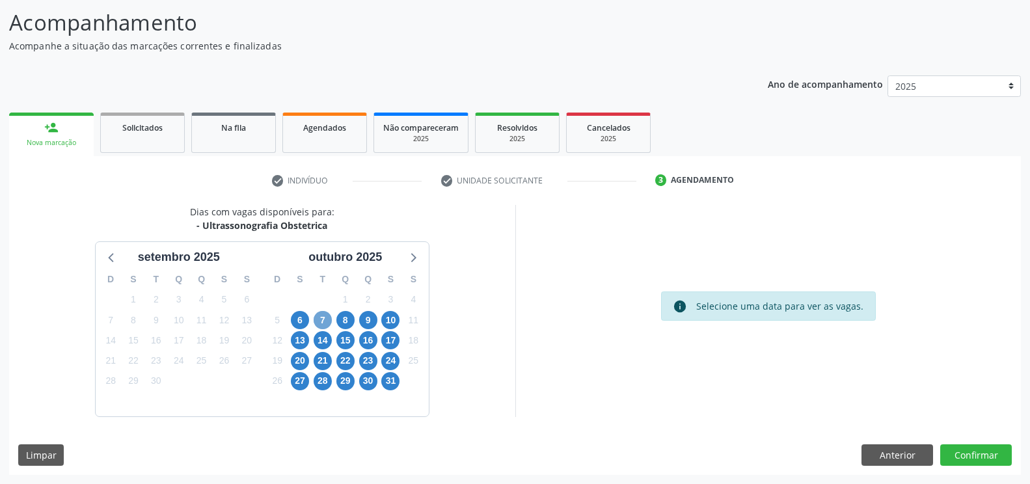
click at [322, 321] on span "7" at bounding box center [323, 320] width 18 height 18
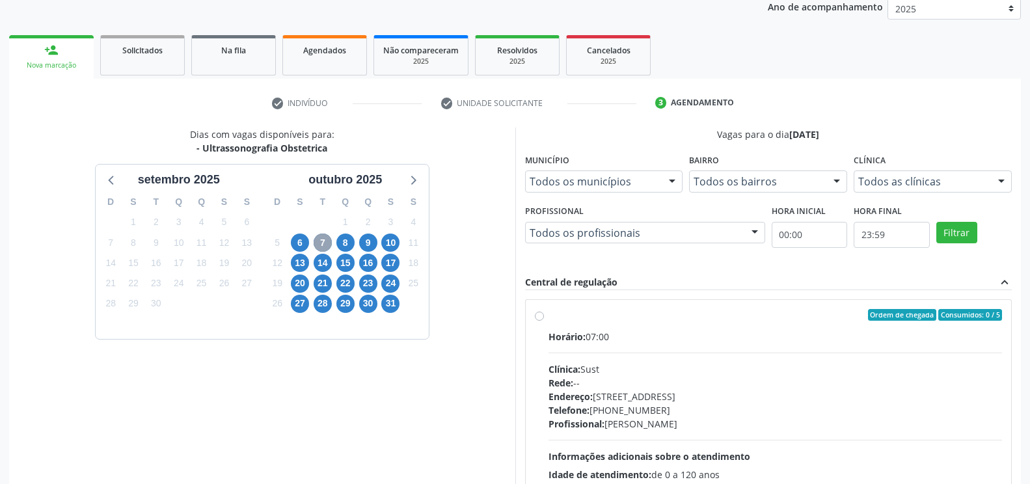
scroll to position [191, 0]
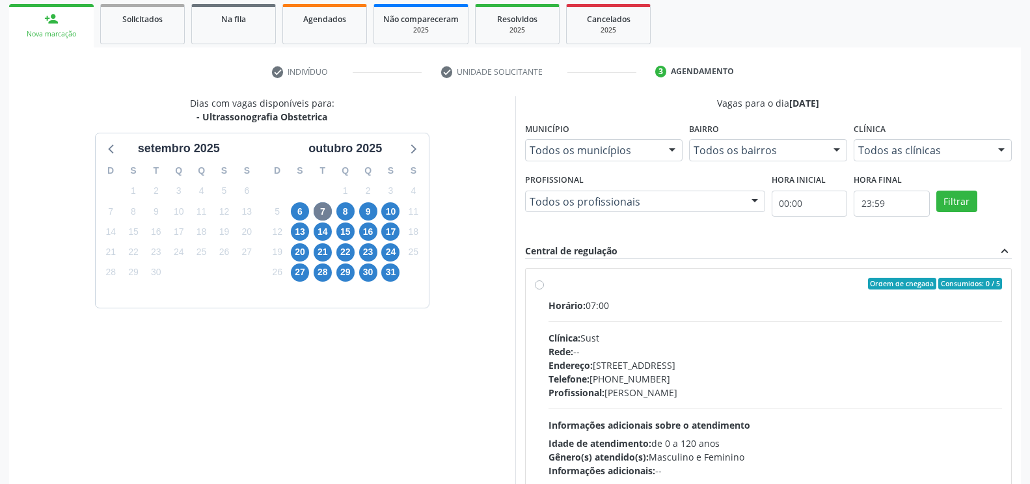
click at [549, 285] on label "Ordem de chegada Consumidos: 0 / 5 Horário: 07:00 Clínica: Sust Rede: -- Endere…" at bounding box center [776, 378] width 454 height 200
click at [537, 285] on input "Ordem de chegada Consumidos: 0 / 5 Horário: 07:00 Clínica: Sust Rede: -- Endere…" at bounding box center [539, 284] width 9 height 12
radio input "true"
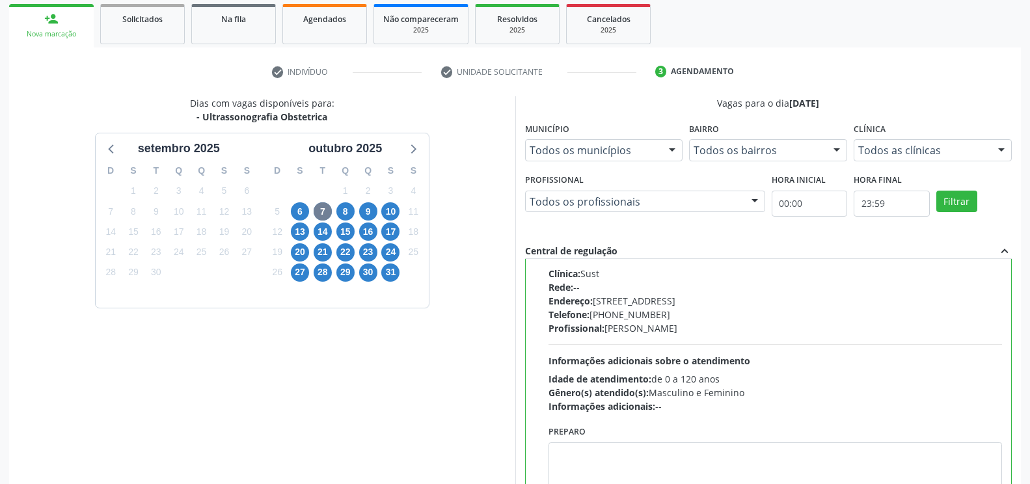
scroll to position [294, 0]
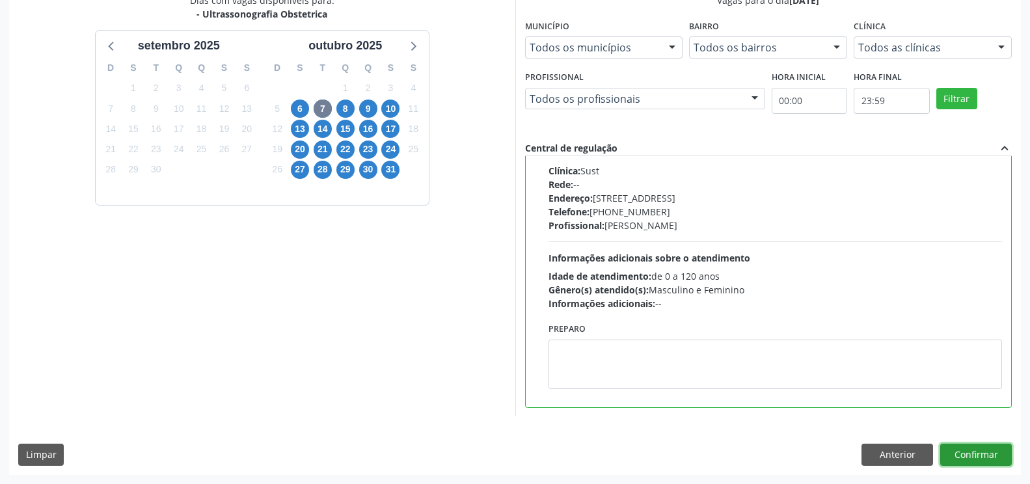
click at [963, 454] on button "Confirmar" at bounding box center [976, 455] width 72 height 22
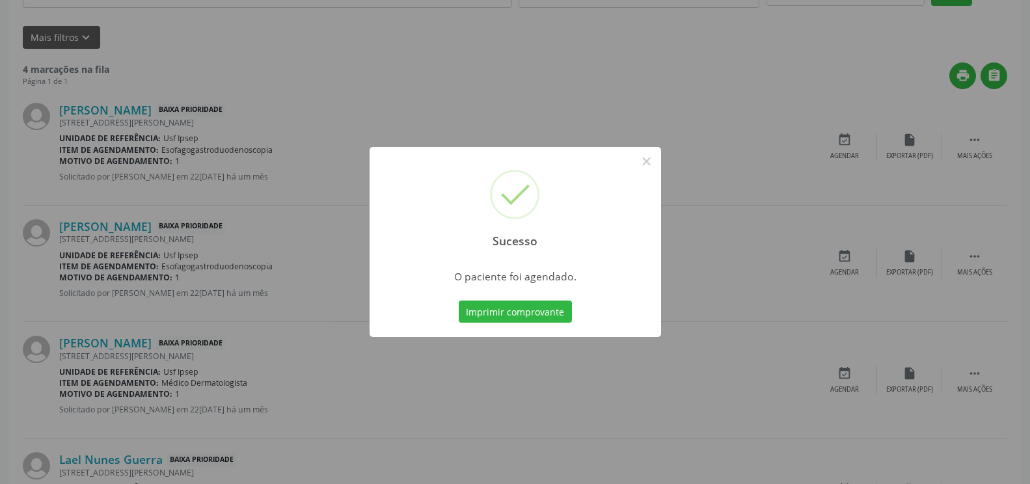
scroll to position [0, 0]
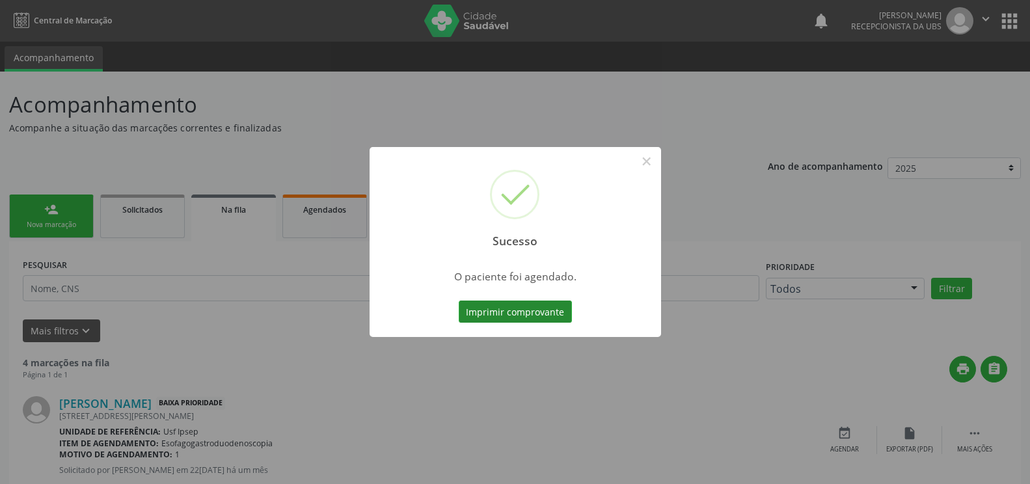
click at [478, 313] on button "Imprimir comprovante" at bounding box center [515, 312] width 113 height 22
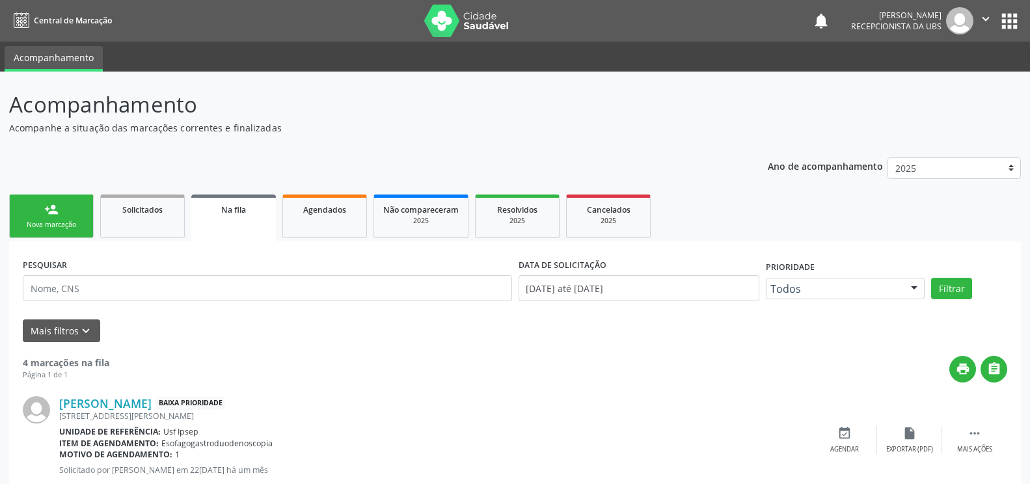
drag, startPoint x: 31, startPoint y: 228, endPoint x: 58, endPoint y: 224, distance: 27.7
click at [31, 228] on div "Nova marcação" at bounding box center [51, 225] width 65 height 10
click at [53, 227] on div "Nova marcação" at bounding box center [51, 225] width 65 height 10
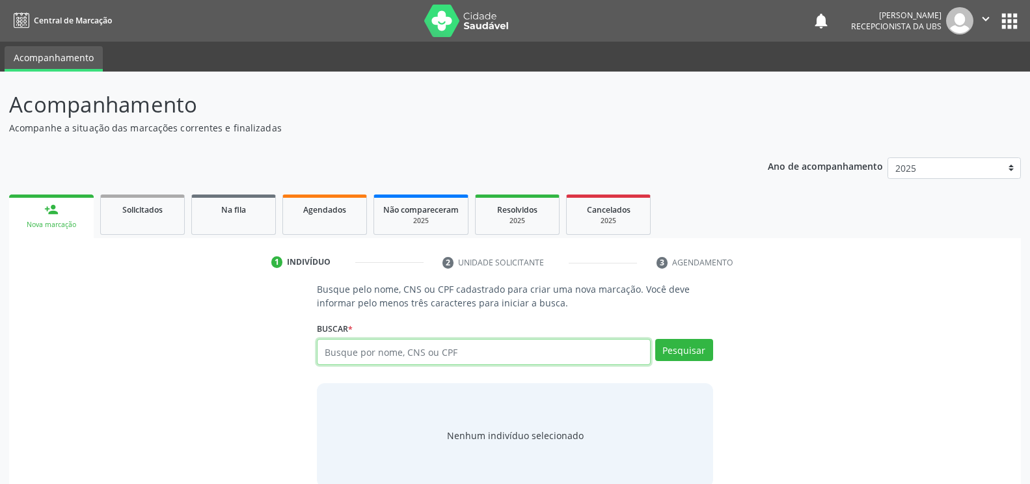
click at [333, 350] on input "text" at bounding box center [483, 352] width 333 height 26
type input "08731987435"
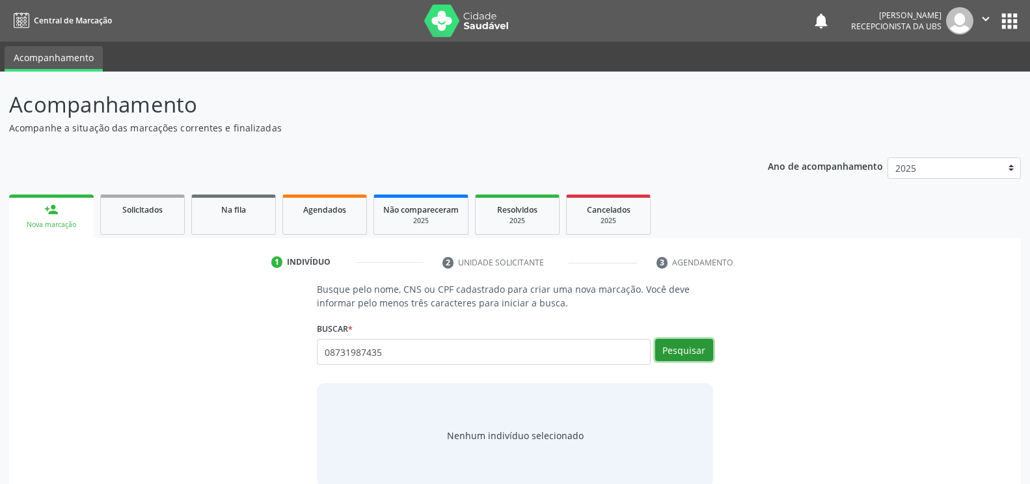
click at [678, 351] on button "Pesquisar" at bounding box center [684, 350] width 58 height 22
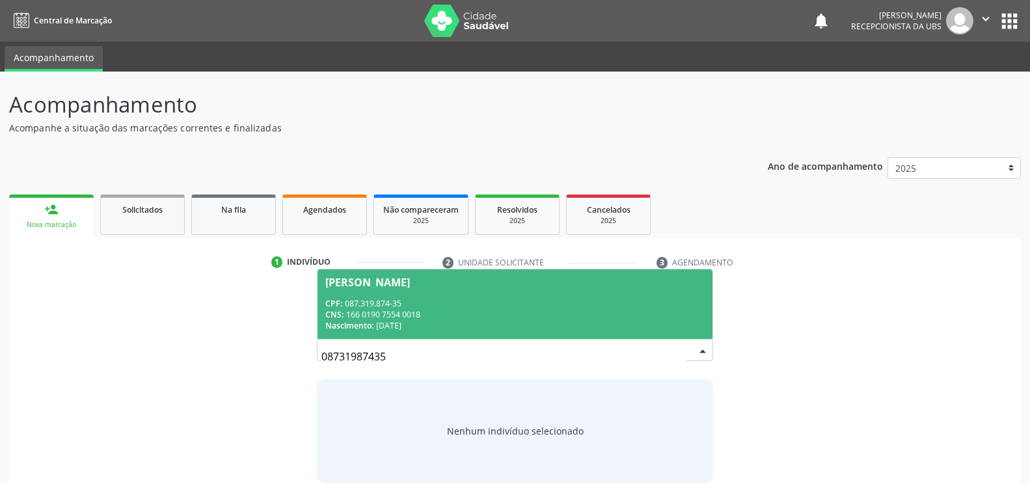
click at [398, 287] on div "[PERSON_NAME]" at bounding box center [367, 282] width 85 height 10
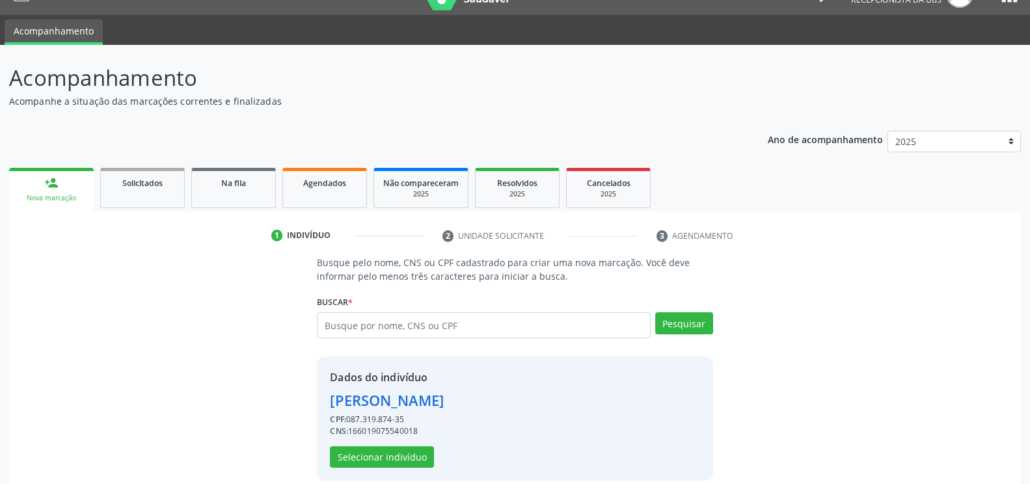
scroll to position [42, 0]
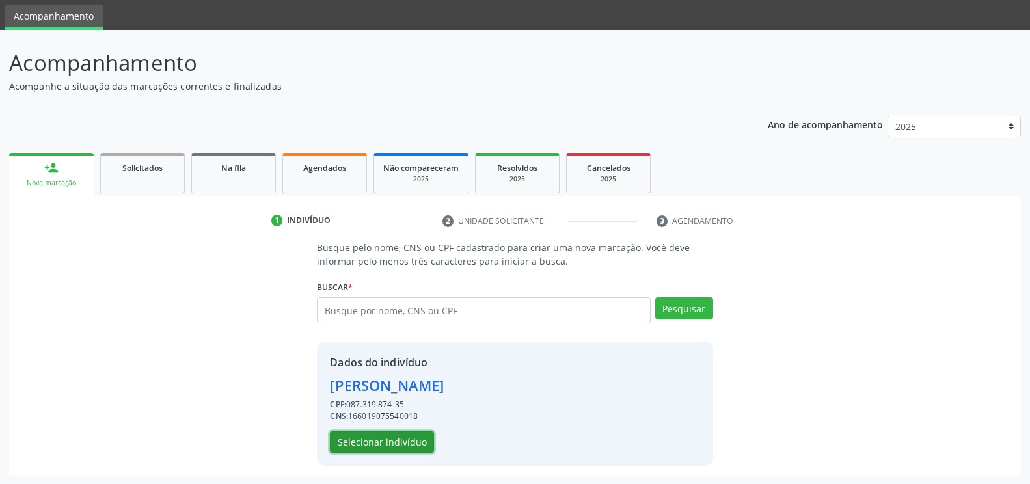
click at [375, 445] on button "Selecionar indivíduo" at bounding box center [382, 443] width 104 height 22
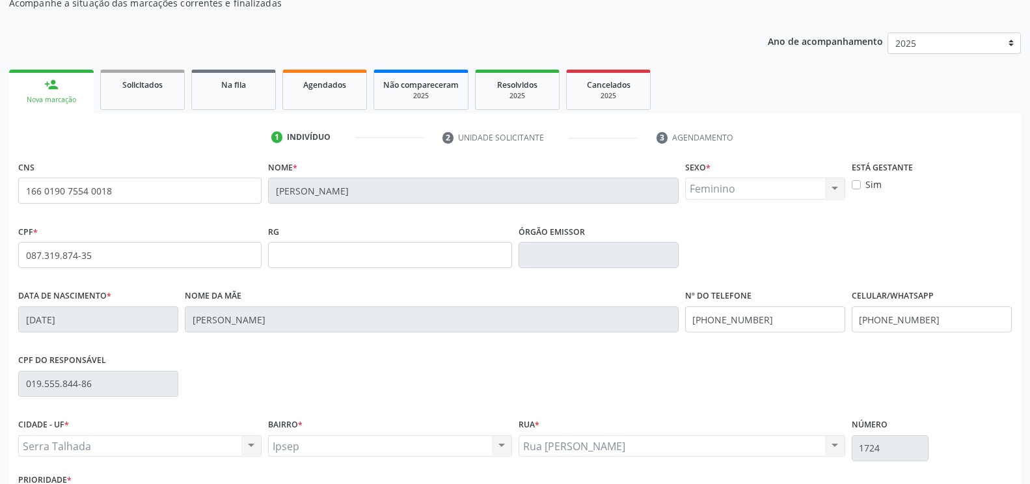
scroll to position [221, 0]
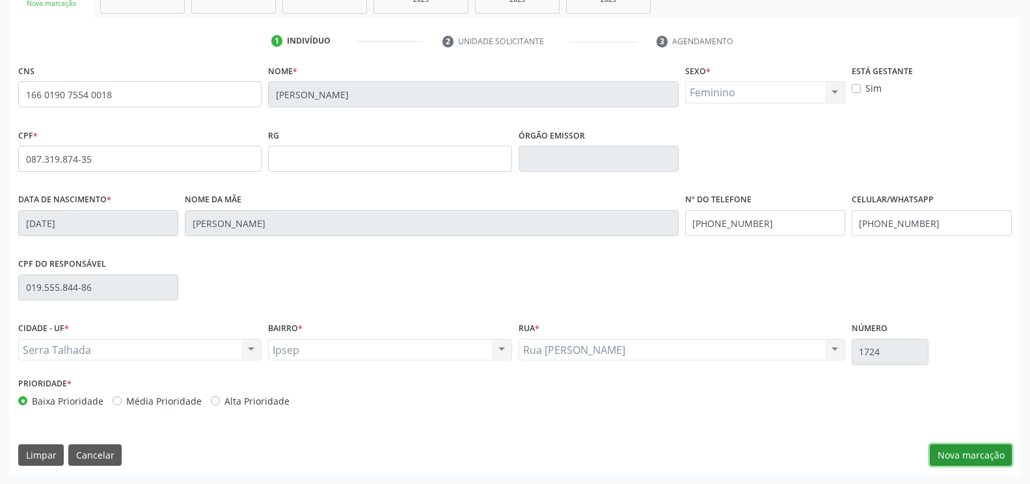
click at [963, 449] on button "Nova marcação" at bounding box center [971, 456] width 82 height 22
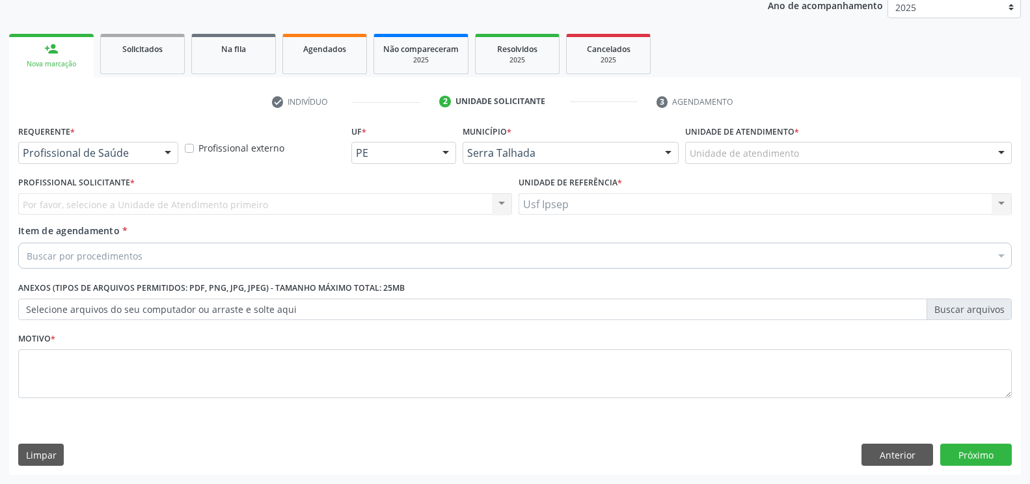
click at [171, 152] on div at bounding box center [168, 154] width 20 height 22
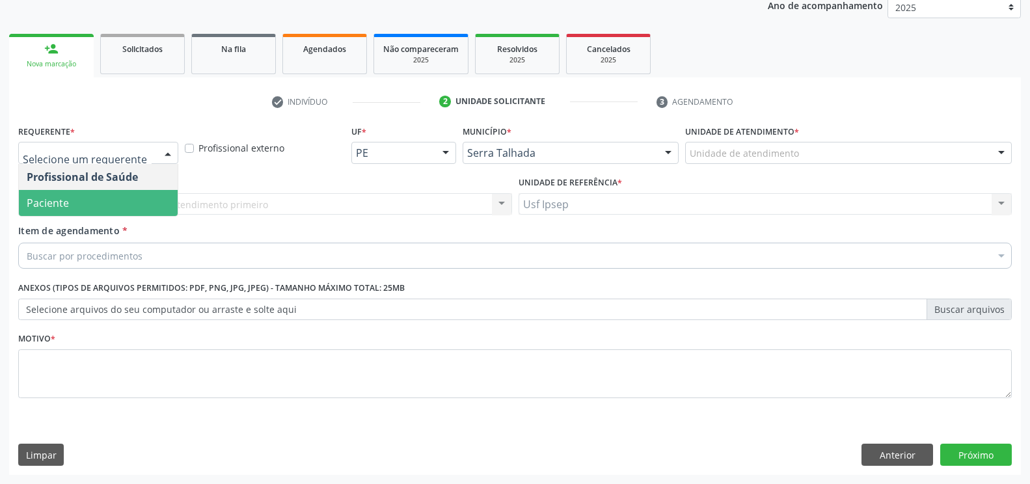
click at [86, 212] on span "Paciente" at bounding box center [98, 203] width 159 height 26
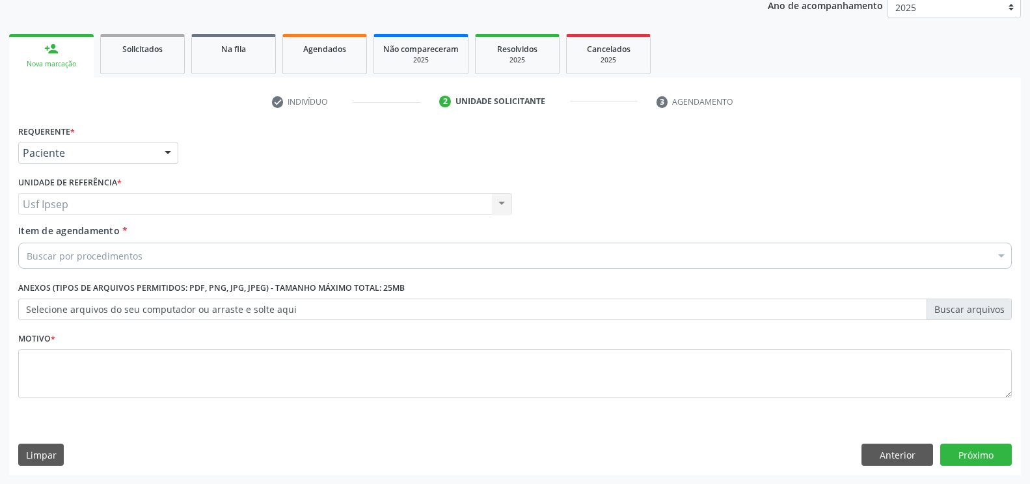
click at [40, 234] on span "Item de agendamento" at bounding box center [69, 231] width 102 height 12
click at [27, 243] on input "Item de agendamento *" at bounding box center [27, 256] width 0 height 26
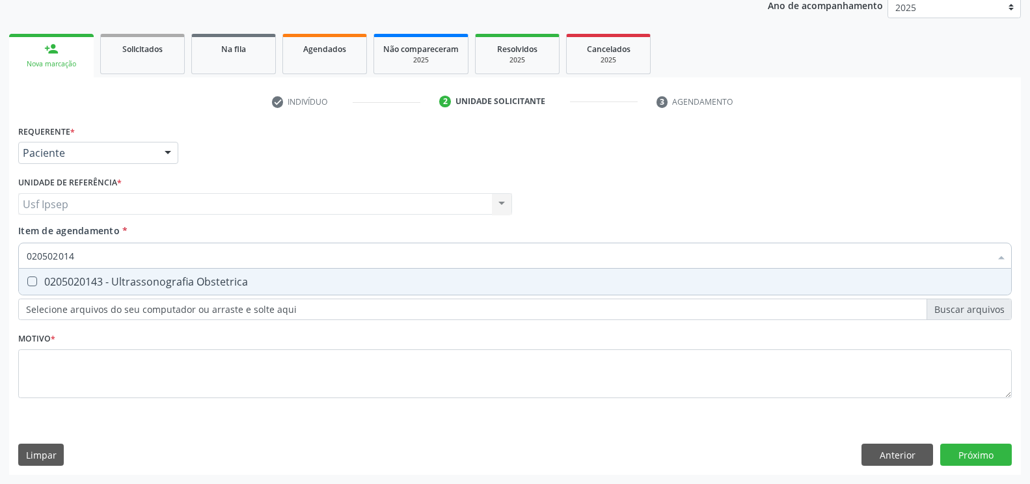
type input "0205020143"
click at [31, 276] on span "0205020143 - Ultrassonografia Obstetrica" at bounding box center [515, 282] width 993 height 26
checkbox Obstetrica "true"
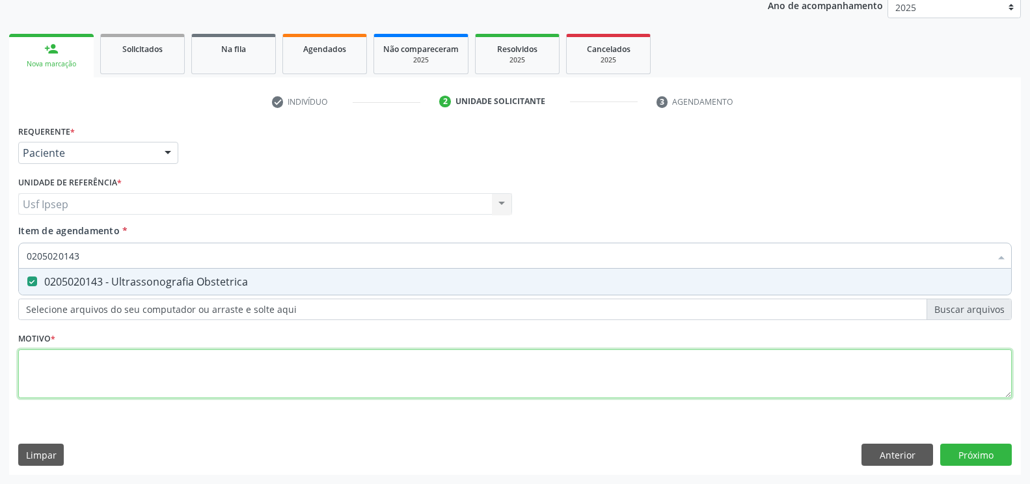
click at [31, 372] on div "Requerente * Paciente Profissional de Saúde Paciente Nenhum resultado encontrad…" at bounding box center [515, 269] width 994 height 295
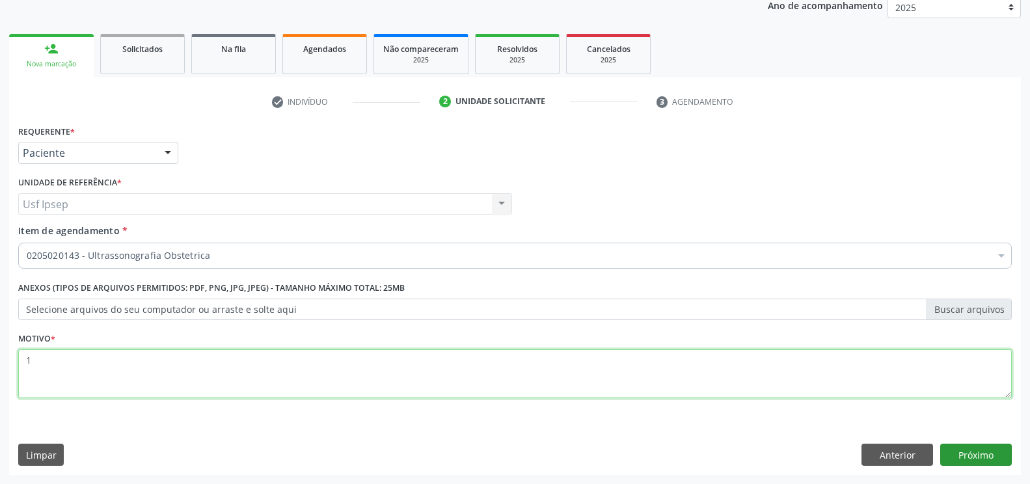
type textarea "1"
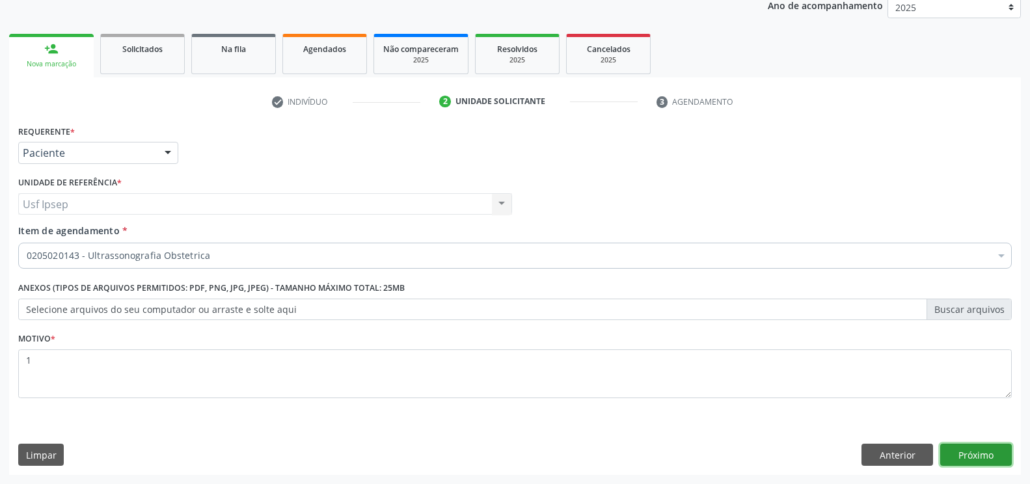
click at [980, 455] on button "Próximo" at bounding box center [976, 455] width 72 height 22
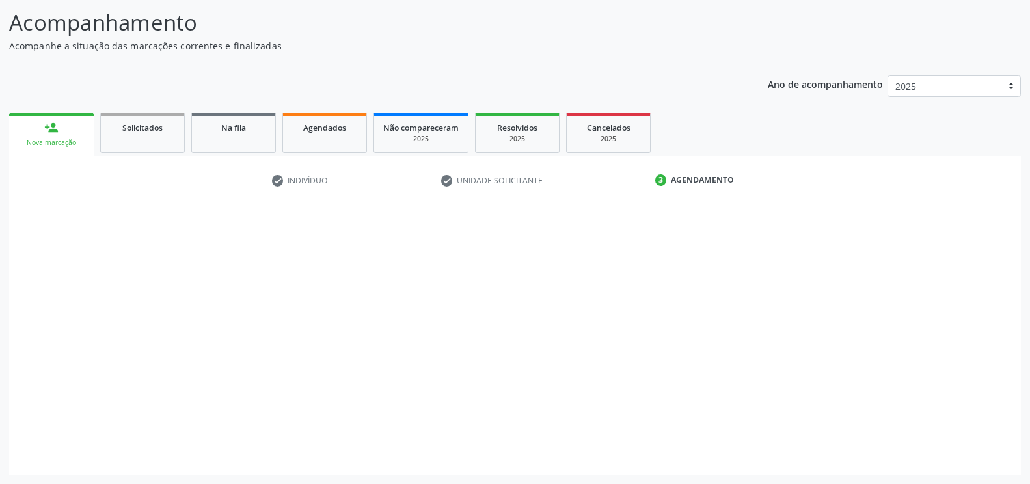
scroll to position [82, 0]
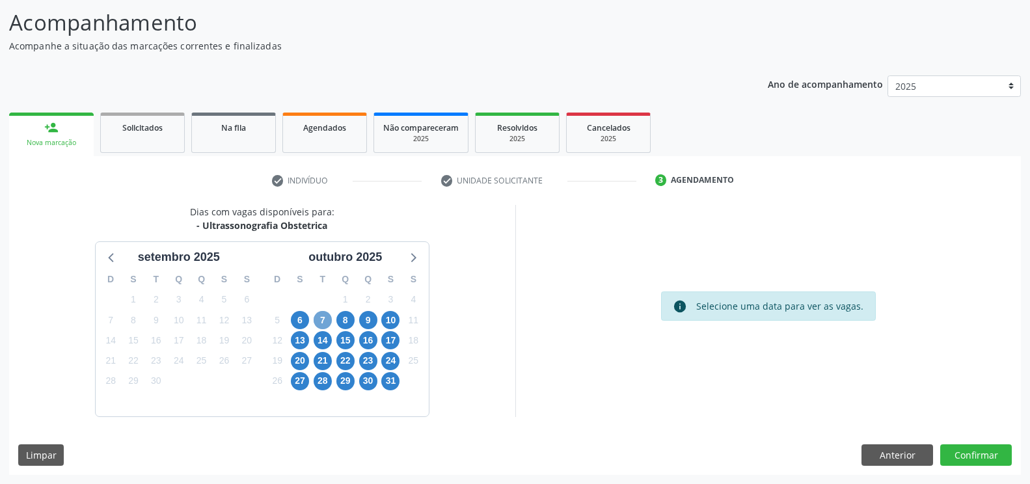
click at [323, 323] on span "7" at bounding box center [323, 320] width 18 height 18
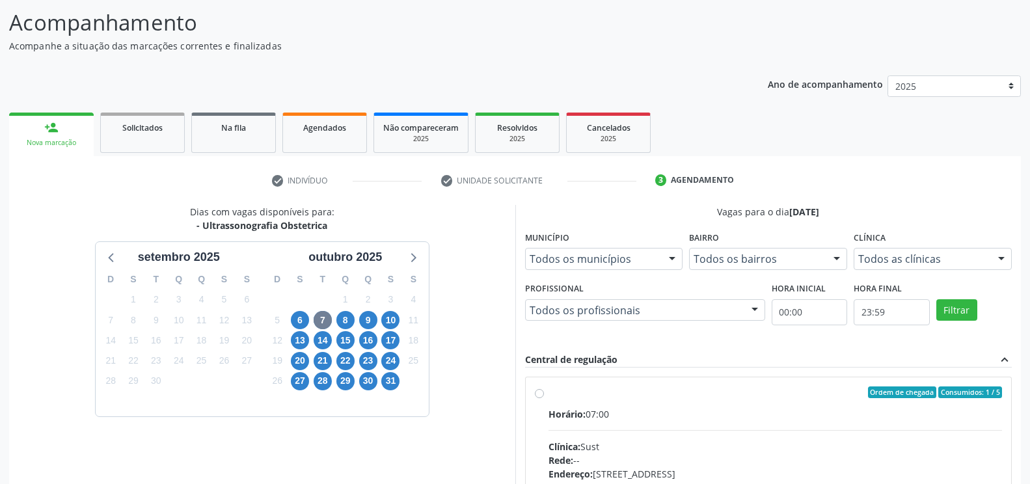
click at [543, 399] on div "Ordem de chegada Consumidos: 1 / 5 Horário: 07:00 Clínica: Sust Rede: -- Endere…" at bounding box center [769, 487] width 468 height 200
radio input "true"
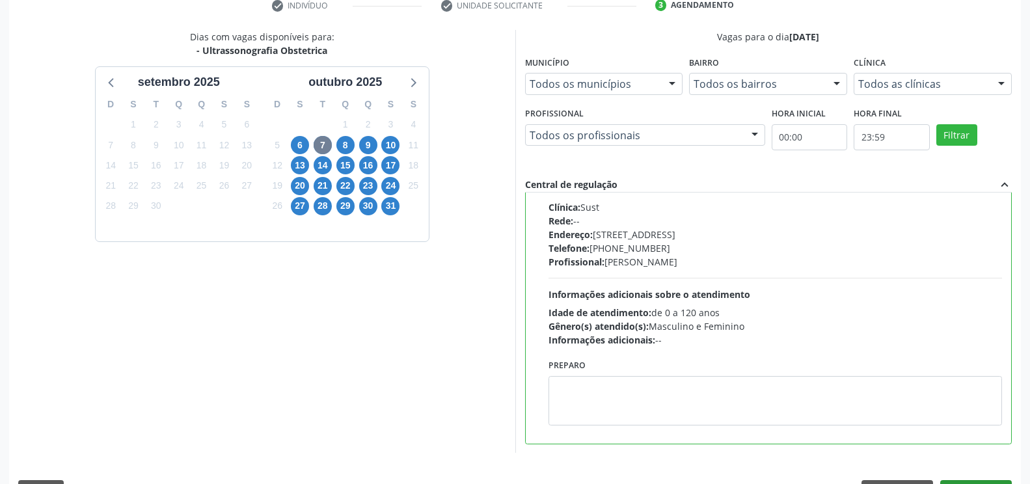
scroll to position [294, 0]
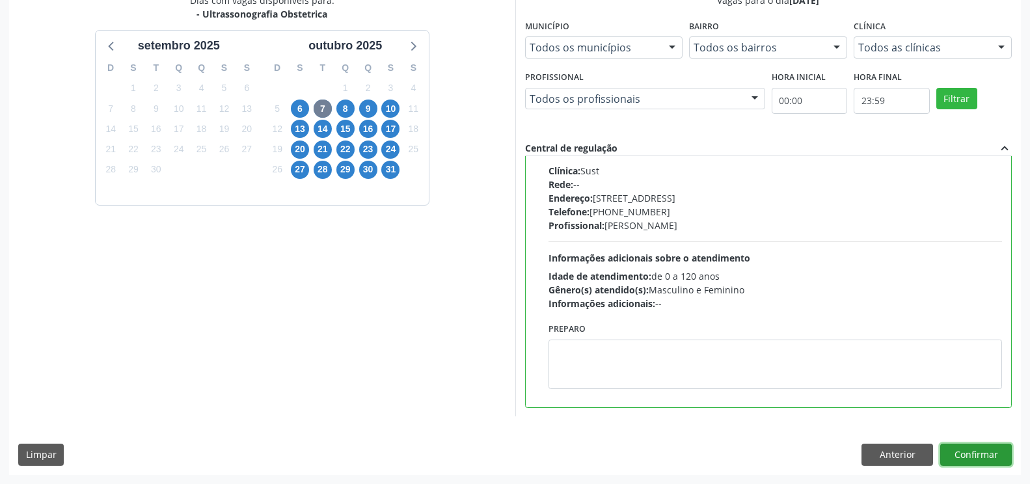
click at [974, 458] on button "Confirmar" at bounding box center [976, 455] width 72 height 22
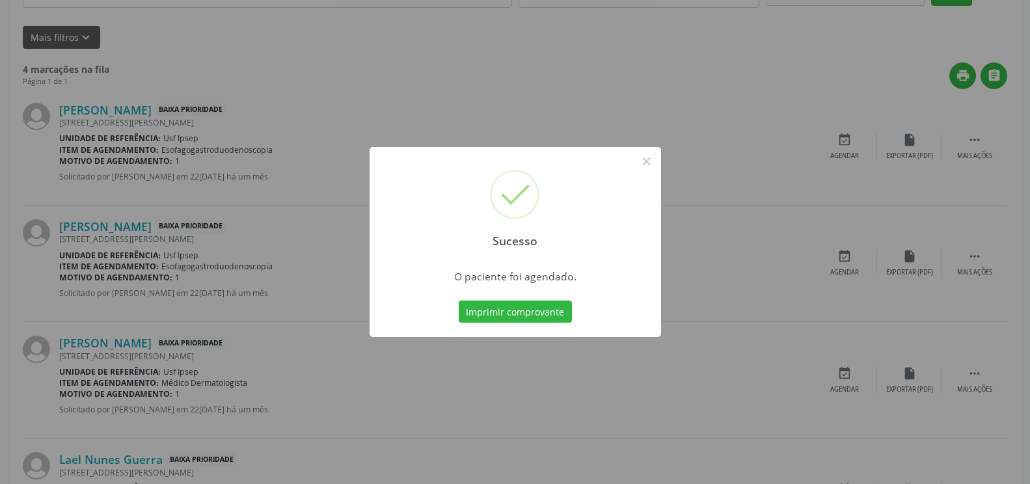
scroll to position [0, 0]
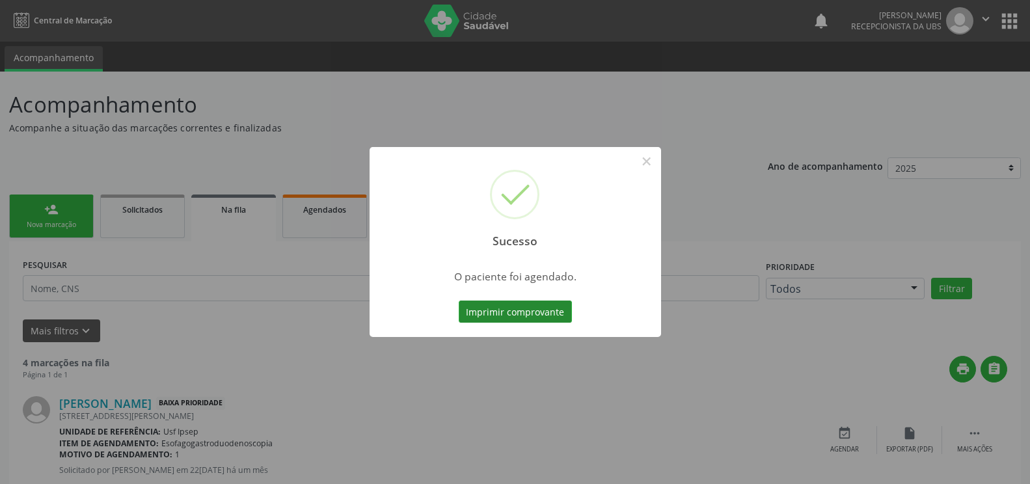
click at [494, 314] on button "Imprimir comprovante" at bounding box center [515, 312] width 113 height 22
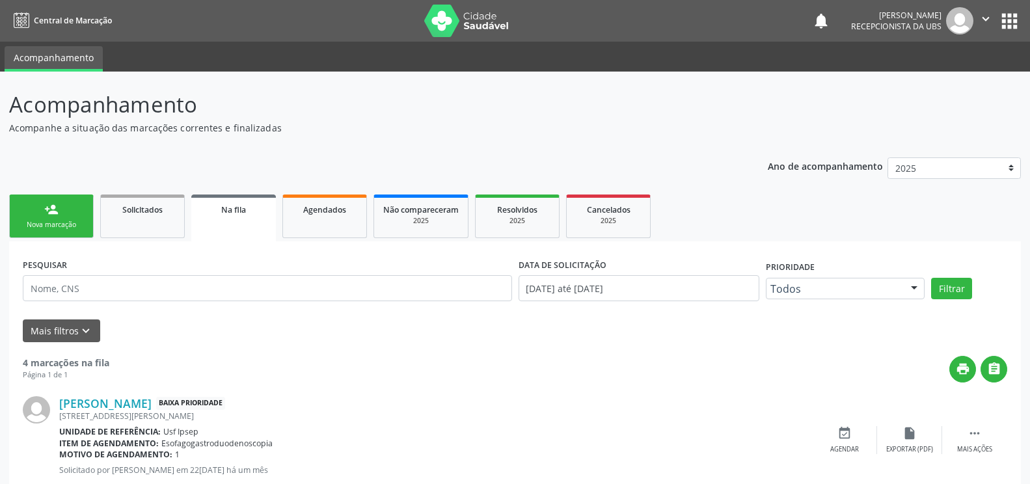
click at [61, 224] on div "Nova marcação" at bounding box center [51, 225] width 65 height 10
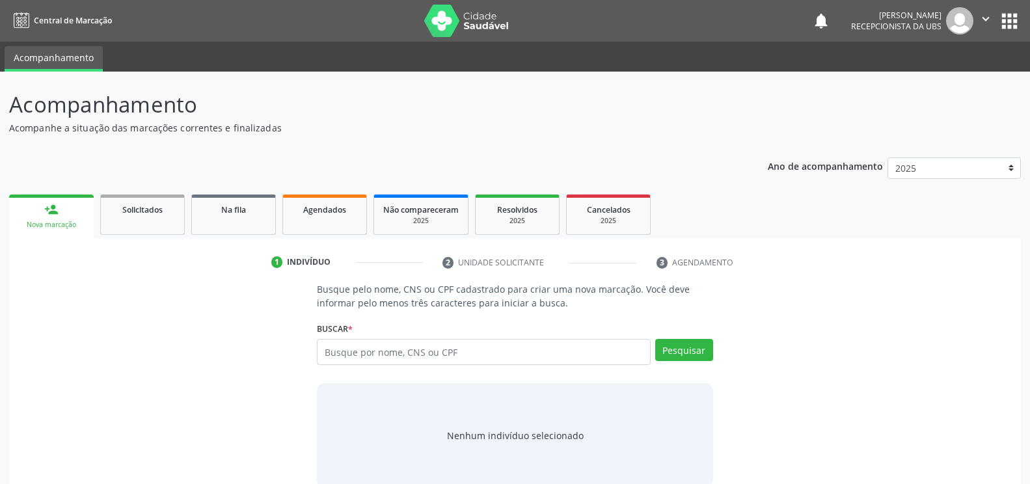
click at [56, 230] on div "Nova marcação" at bounding box center [51, 225] width 66 height 10
click at [323, 351] on input "text" at bounding box center [483, 352] width 333 height 26
type input "11605809446"
click at [681, 349] on button "Pesquisar" at bounding box center [684, 350] width 58 height 22
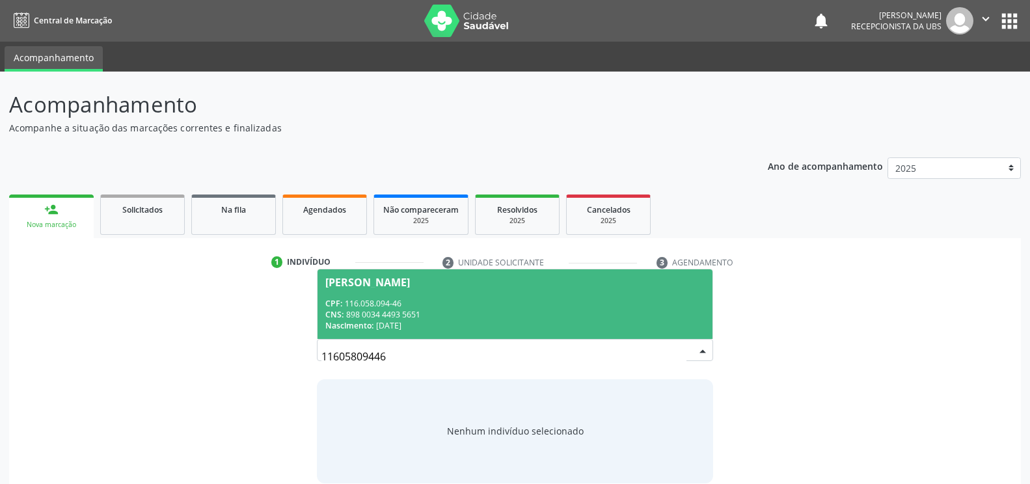
click at [396, 285] on div "[PERSON_NAME]" at bounding box center [367, 282] width 85 height 10
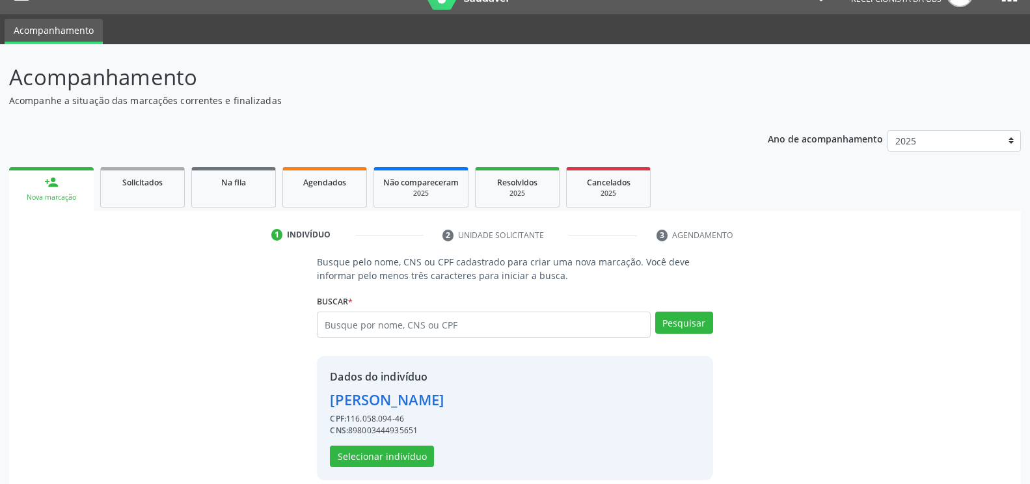
scroll to position [42, 0]
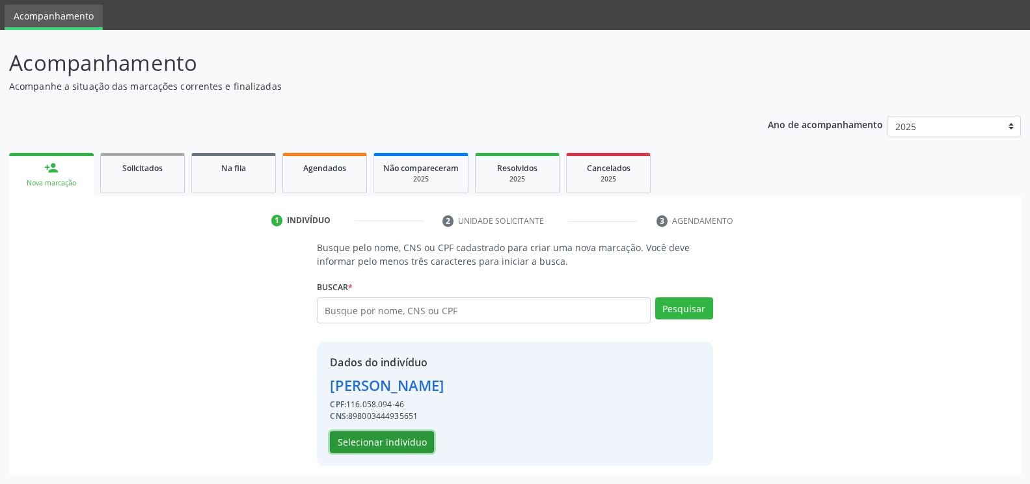
click at [387, 447] on button "Selecionar indivíduo" at bounding box center [382, 443] width 104 height 22
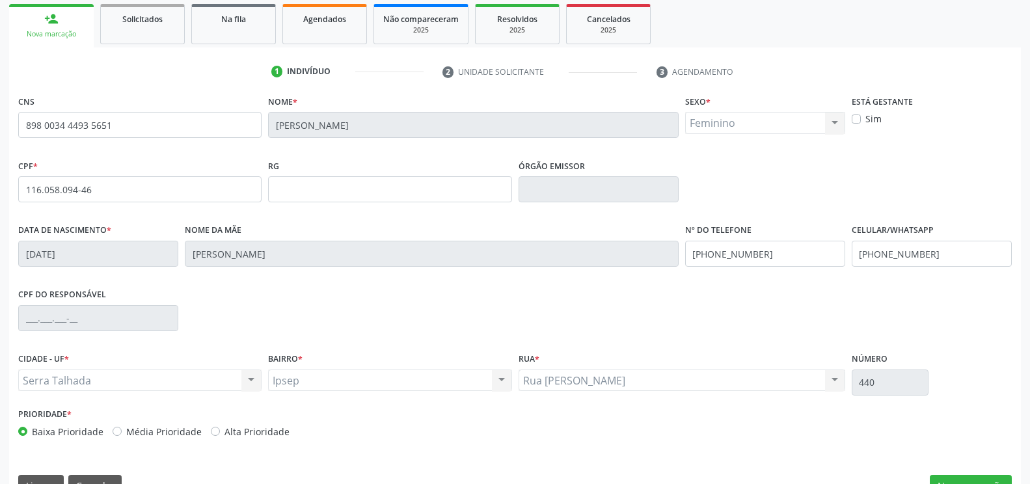
scroll to position [221, 0]
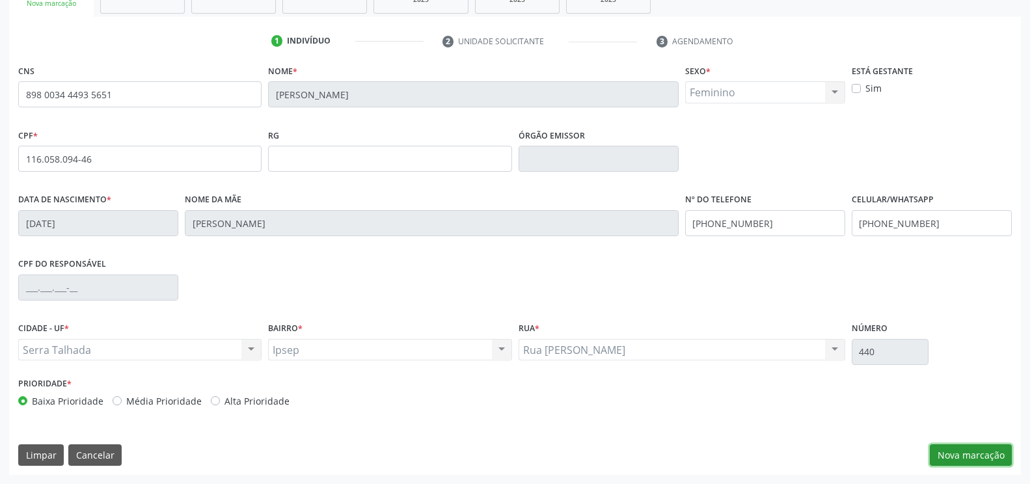
click at [942, 446] on button "Nova marcação" at bounding box center [971, 456] width 82 height 22
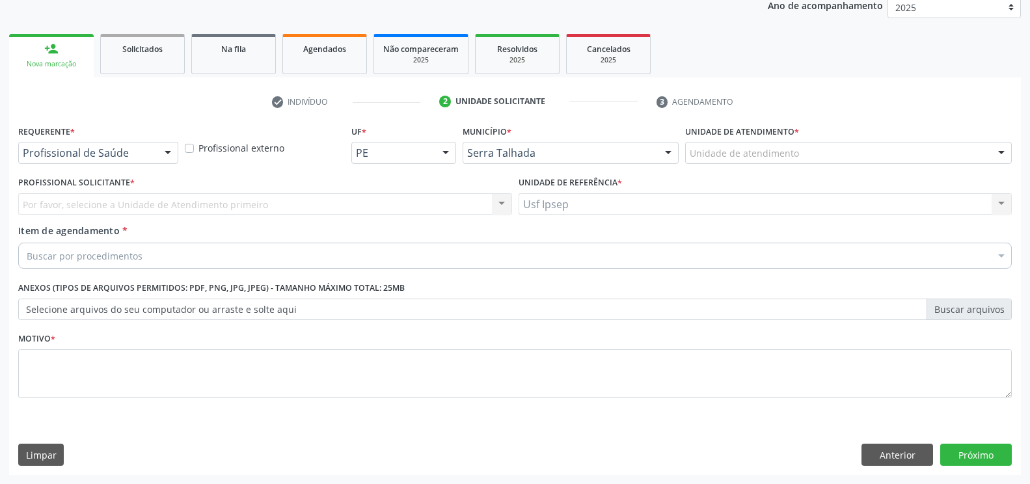
scroll to position [161, 0]
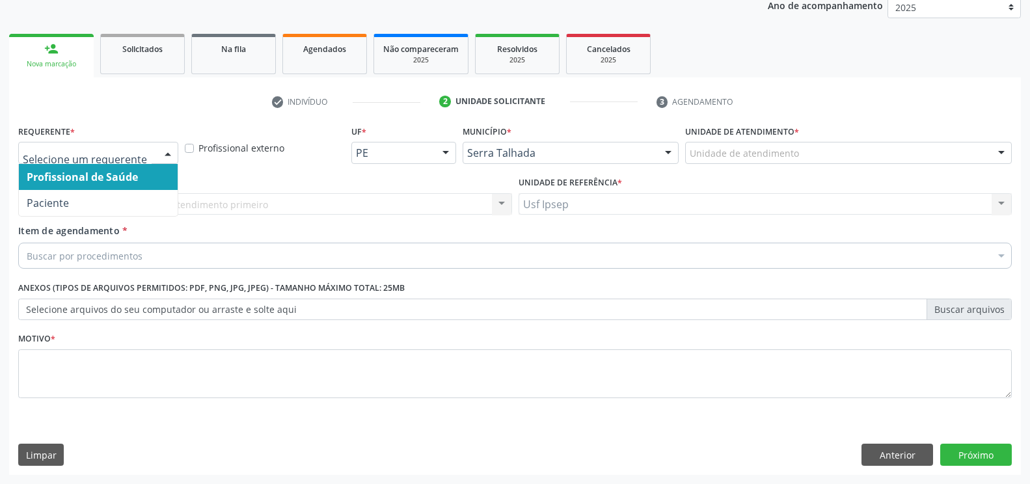
click at [161, 154] on div at bounding box center [168, 154] width 20 height 22
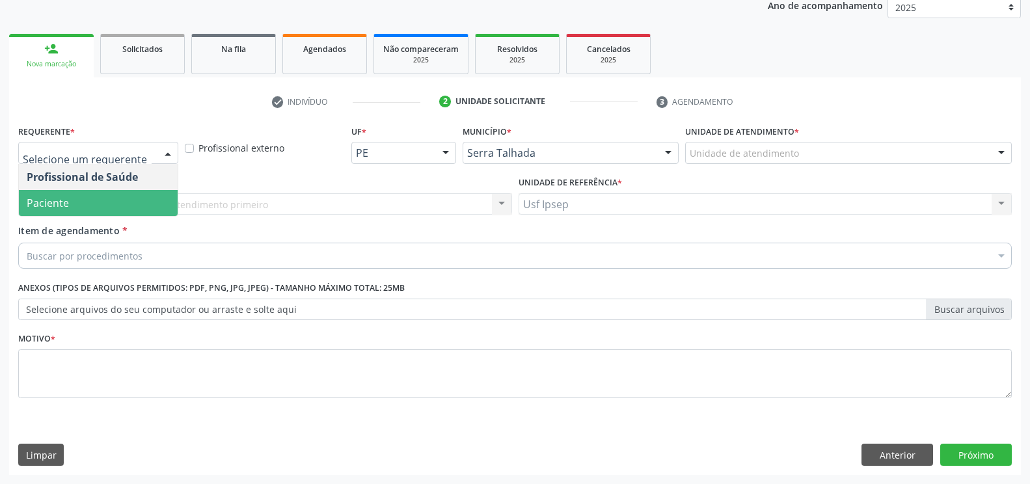
click at [93, 210] on span "Paciente" at bounding box center [98, 203] width 159 height 26
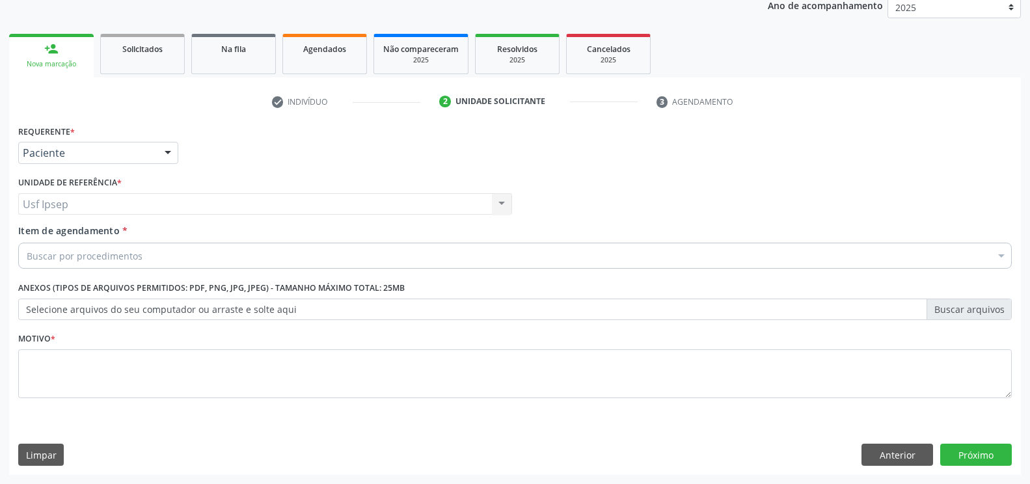
click at [68, 236] on span "Item de agendamento" at bounding box center [69, 231] width 102 height 12
click at [27, 243] on input "Item de agendamento *" at bounding box center [27, 256] width 0 height 26
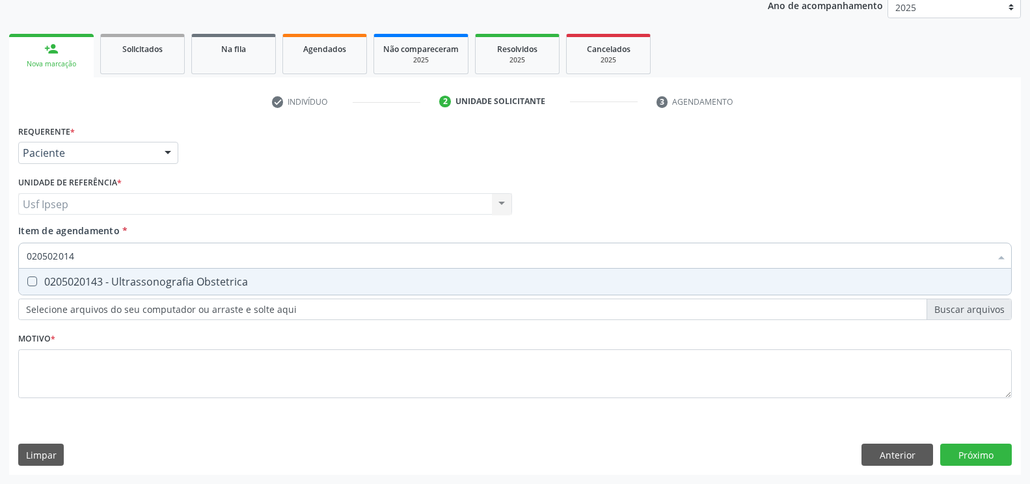
type input "0205020143"
click at [33, 279] on Obstetrica at bounding box center [32, 282] width 10 height 10
click at [27, 279] on Obstetrica "checkbox" at bounding box center [23, 281] width 8 height 8
checkbox Obstetrica "true"
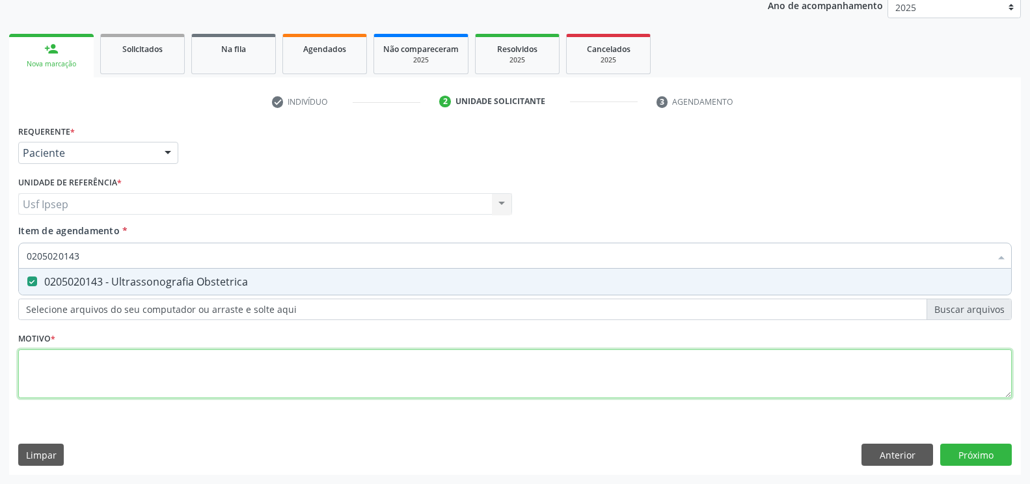
click at [34, 364] on div "Requerente * Paciente Profissional de Saúde Paciente Nenhum resultado encontrad…" at bounding box center [515, 269] width 994 height 295
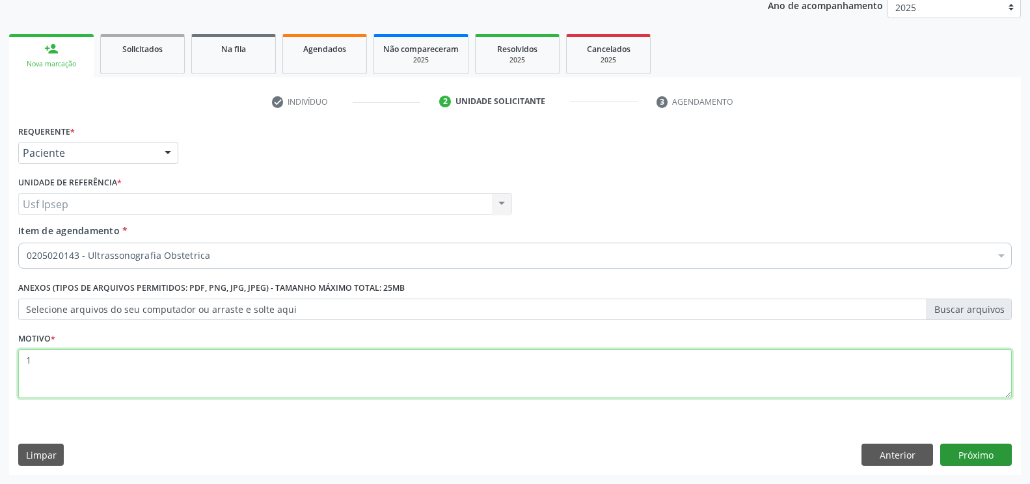
type textarea "1"
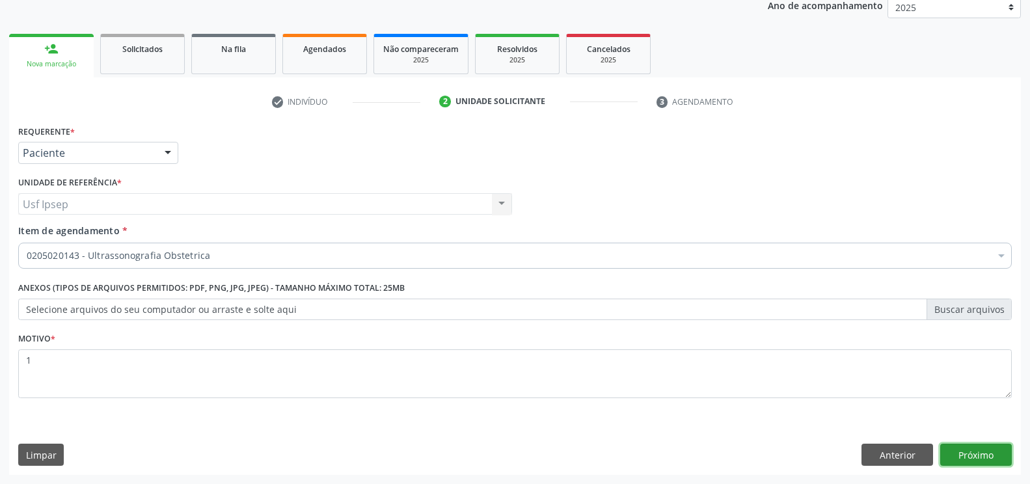
click at [961, 451] on button "Próximo" at bounding box center [976, 455] width 72 height 22
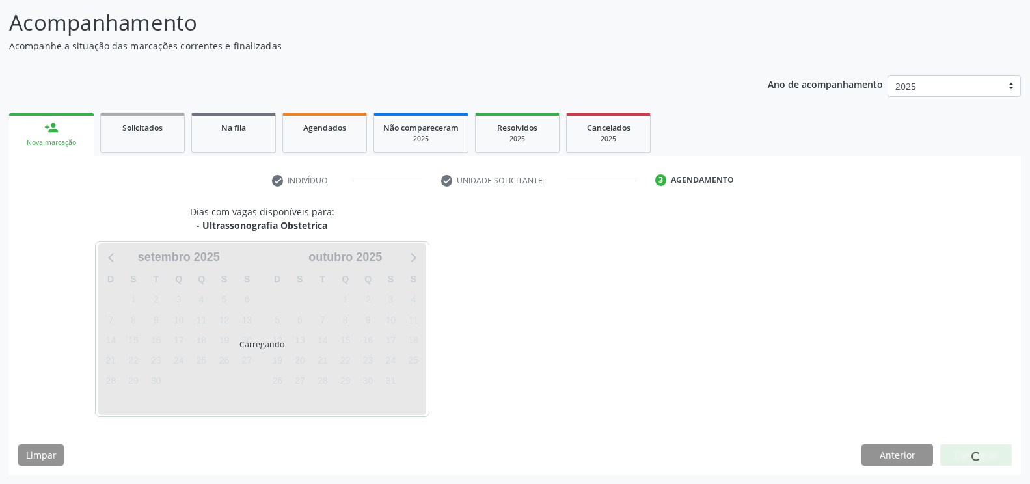
scroll to position [82, 0]
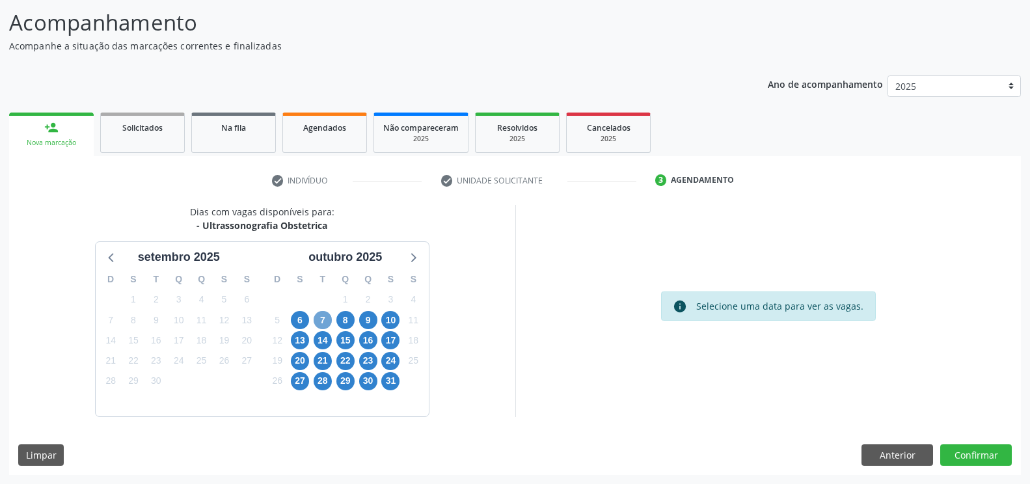
click at [324, 320] on span "7" at bounding box center [323, 320] width 18 height 18
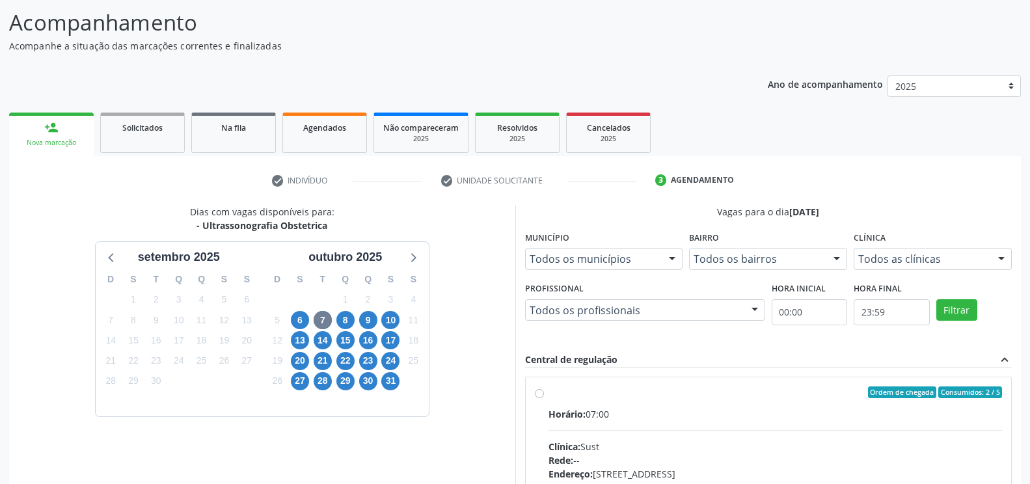
click at [537, 387] on div "Ordem de chegada Consumidos: 2 / 5 Horário: 07:00 Clínica: Sust Rede: -- Endere…" at bounding box center [769, 487] width 468 height 200
radio input "true"
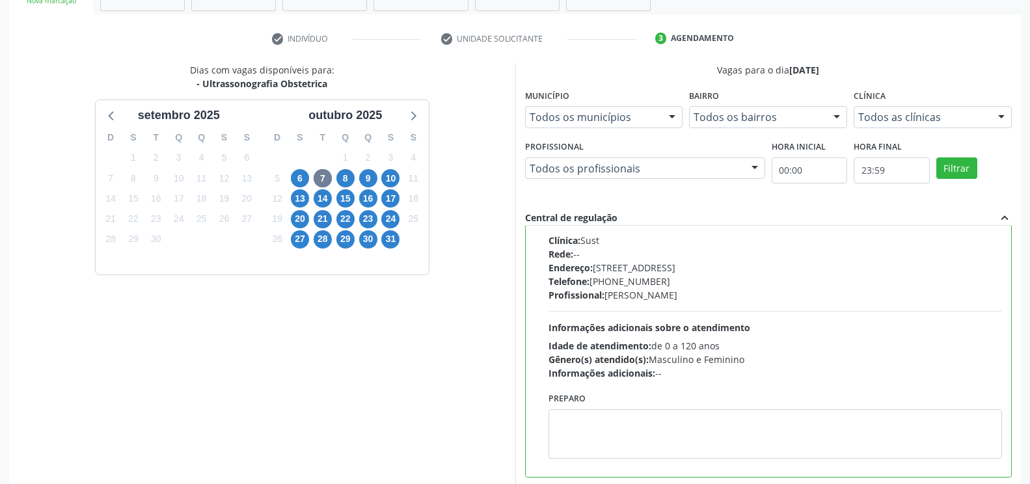
scroll to position [294, 0]
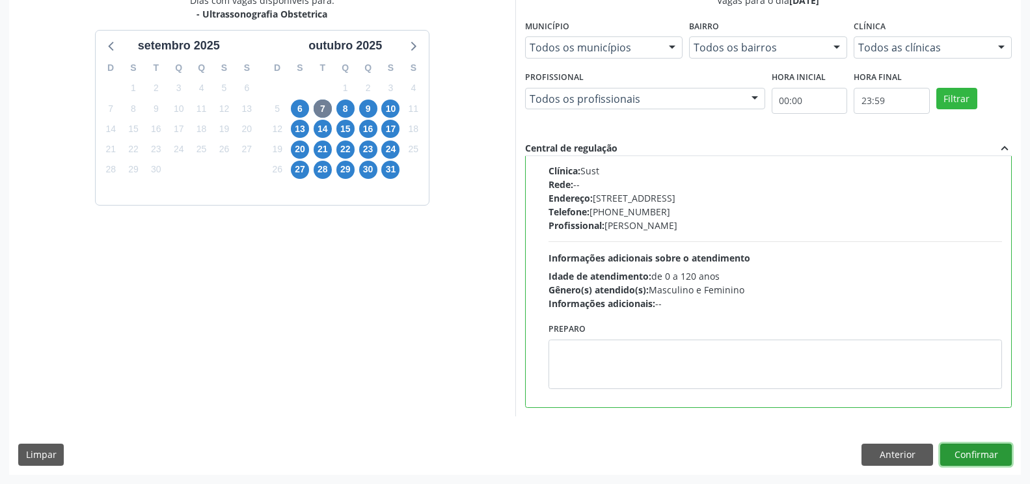
click at [960, 455] on button "Confirmar" at bounding box center [976, 455] width 72 height 22
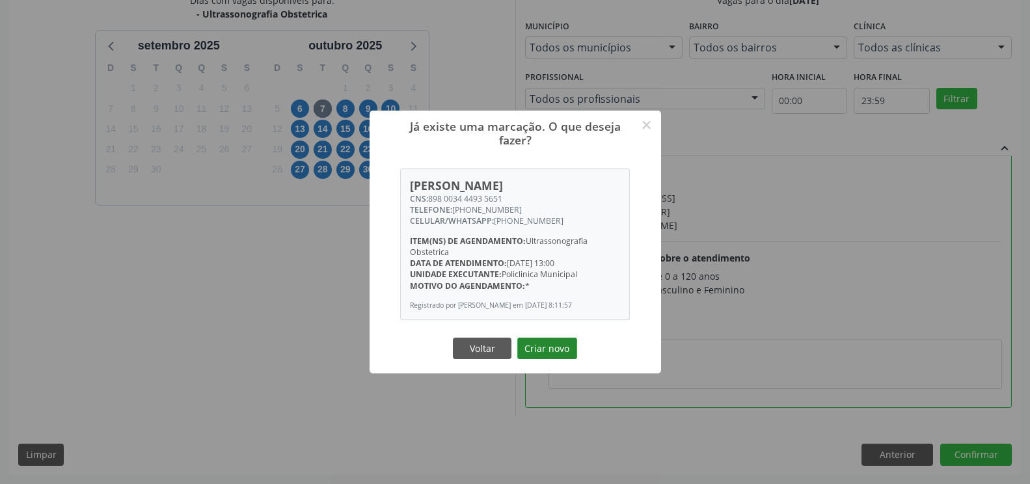
click at [547, 350] on button "Criar novo" at bounding box center [547, 349] width 60 height 22
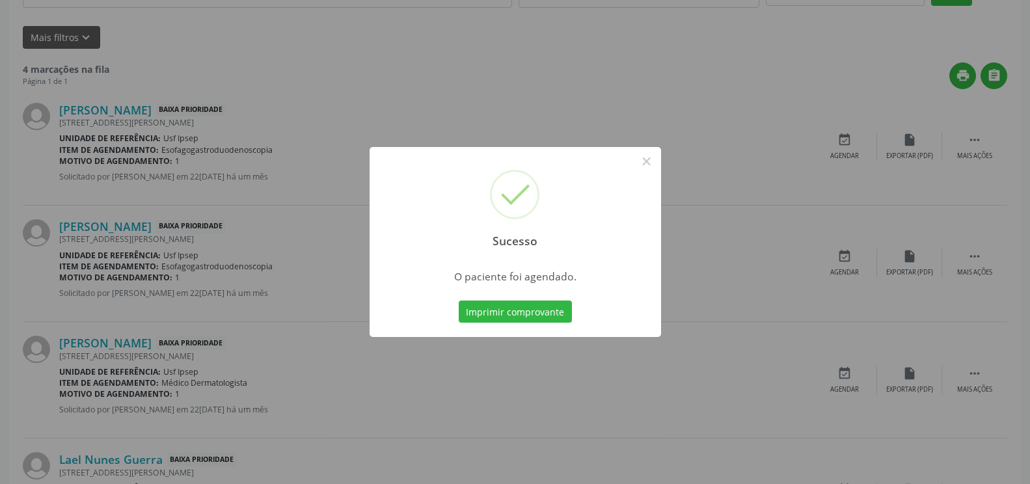
scroll to position [0, 0]
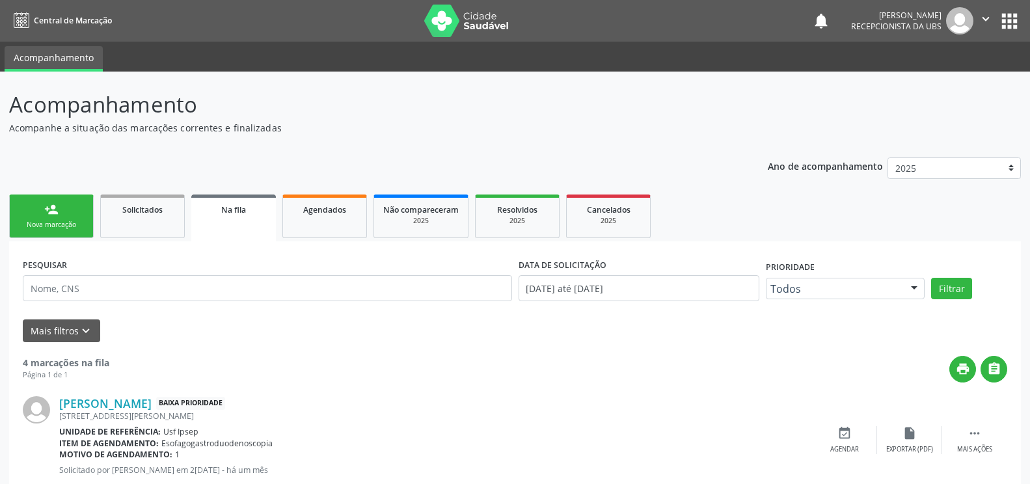
click at [35, 228] on div "Nova marcação" at bounding box center [51, 225] width 65 height 10
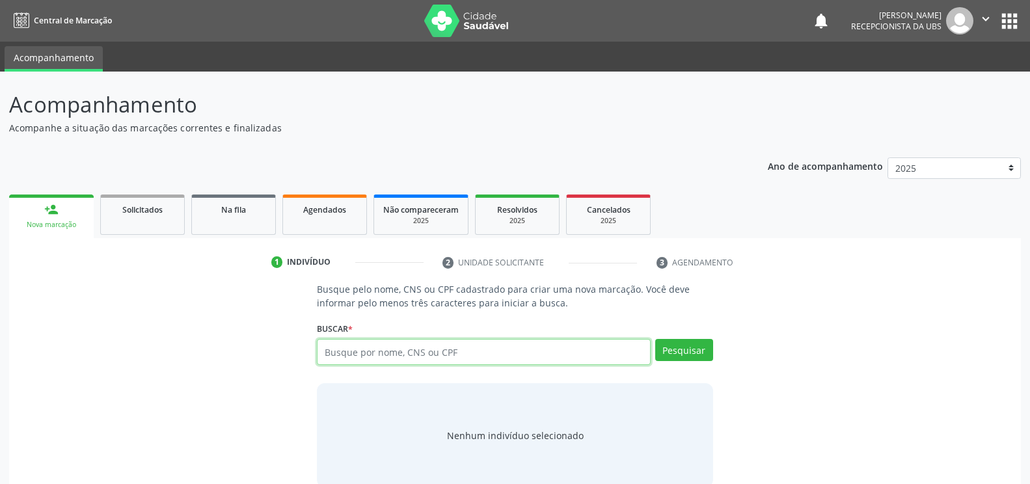
click at [329, 351] on input "text" at bounding box center [483, 352] width 333 height 26
type input "702607778720340"
click at [679, 357] on button "Pesquisar" at bounding box center [684, 350] width 58 height 22
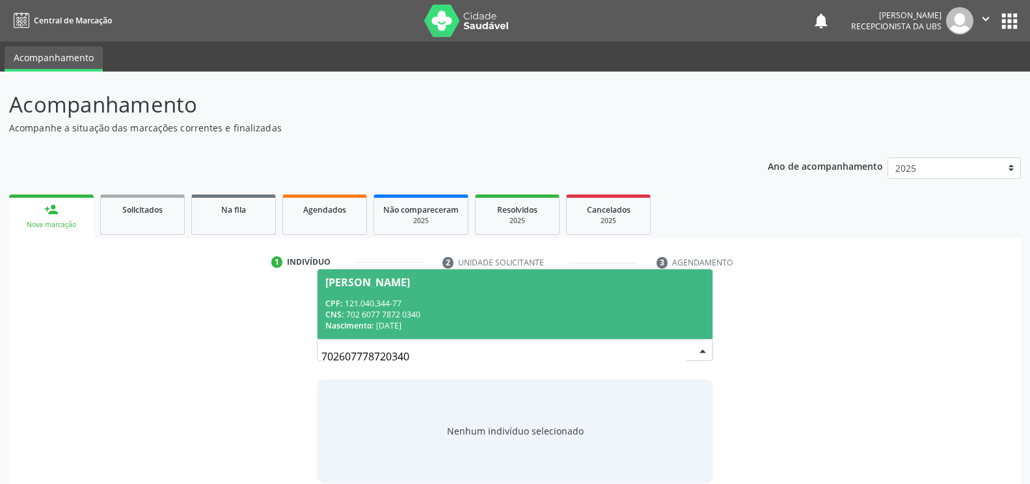
click at [346, 287] on div "Jéssica Cavalcante da Silva" at bounding box center [367, 282] width 85 height 10
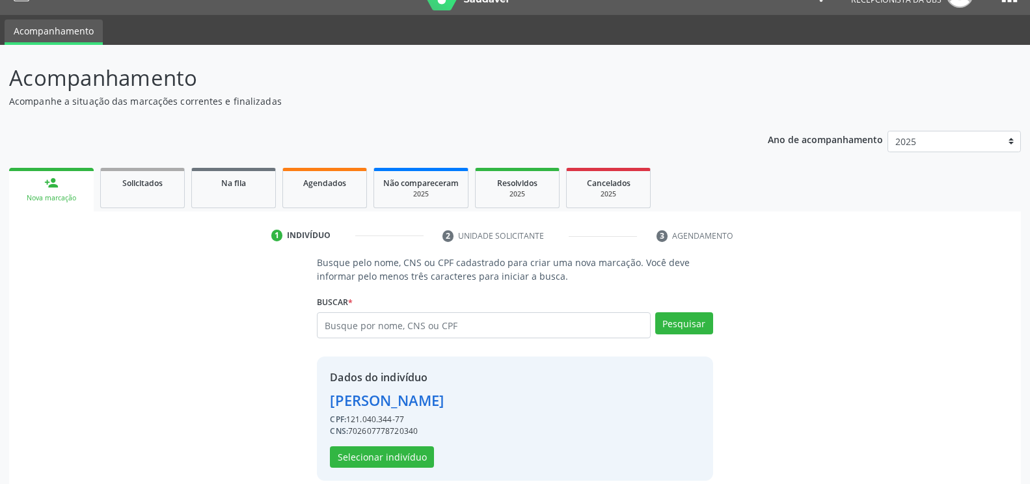
scroll to position [42, 0]
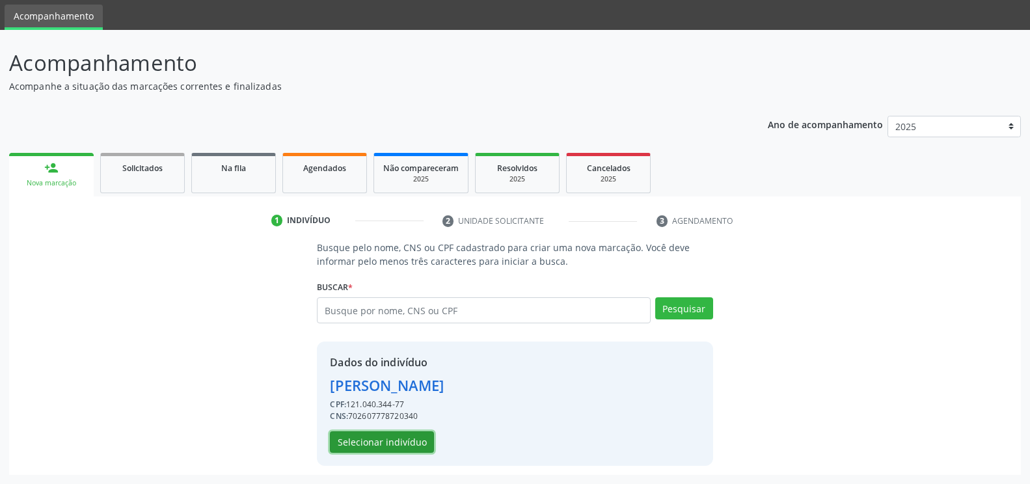
click at [388, 445] on button "Selecionar indivíduo" at bounding box center [382, 443] width 104 height 22
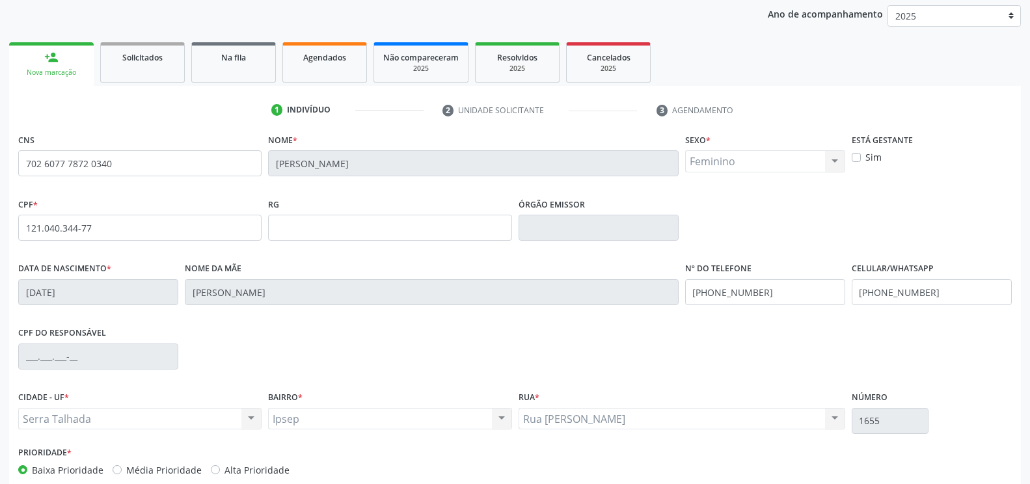
scroll to position [221, 0]
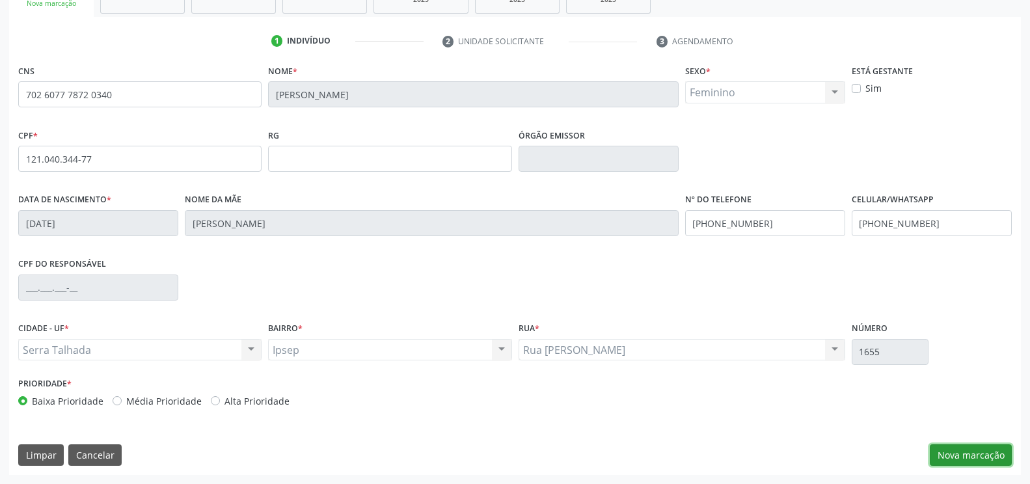
click at [940, 455] on button "Nova marcação" at bounding box center [971, 456] width 82 height 22
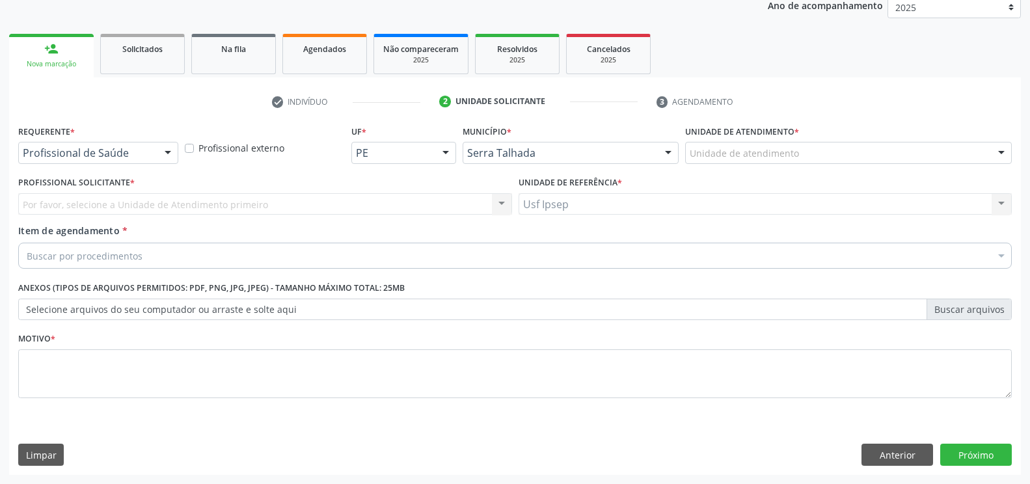
scroll to position [161, 0]
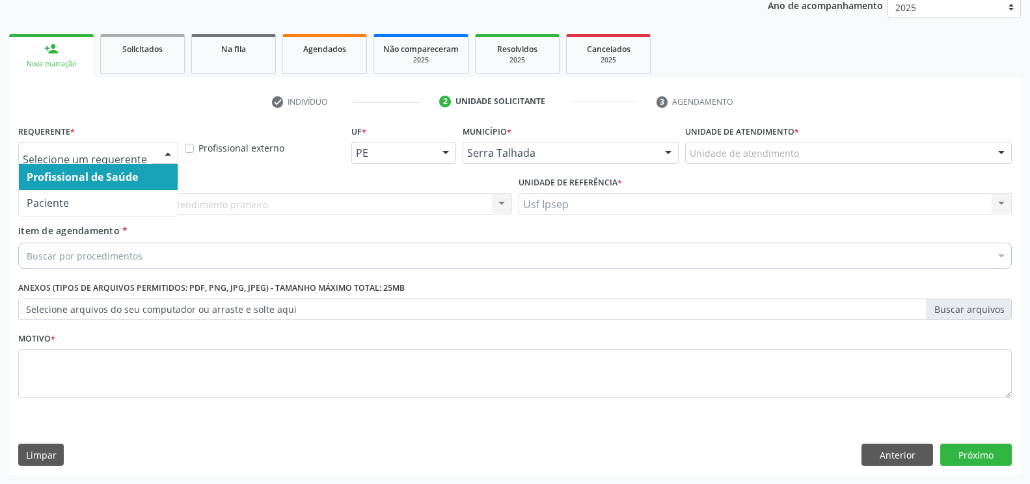
click at [172, 154] on div at bounding box center [168, 154] width 20 height 22
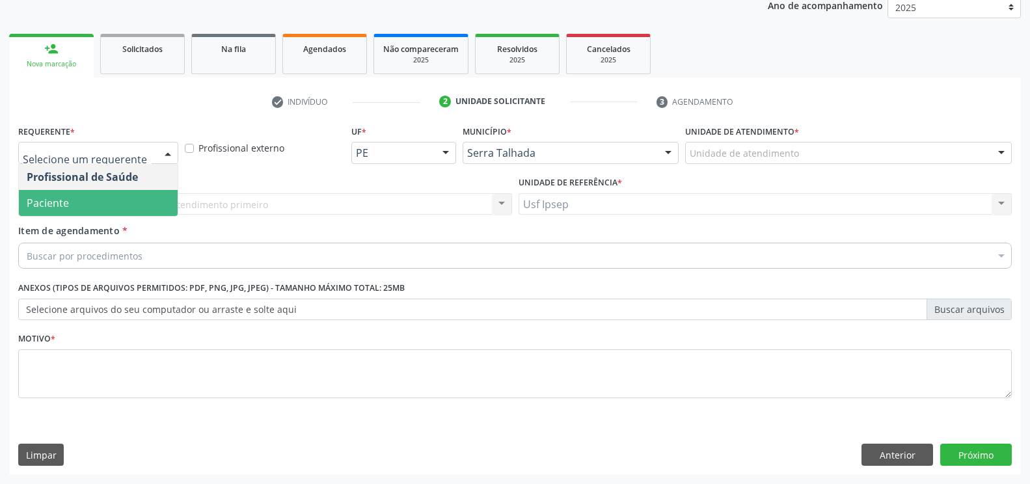
click at [107, 206] on span "Paciente" at bounding box center [98, 203] width 159 height 26
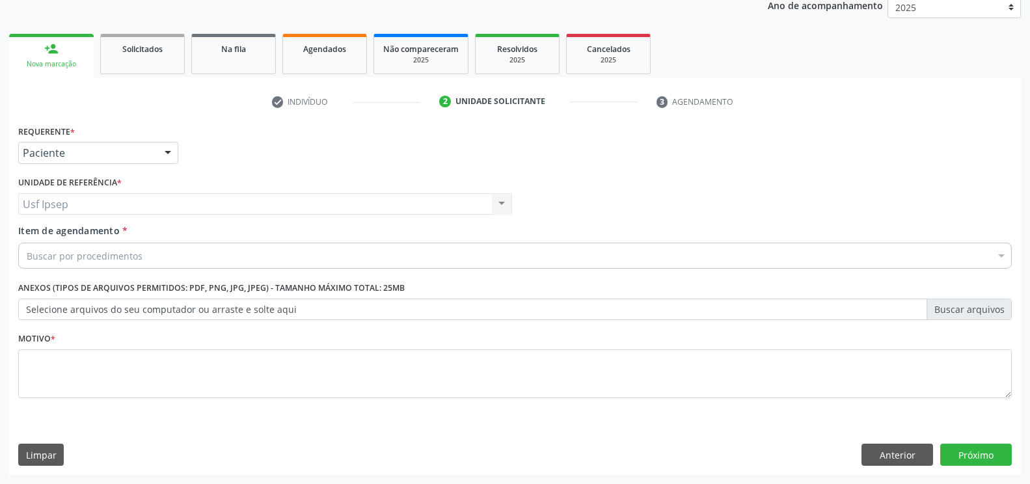
click at [26, 249] on div "Buscar por procedimentos" at bounding box center [515, 256] width 994 height 26
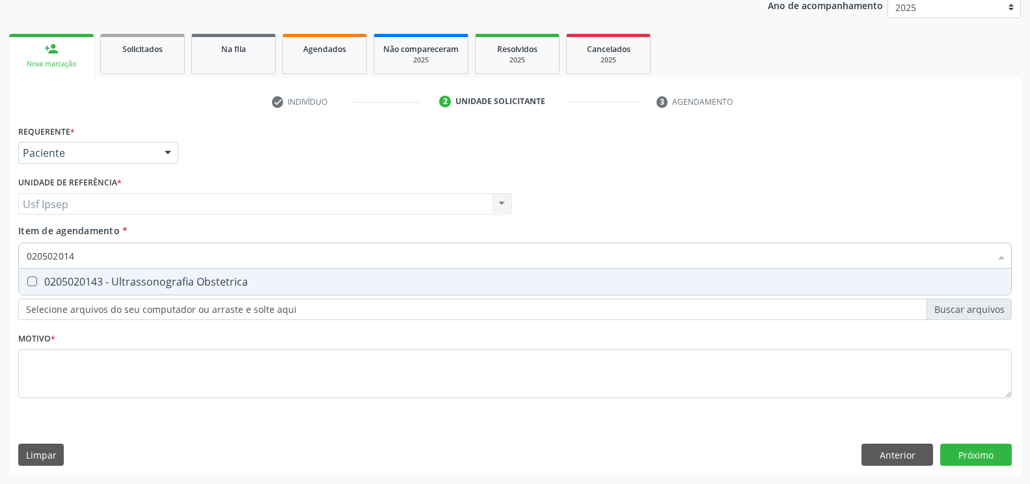
type input "0205020143"
click at [33, 283] on Obstetrica at bounding box center [32, 282] width 10 height 10
click at [27, 283] on Obstetrica "checkbox" at bounding box center [23, 281] width 8 height 8
checkbox Obstetrica "true"
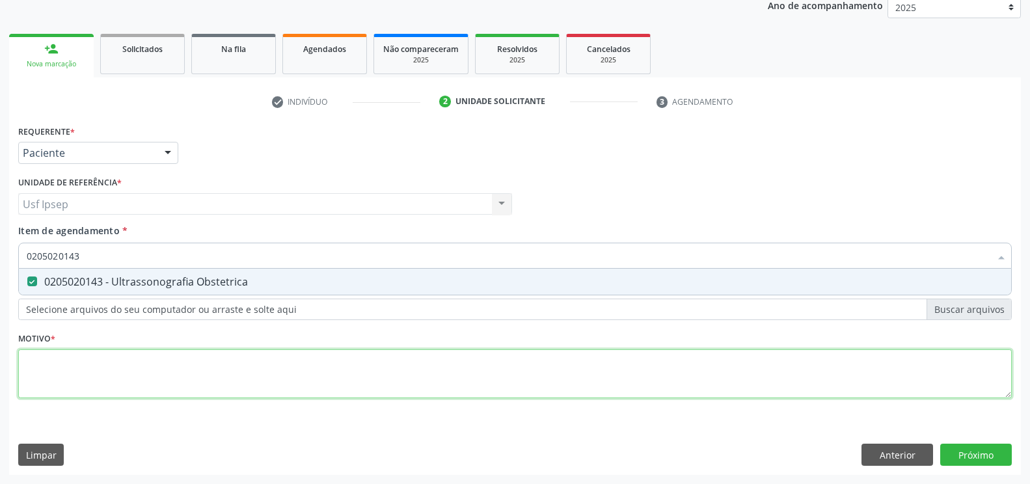
click at [29, 368] on div "Requerente * Paciente Profissional de Saúde Paciente Nenhum resultado encontrad…" at bounding box center [515, 269] width 994 height 295
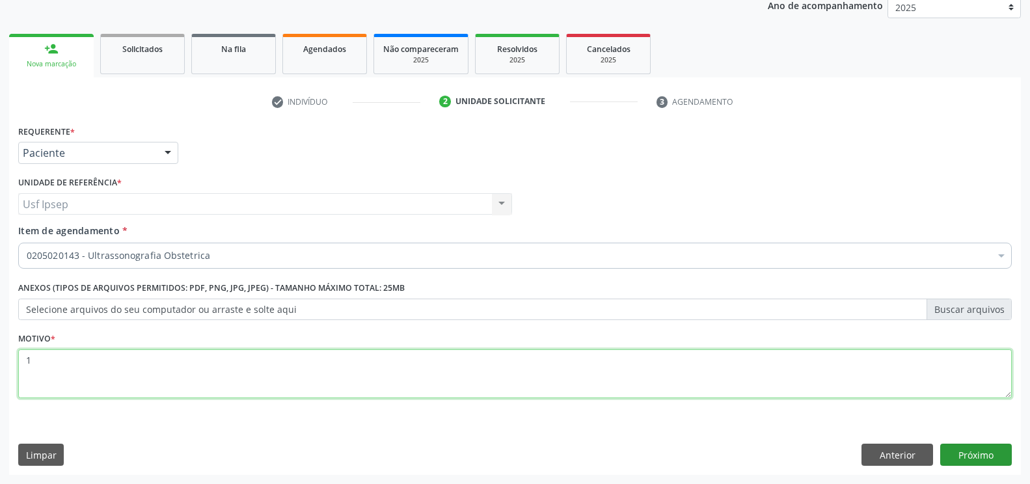
type textarea "1"
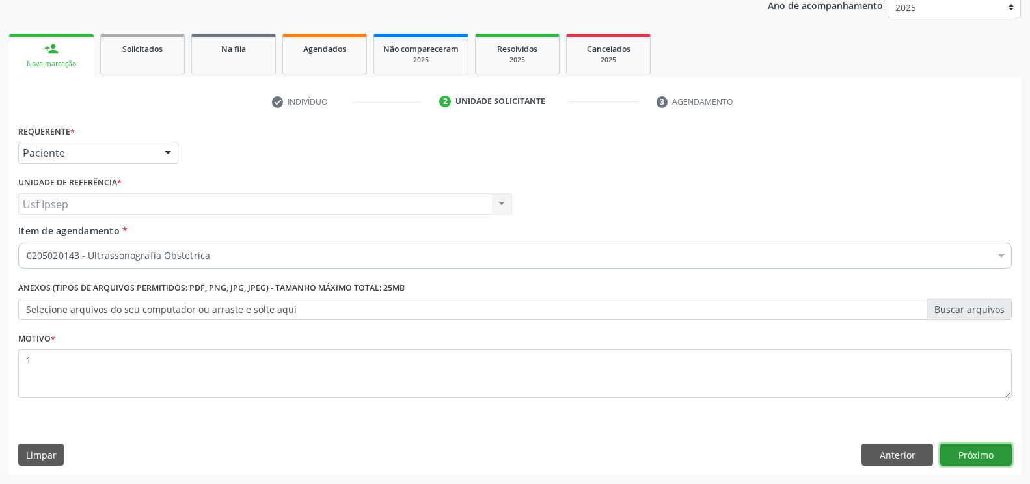
click at [969, 461] on button "Próximo" at bounding box center [976, 455] width 72 height 22
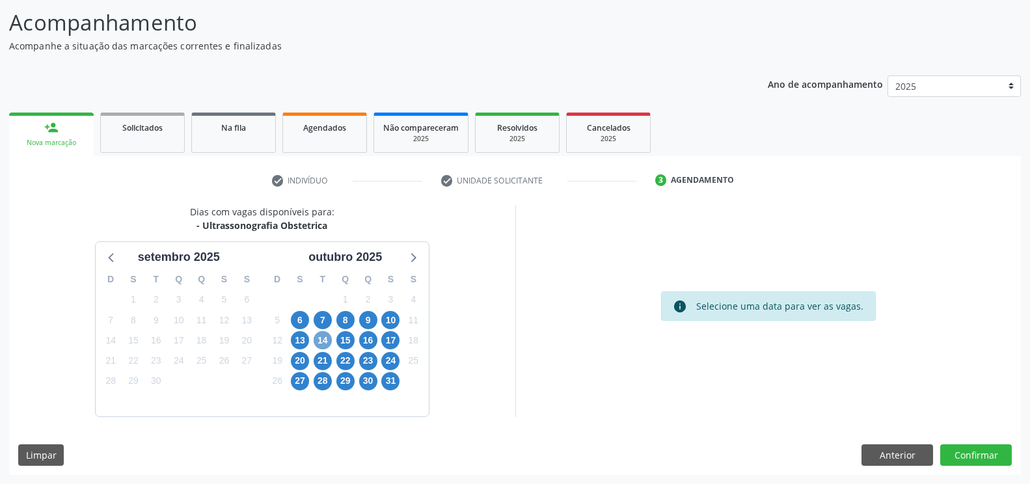
click at [325, 338] on span "14" at bounding box center [323, 340] width 18 height 18
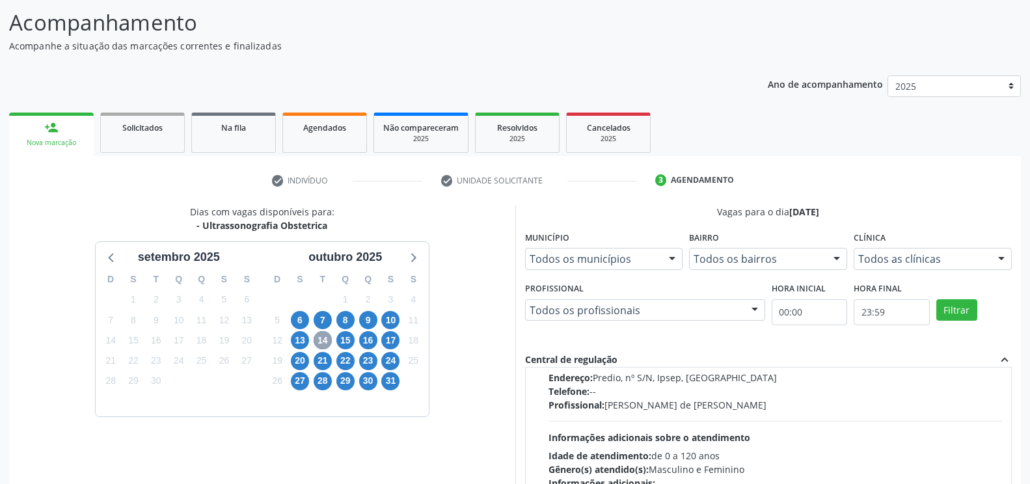
scroll to position [0, 0]
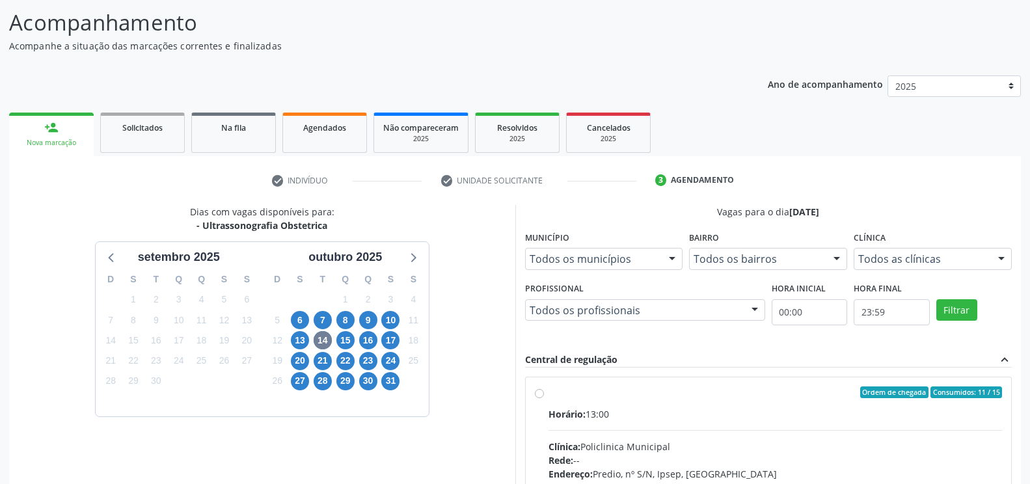
click at [549, 394] on label "Ordem de chegada Consumidos: 11 / 15 Horário: 13:00 Clínica: Policlinica Munici…" at bounding box center [776, 487] width 454 height 200
click at [538, 394] on input "Ordem de chegada Consumidos: 11 / 15 Horário: 13:00 Clínica: Policlinica Munici…" at bounding box center [539, 393] width 9 height 12
radio input "true"
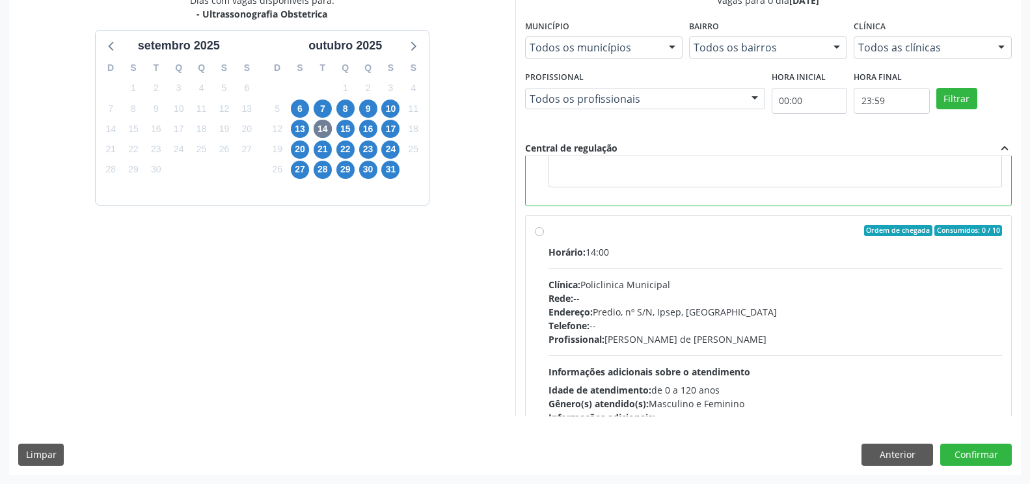
scroll to position [293, 0]
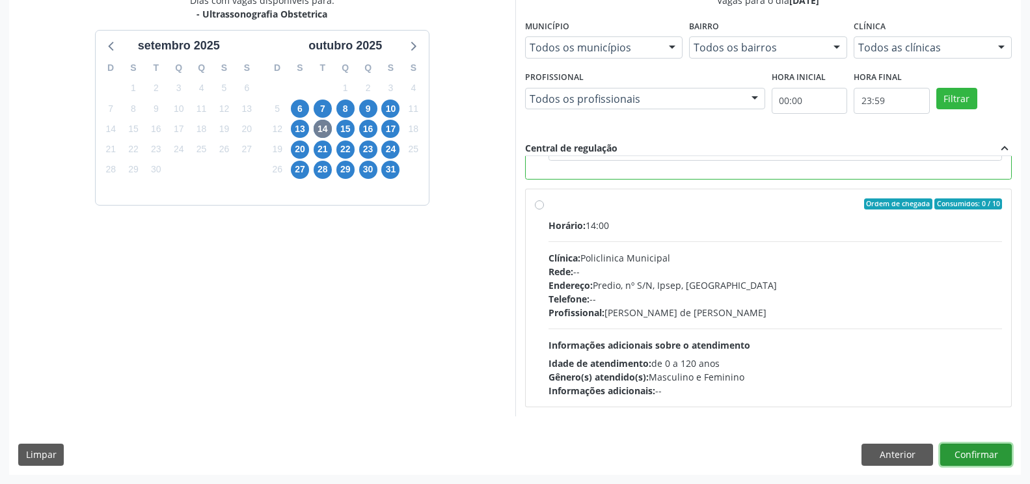
click at [970, 456] on button "Confirmar" at bounding box center [976, 455] width 72 height 22
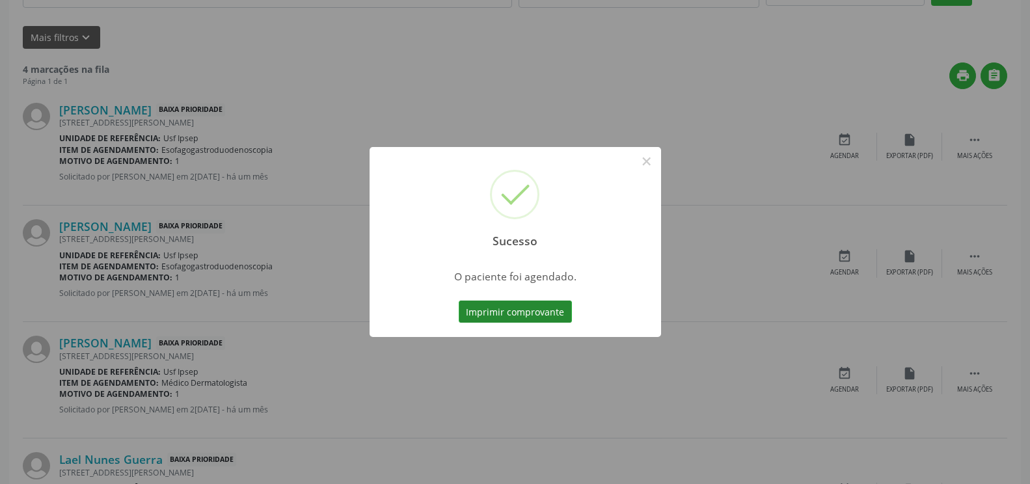
scroll to position [0, 0]
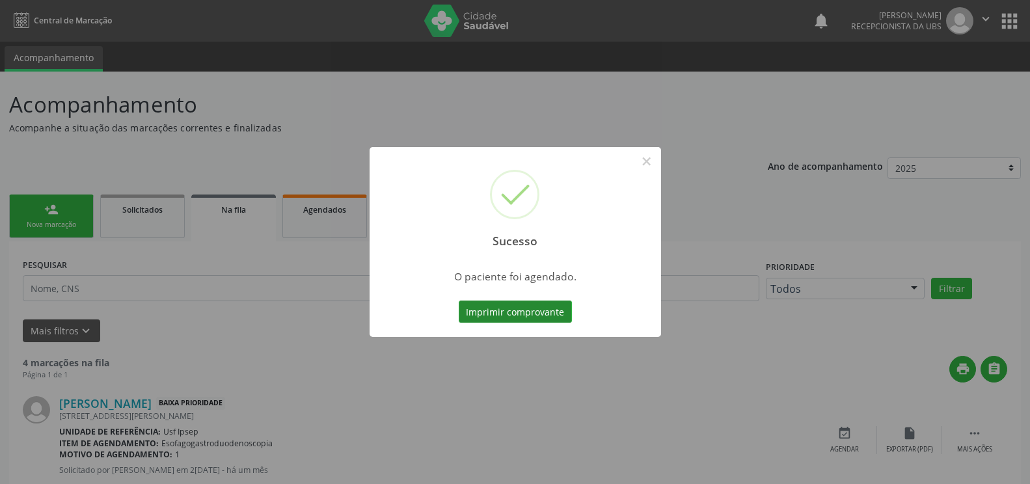
click at [497, 312] on button "Imprimir comprovante" at bounding box center [515, 312] width 113 height 22
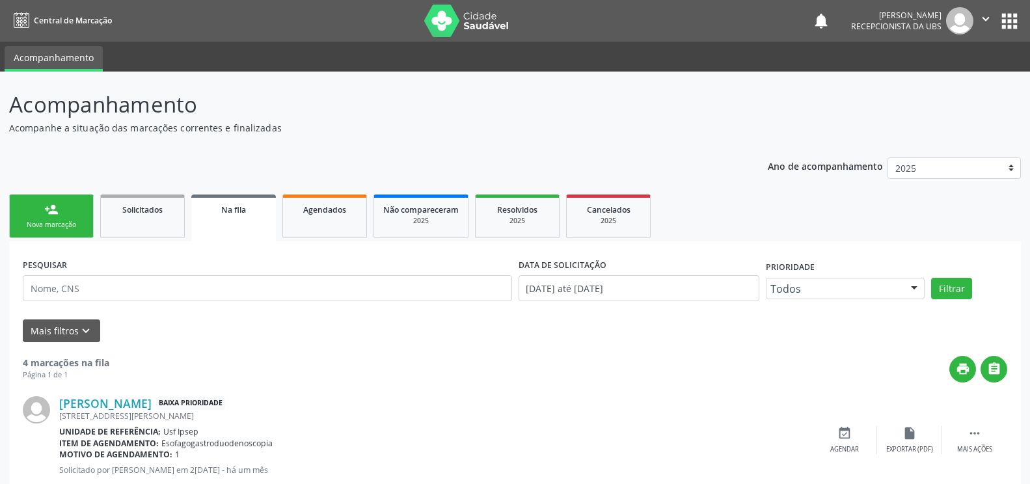
click at [49, 225] on div "Nova marcação" at bounding box center [51, 225] width 65 height 10
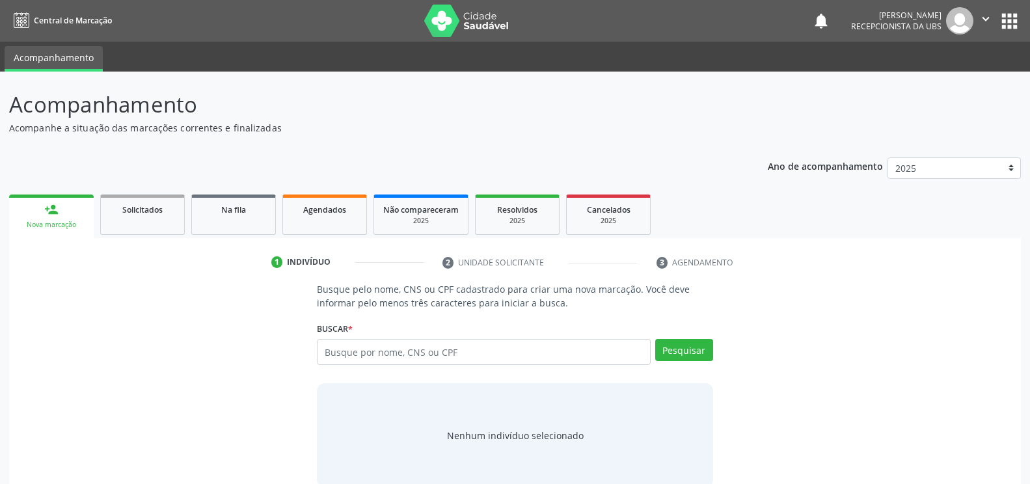
click at [52, 225] on div "Nova marcação" at bounding box center [51, 225] width 66 height 10
click at [326, 348] on input "text" at bounding box center [483, 352] width 333 height 26
type input "704509340896915"
click at [685, 350] on button "Pesquisar" at bounding box center [684, 350] width 58 height 22
type input "704509340896915"
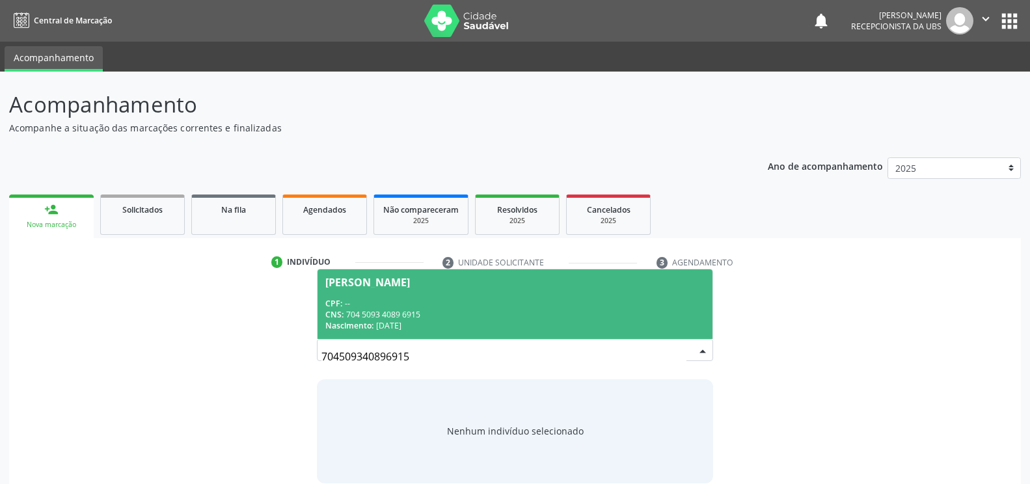
click at [382, 285] on div "Annyellen Kevylly Souza Santos" at bounding box center [367, 282] width 85 height 10
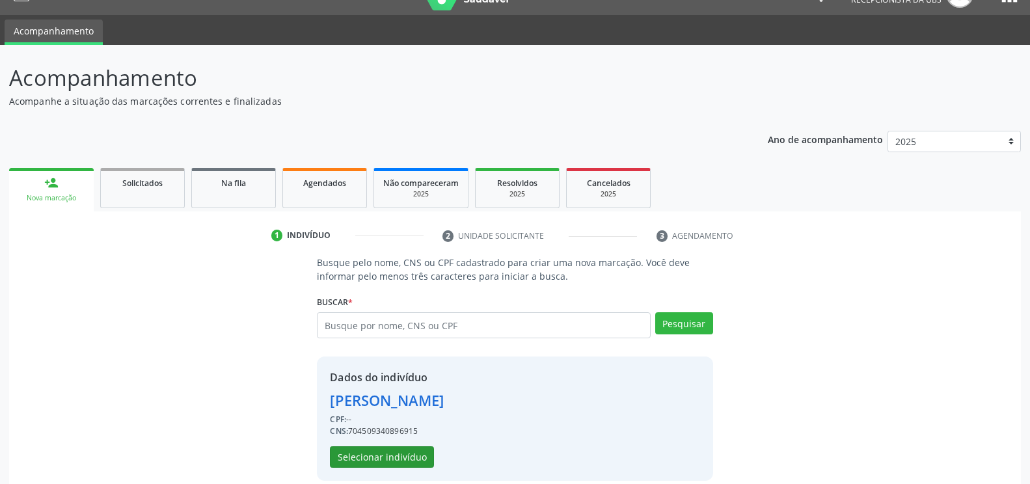
scroll to position [42, 0]
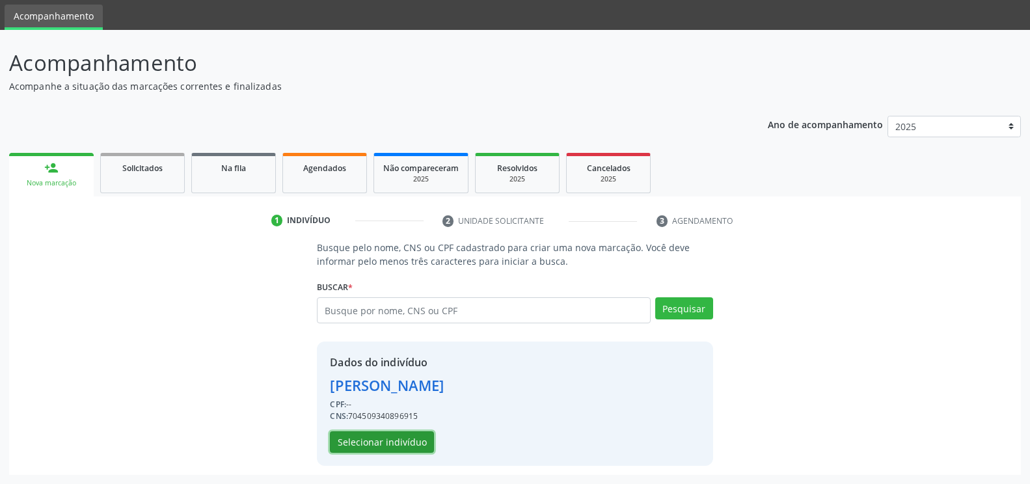
click at [377, 445] on button "Selecionar indivíduo" at bounding box center [382, 443] width 104 height 22
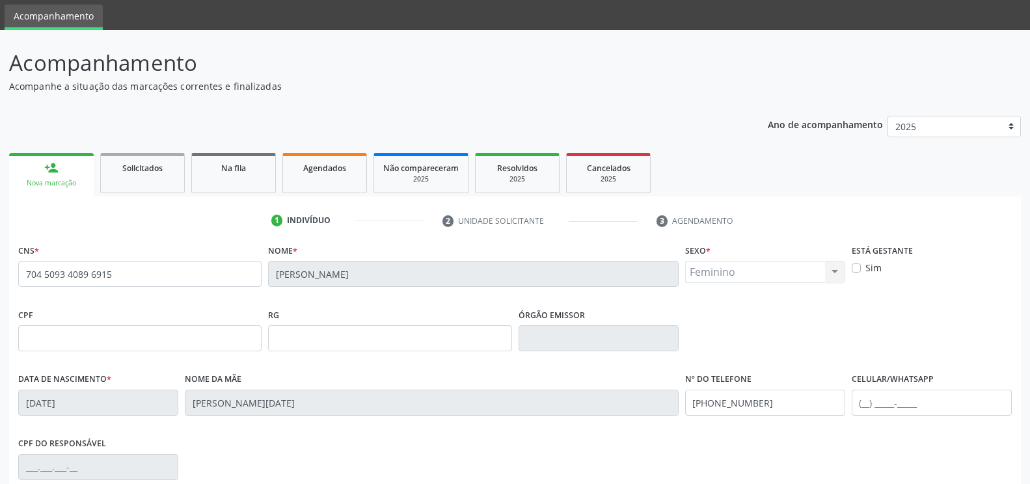
scroll to position [221, 0]
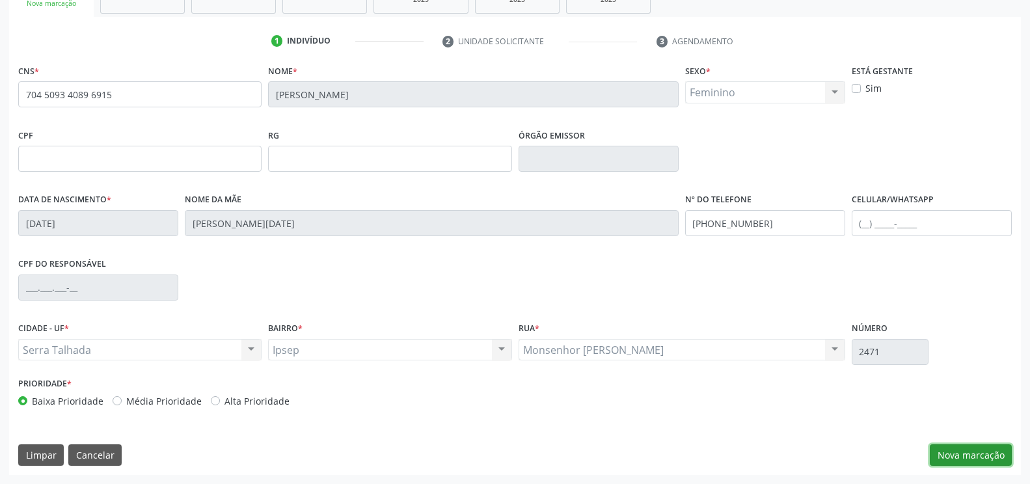
click at [946, 458] on button "Nova marcação" at bounding box center [971, 456] width 82 height 22
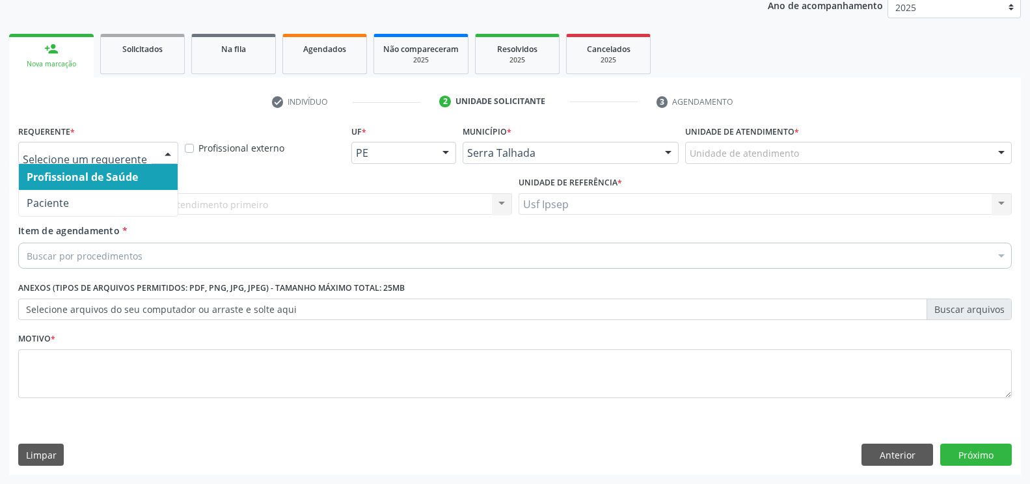
click at [172, 150] on div at bounding box center [168, 154] width 20 height 22
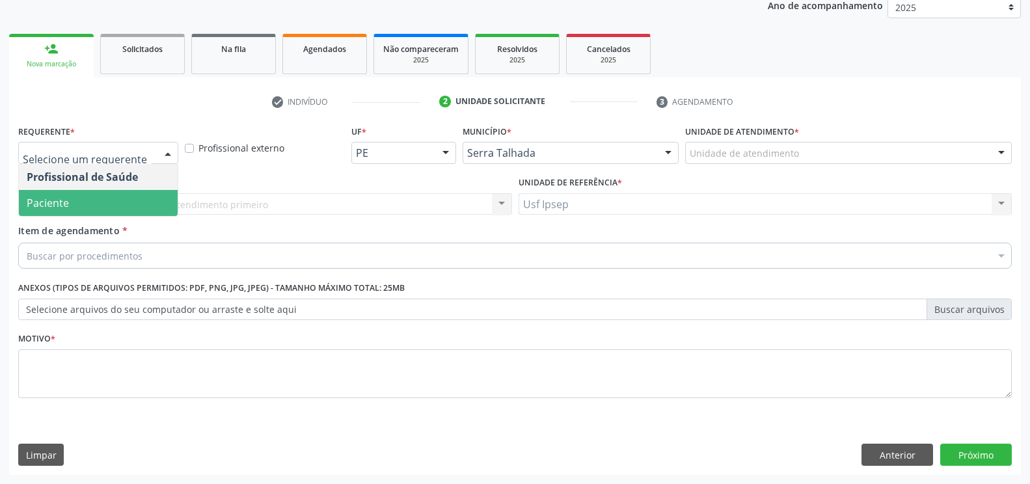
click at [118, 198] on span "Paciente" at bounding box center [98, 203] width 159 height 26
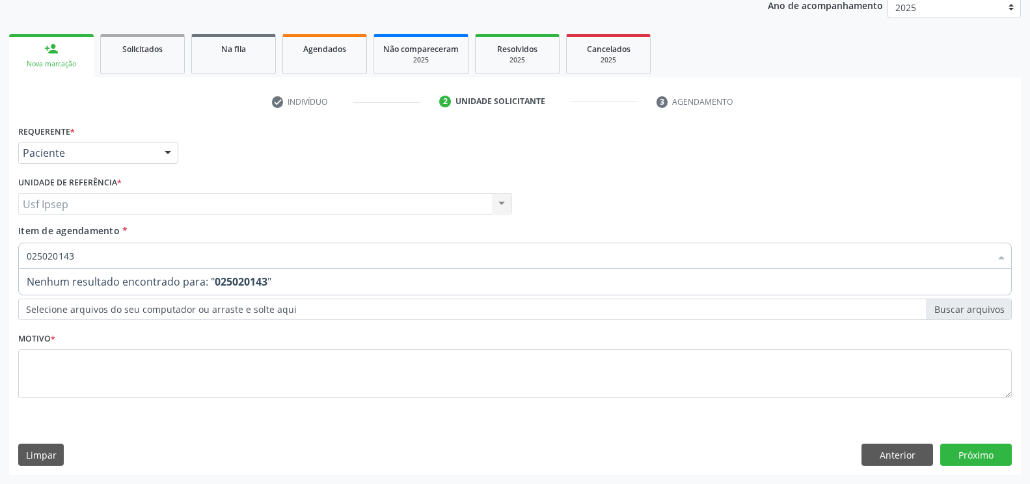
click at [77, 258] on input "025020143" at bounding box center [509, 256] width 964 height 26
click at [72, 253] on input "025020143" at bounding box center [509, 256] width 964 height 26
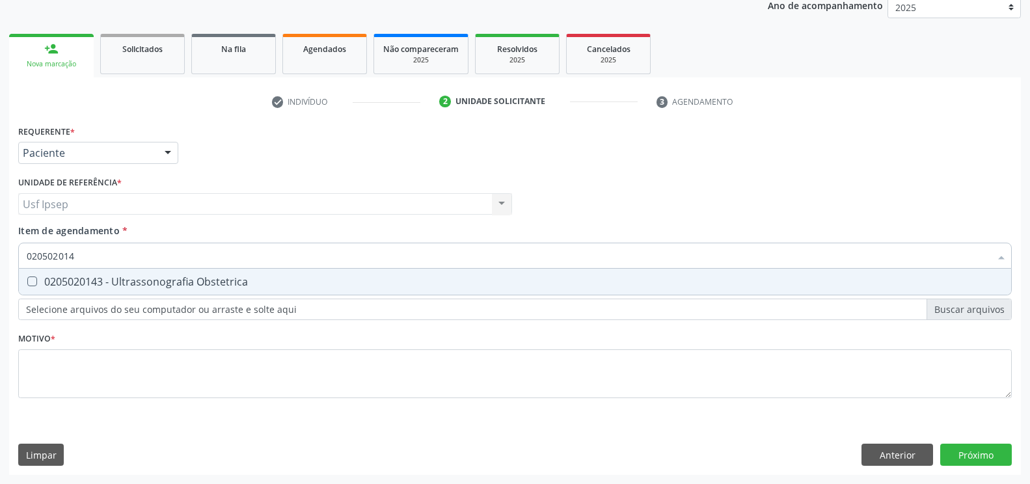
type input "0205020143"
click at [31, 277] on Obstetrica at bounding box center [32, 282] width 10 height 10
click at [27, 277] on Obstetrica "checkbox" at bounding box center [23, 281] width 8 height 8
checkbox Obstetrica "true"
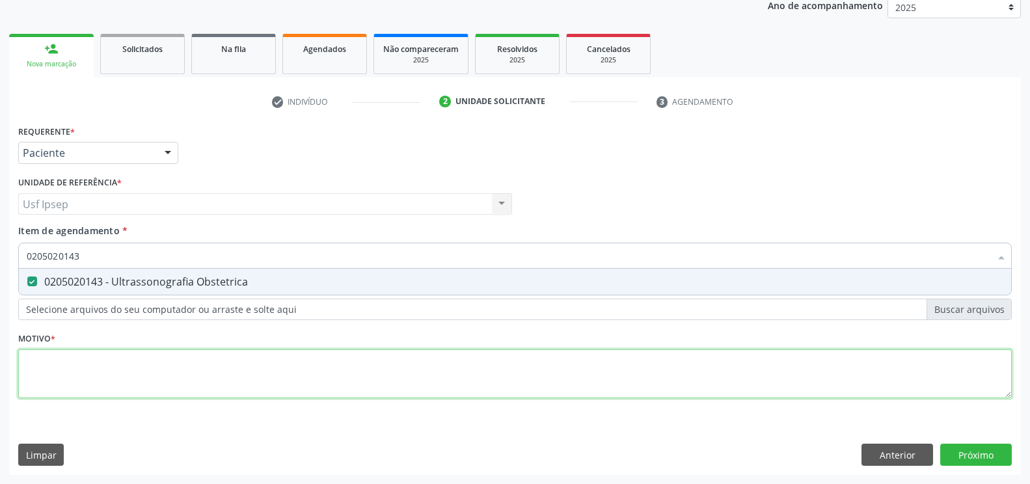
click at [33, 371] on div "Requerente * Paciente Profissional de Saúde Paciente Nenhum resultado encontrad…" at bounding box center [515, 269] width 994 height 295
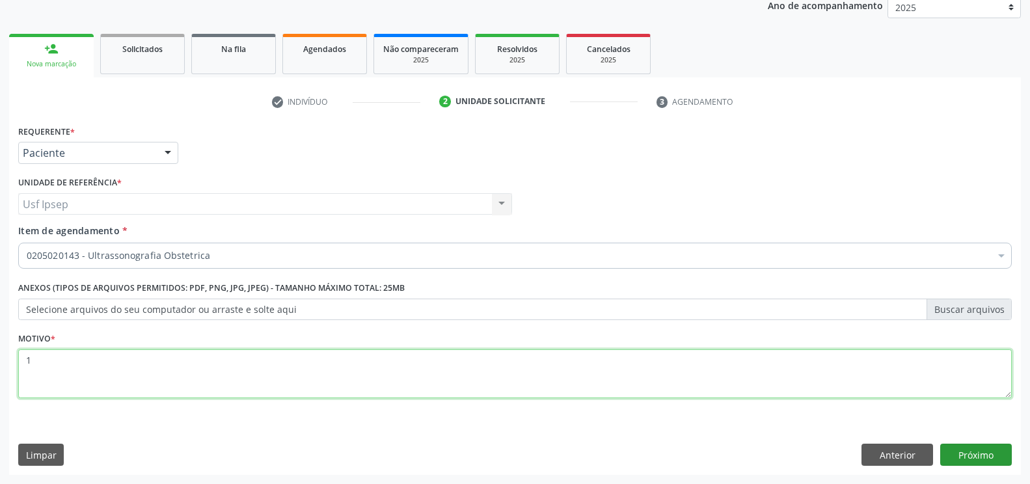
type textarea "1"
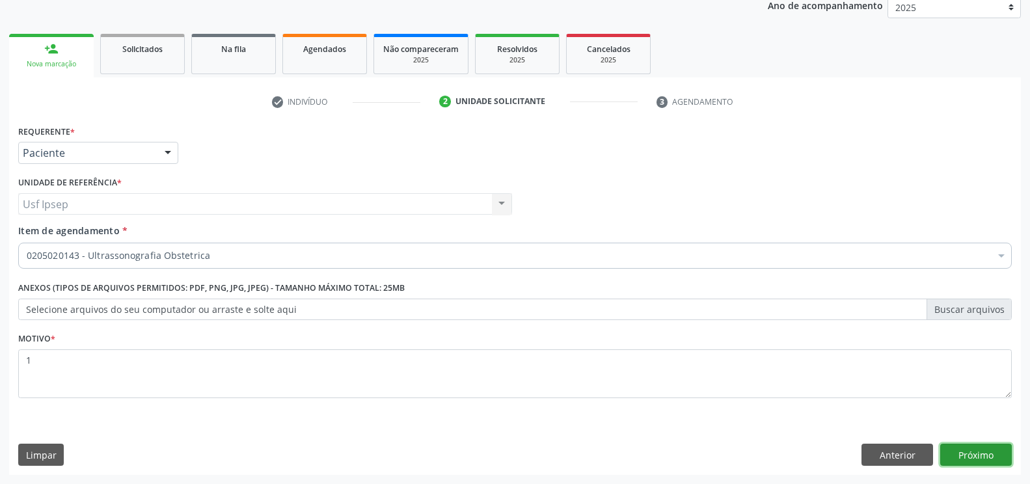
click at [976, 449] on button "Próximo" at bounding box center [976, 455] width 72 height 22
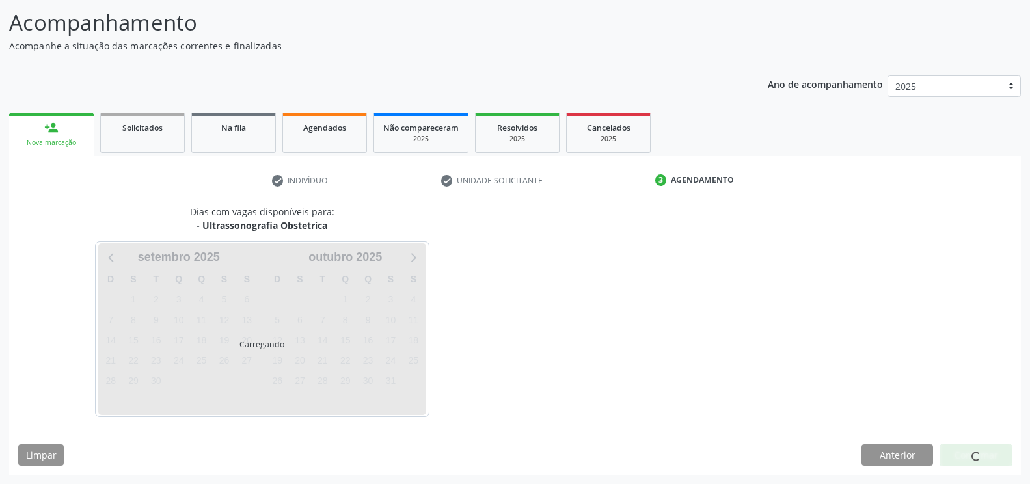
scroll to position [82, 0]
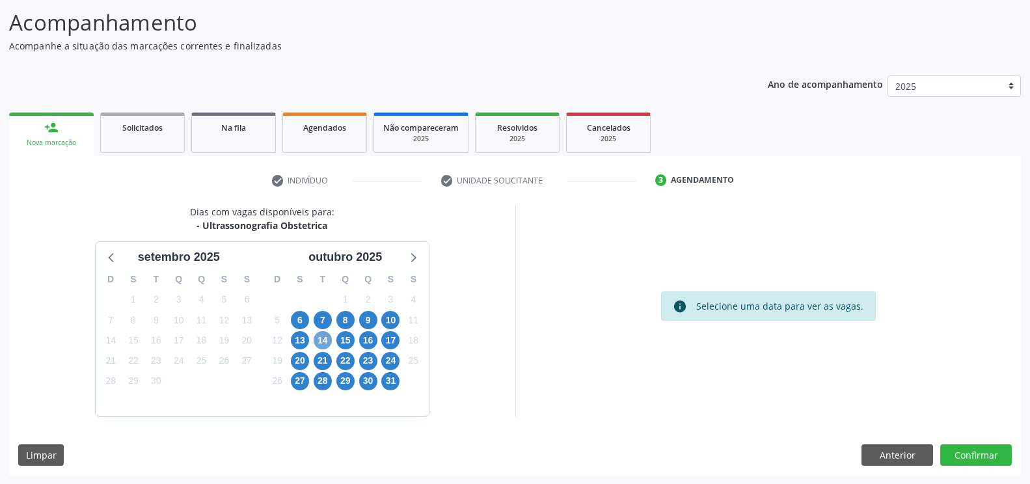
click at [322, 343] on span "14" at bounding box center [323, 340] width 18 height 18
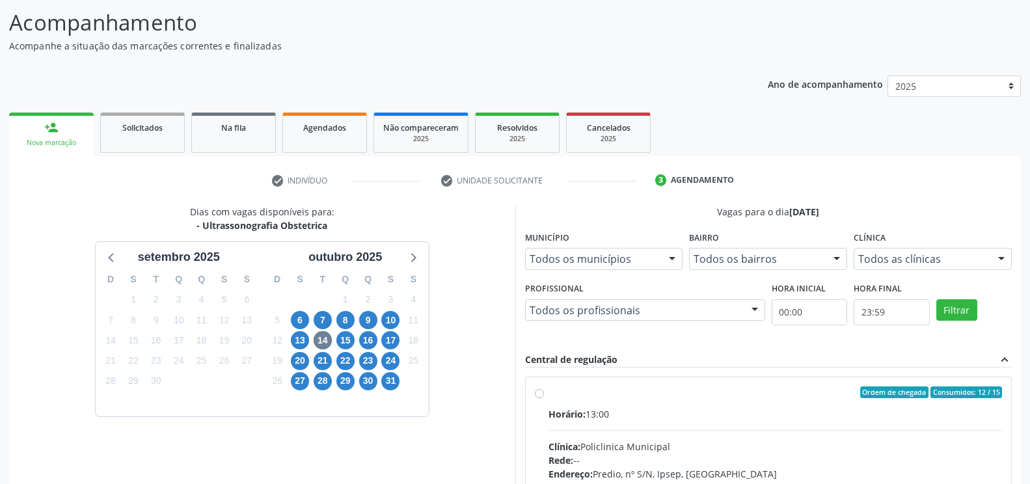
click at [534, 395] on div "Ordem de chegada Consumidos: 12 / 15 Horário: 13:00 Clínica: Policlinica Munici…" at bounding box center [769, 486] width 486 height 218
radio input "true"
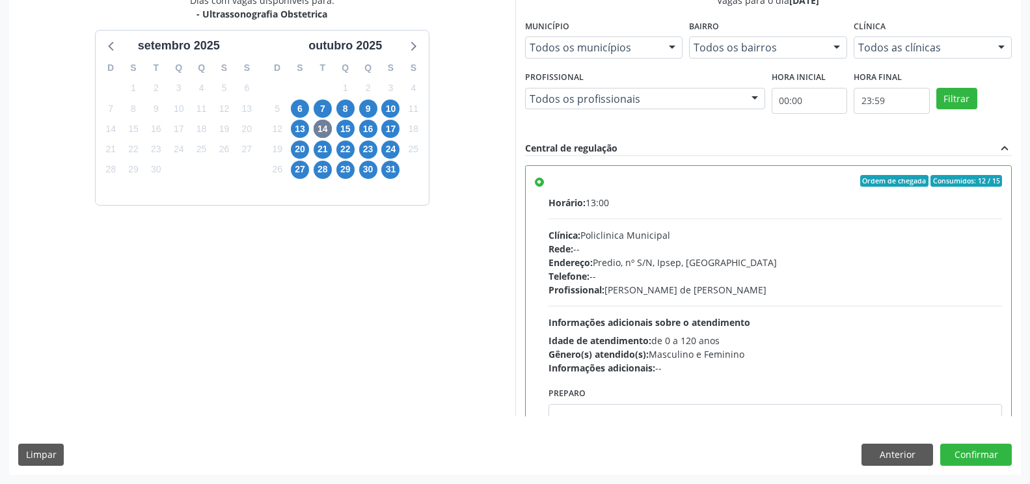
scroll to position [293, 0]
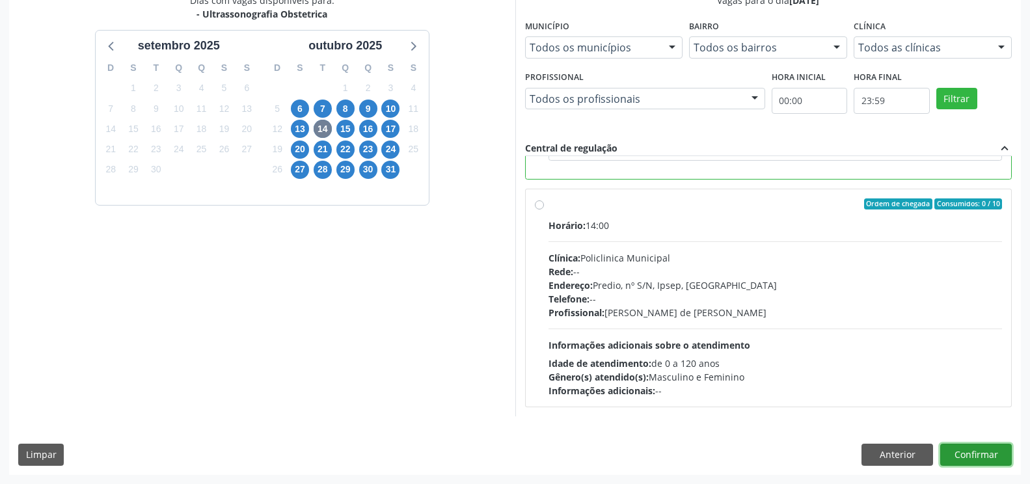
click at [965, 452] on button "Confirmar" at bounding box center [976, 455] width 72 height 22
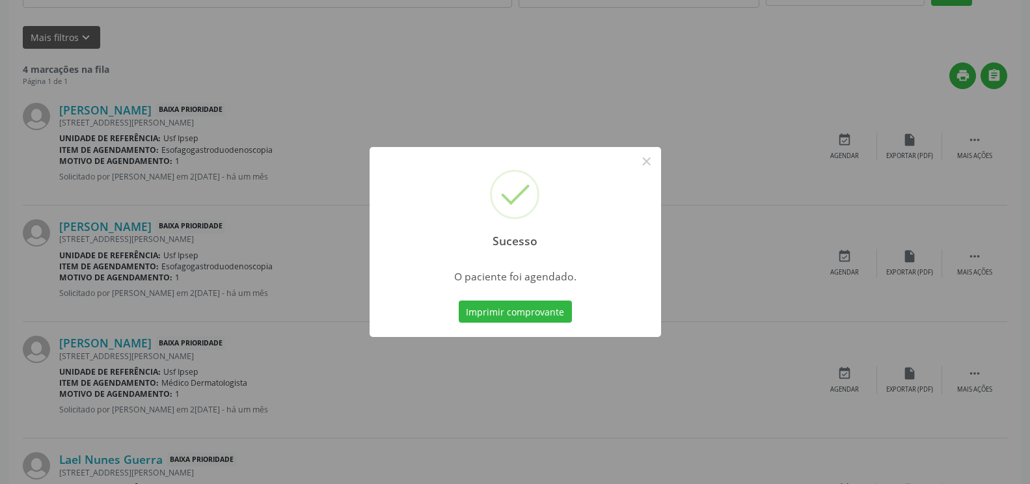
scroll to position [0, 0]
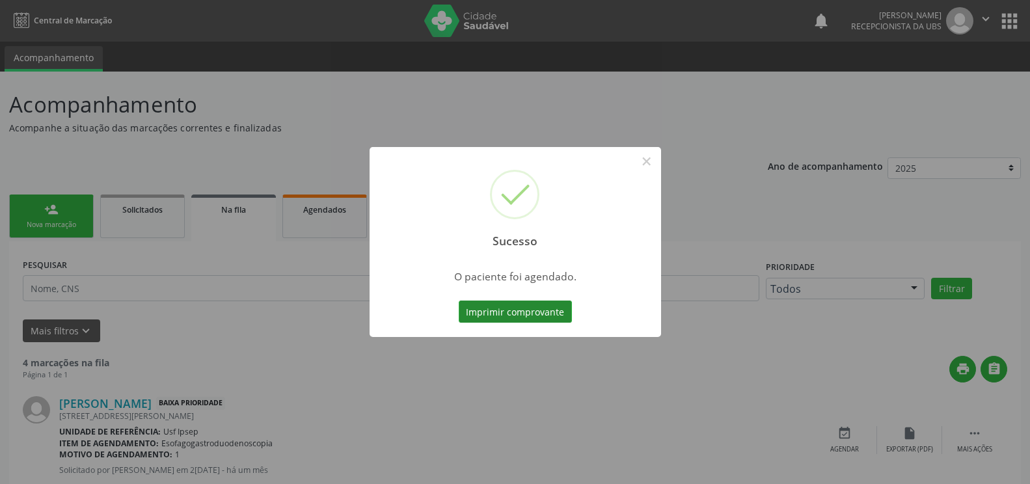
click at [490, 310] on button "Imprimir comprovante" at bounding box center [515, 312] width 113 height 22
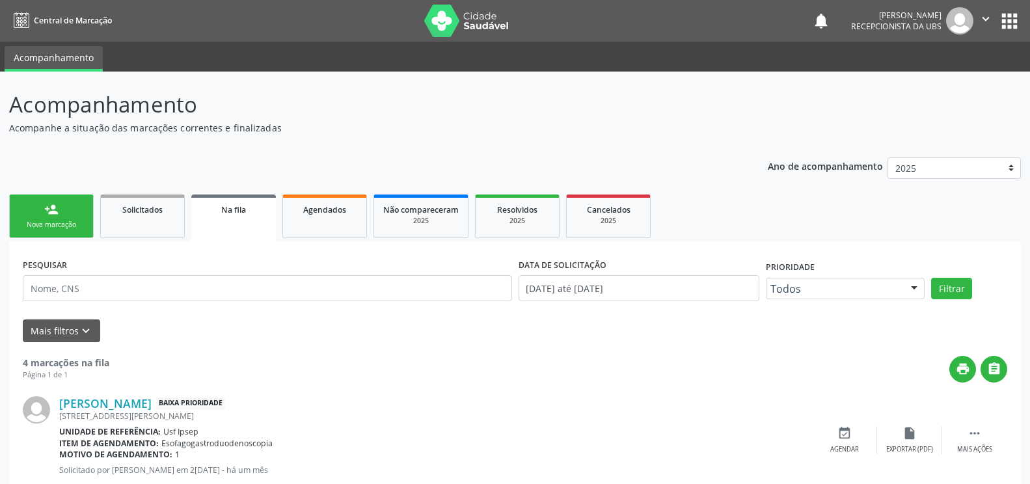
click at [61, 225] on div "Nova marcação" at bounding box center [51, 225] width 65 height 10
click at [29, 228] on div "Nova marcação" at bounding box center [51, 225] width 65 height 10
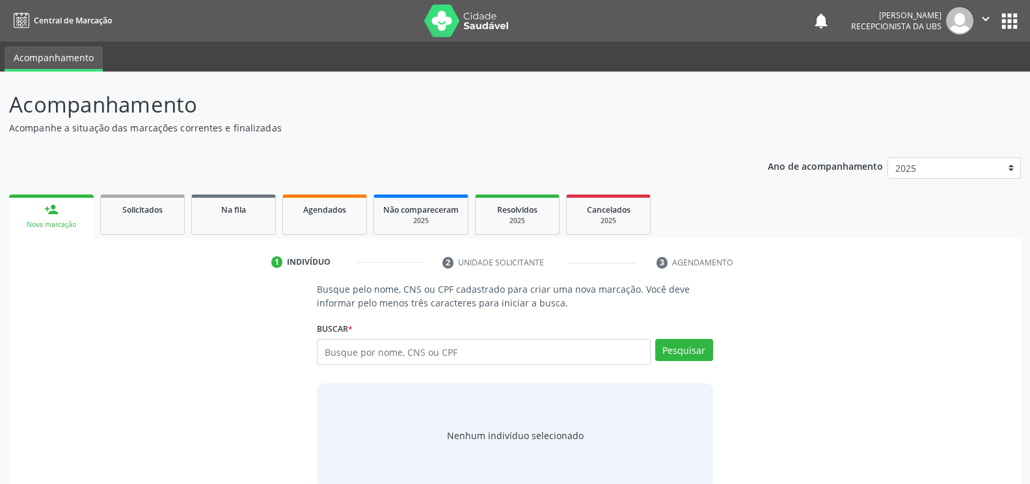
click at [54, 224] on div "Nova marcação" at bounding box center [51, 225] width 66 height 10
click at [329, 355] on input "text" at bounding box center [483, 352] width 333 height 26
type input "13490124405"
click at [669, 350] on button "Pesquisar" at bounding box center [684, 350] width 58 height 22
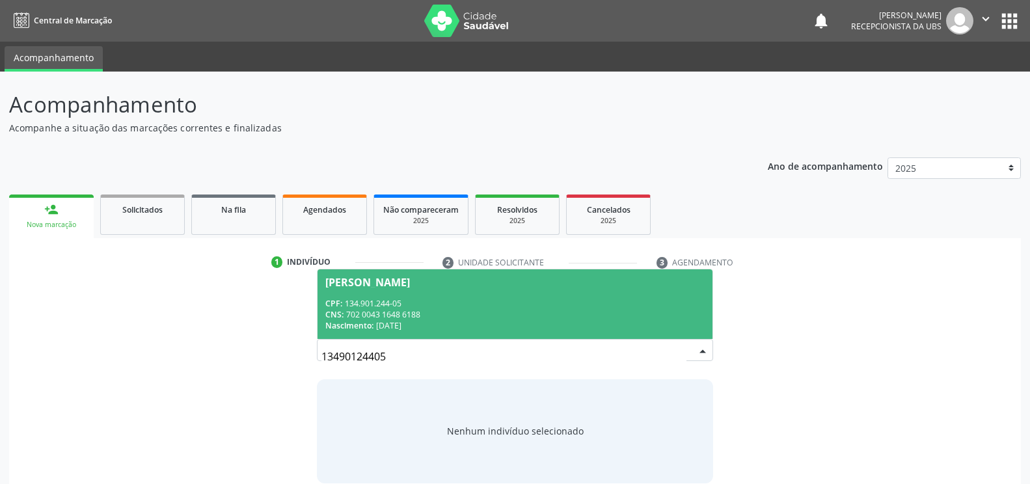
click at [394, 286] on div "Jennyfer Michelle Rodrigues Pereira" at bounding box center [367, 282] width 85 height 10
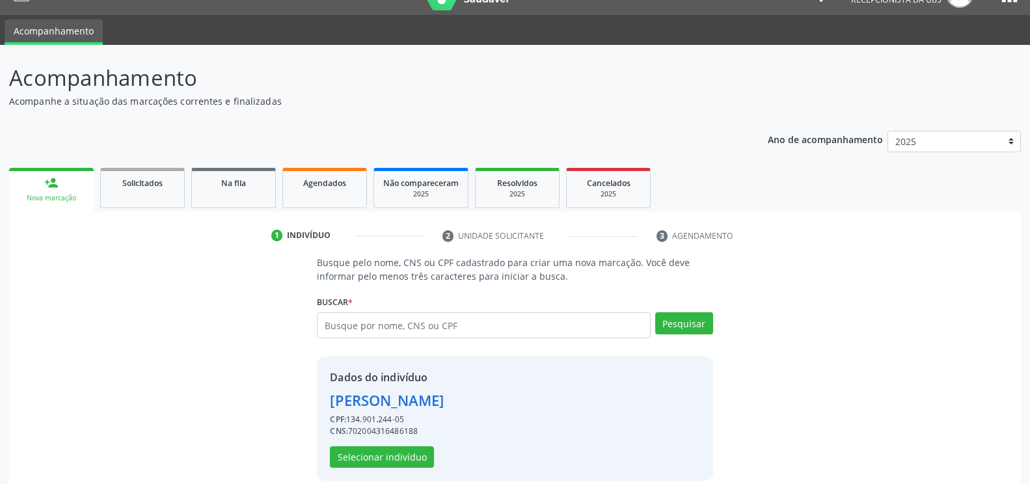
scroll to position [42, 0]
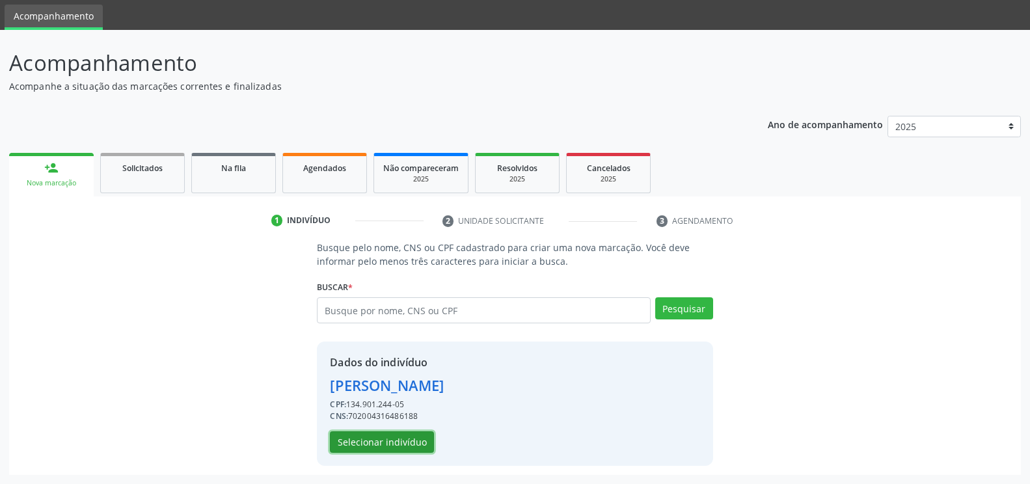
click at [378, 442] on button "Selecionar indivíduo" at bounding box center [382, 443] width 104 height 22
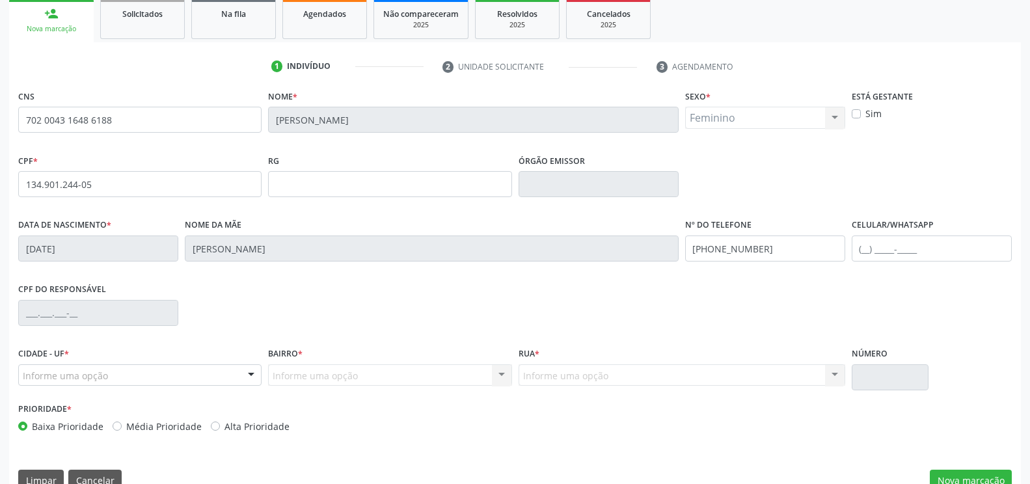
scroll to position [221, 0]
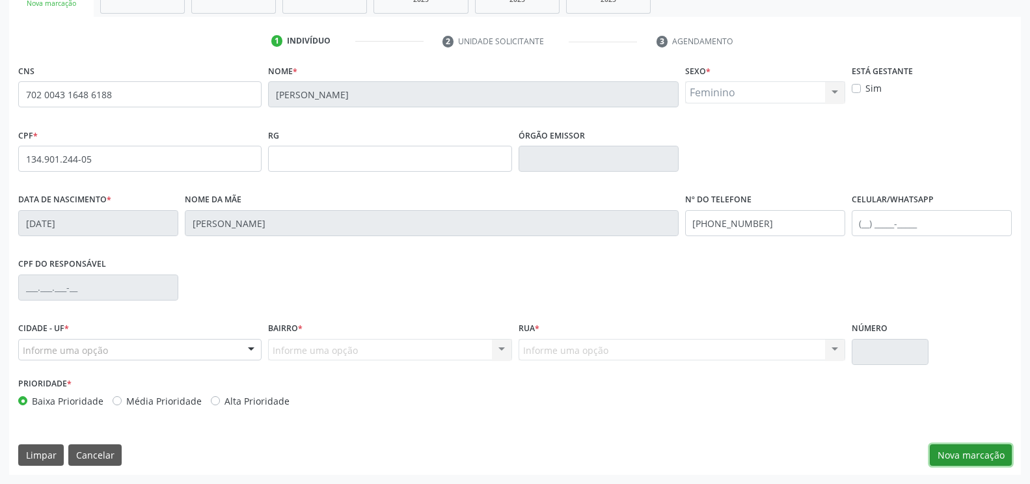
click at [976, 454] on button "Nova marcação" at bounding box center [971, 456] width 82 height 22
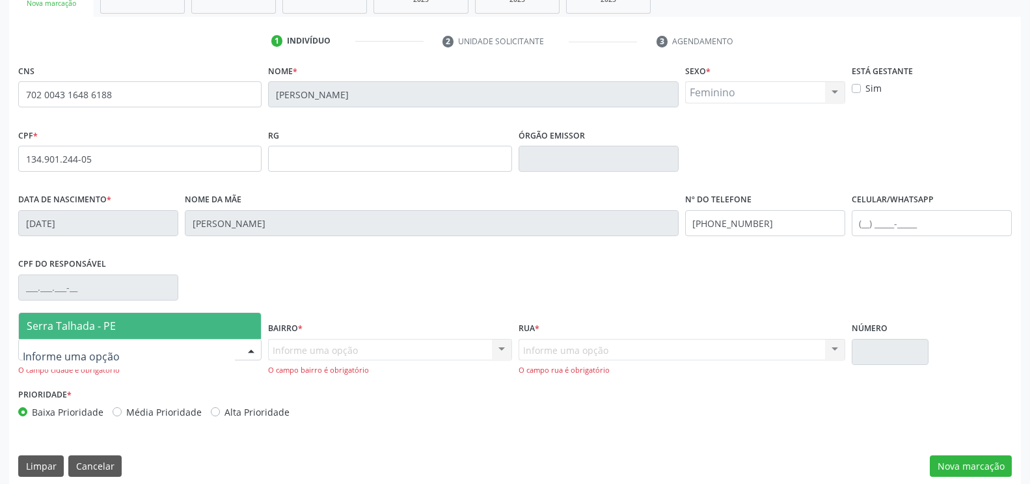
click at [63, 330] on span "Serra Talhada - PE" at bounding box center [71, 326] width 89 height 14
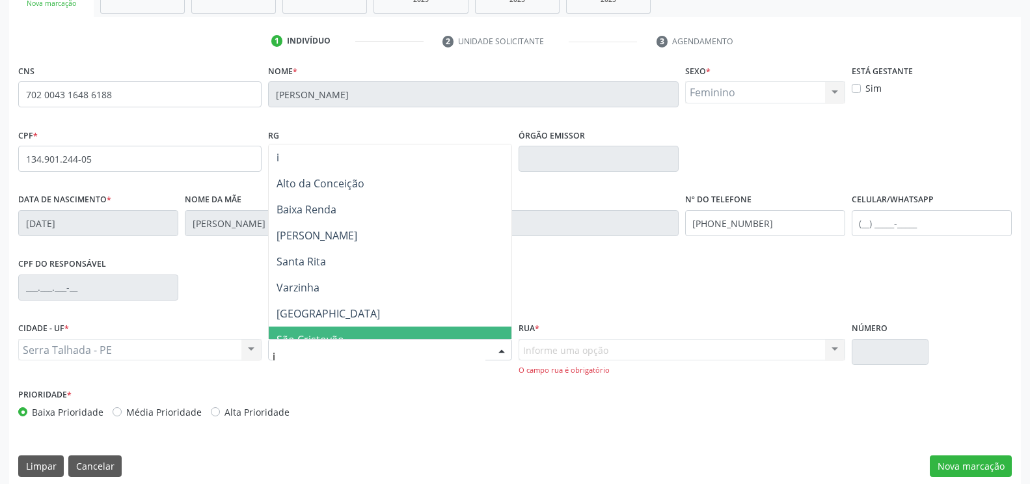
type input "ip"
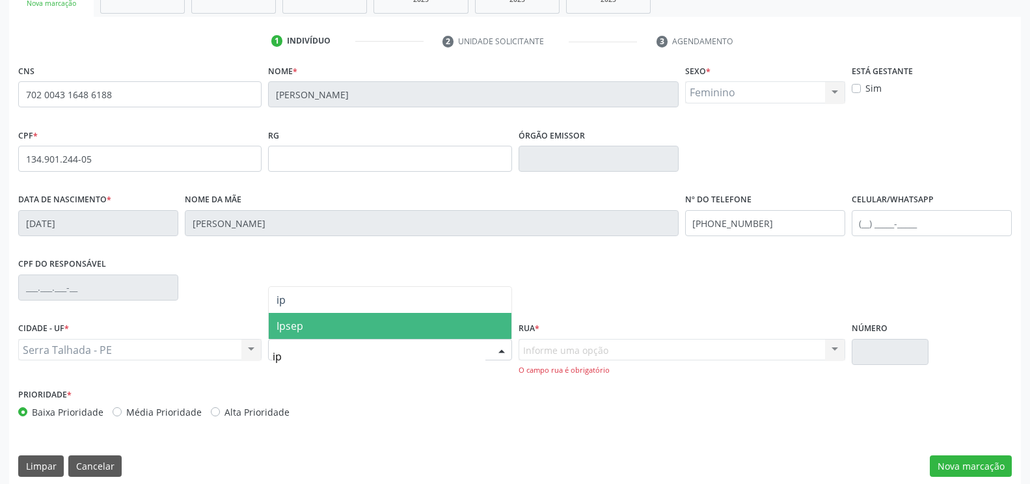
click at [288, 338] on span "Ipsep" at bounding box center [390, 326] width 242 height 26
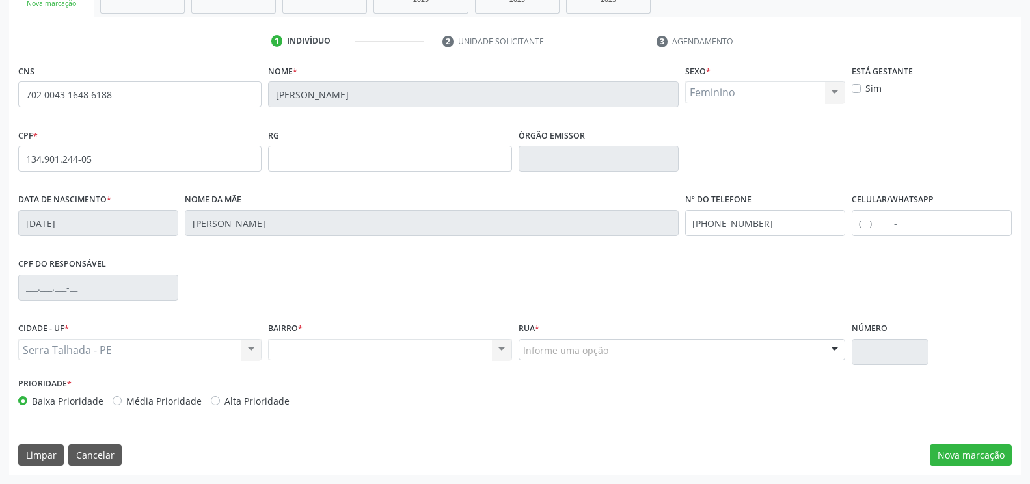
click at [535, 357] on div "Informe uma opção" at bounding box center [682, 350] width 327 height 22
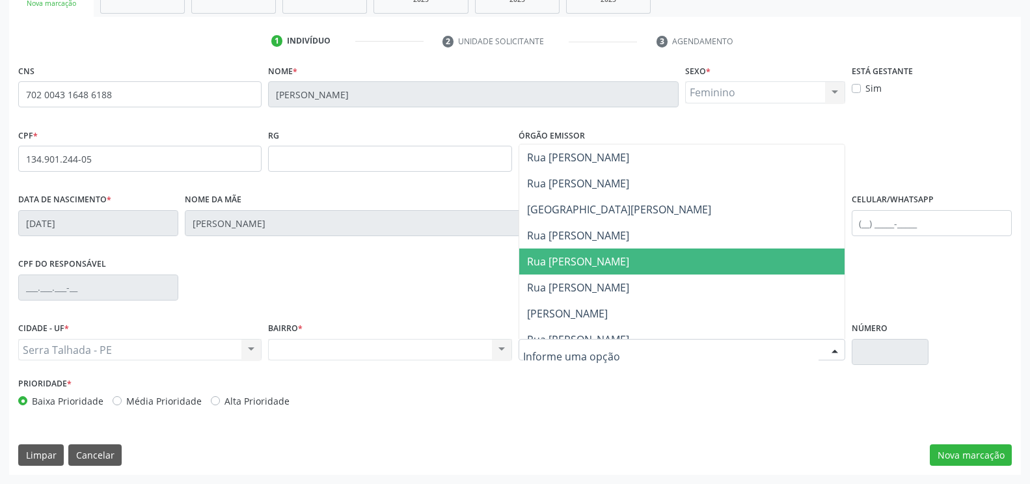
click at [551, 269] on span "Rua [PERSON_NAME]" at bounding box center [681, 262] width 325 height 26
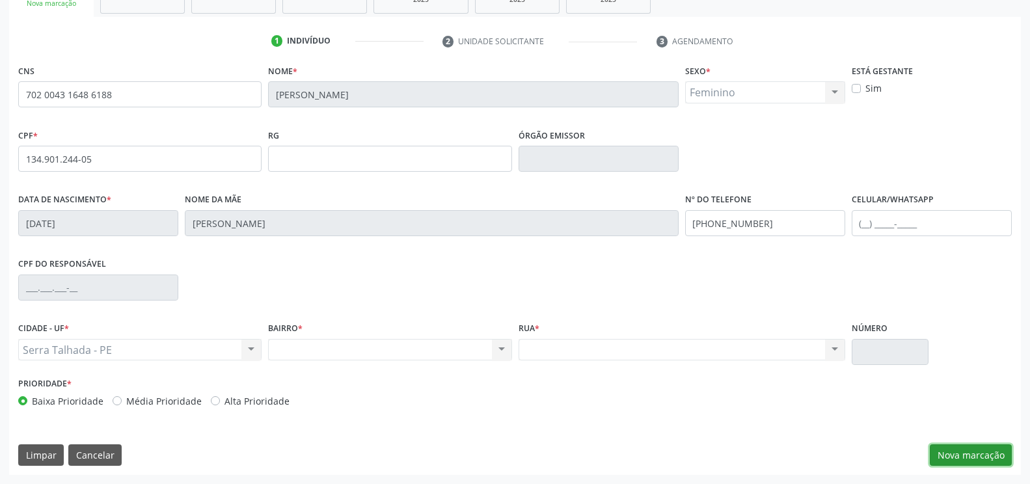
click at [973, 459] on button "Nova marcação" at bounding box center [971, 456] width 82 height 22
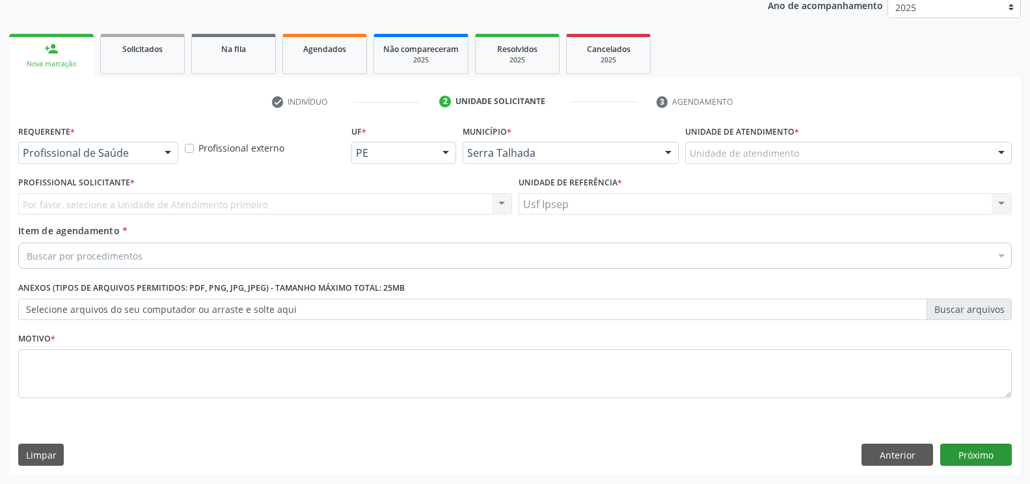
scroll to position [161, 0]
click at [164, 152] on div at bounding box center [168, 154] width 20 height 22
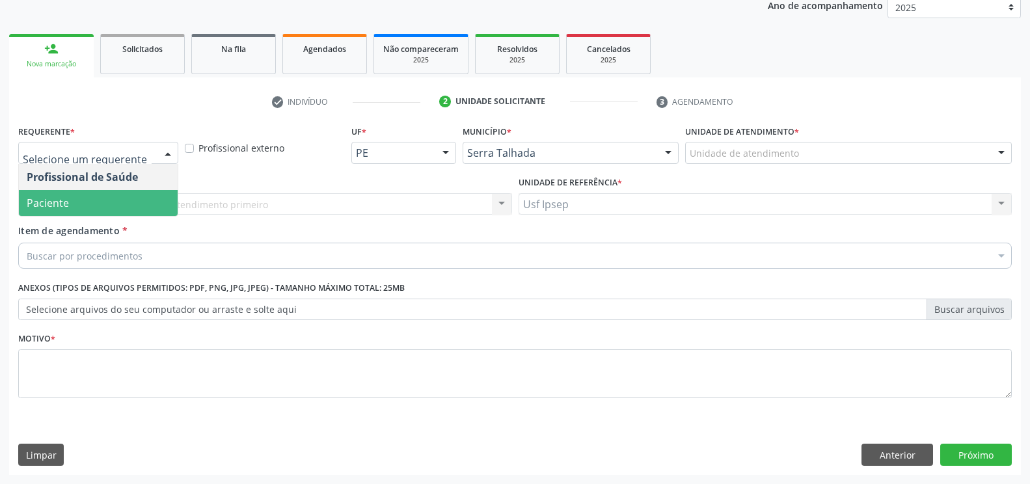
click at [80, 203] on span "Paciente" at bounding box center [98, 203] width 159 height 26
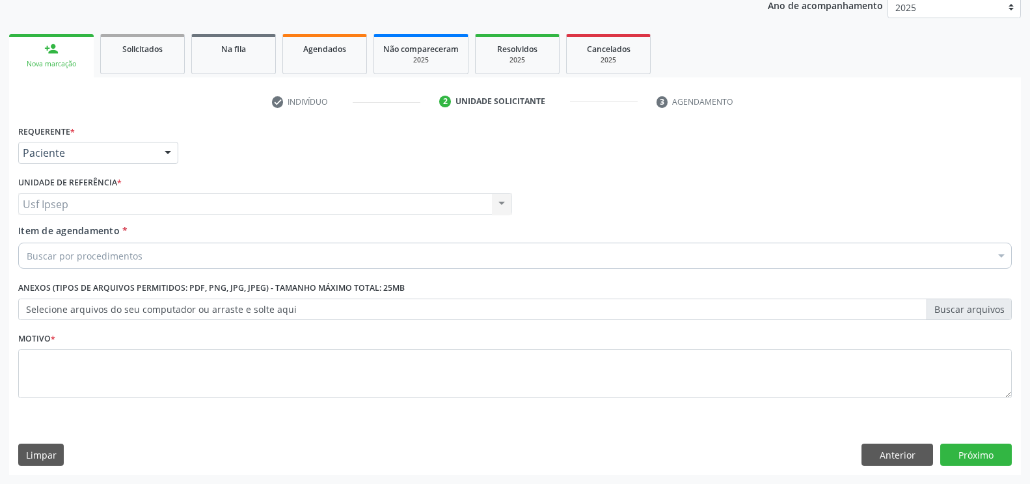
drag, startPoint x: 46, startPoint y: 251, endPoint x: 38, endPoint y: 258, distance: 10.2
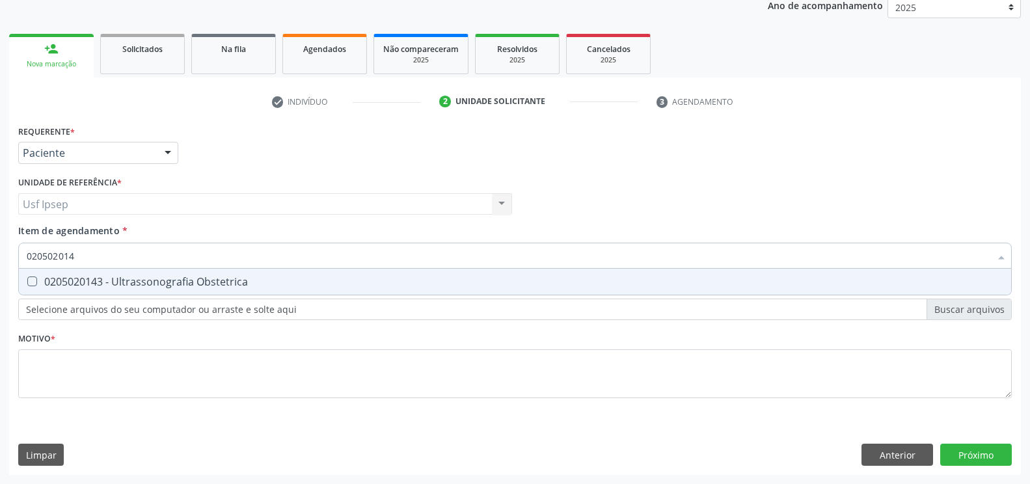
type input "0205020143"
click at [36, 288] on span "0205020143 - Ultrassonografia Obstetrica" at bounding box center [515, 282] width 993 height 26
checkbox Obstetrica "true"
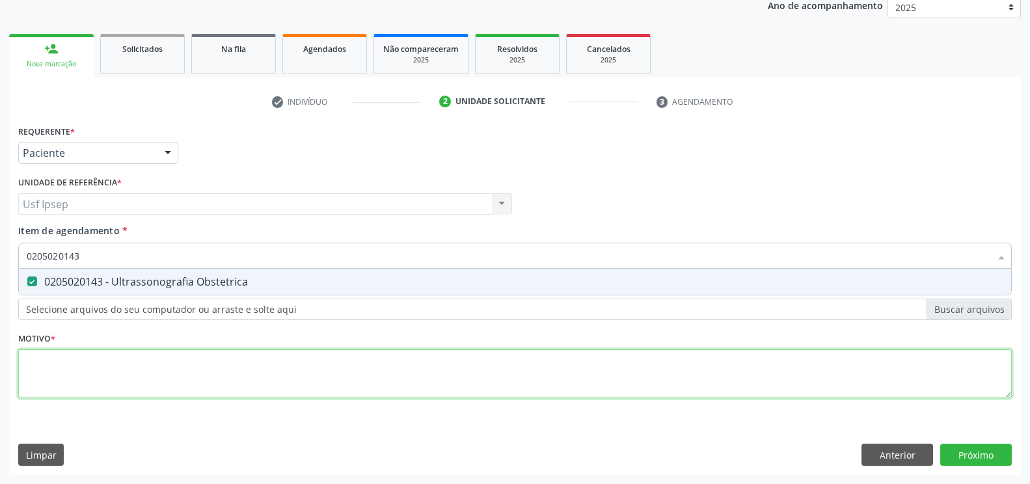
click at [44, 379] on div "Requerente * Paciente Profissional de Saúde Paciente Nenhum resultado encontrad…" at bounding box center [515, 269] width 994 height 295
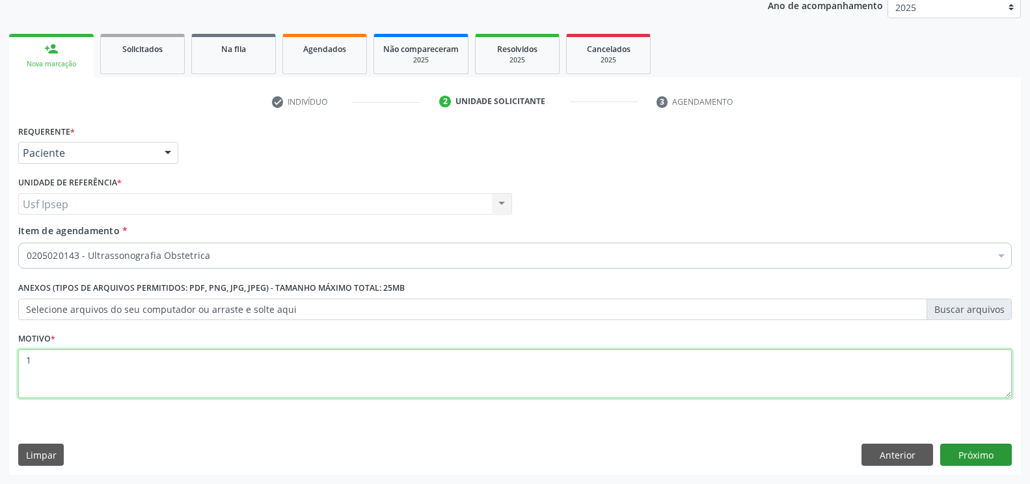
type textarea "1"
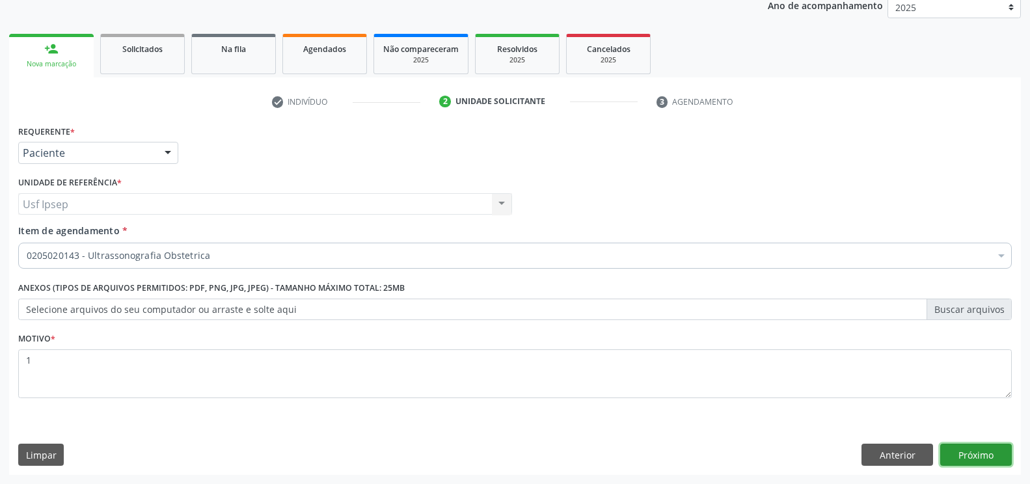
click at [974, 454] on button "Próximo" at bounding box center [976, 455] width 72 height 22
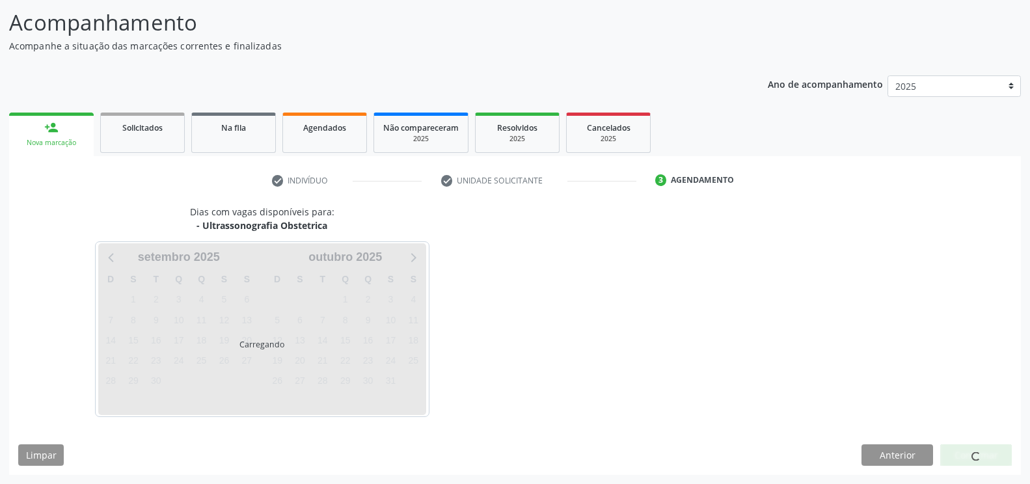
scroll to position [82, 0]
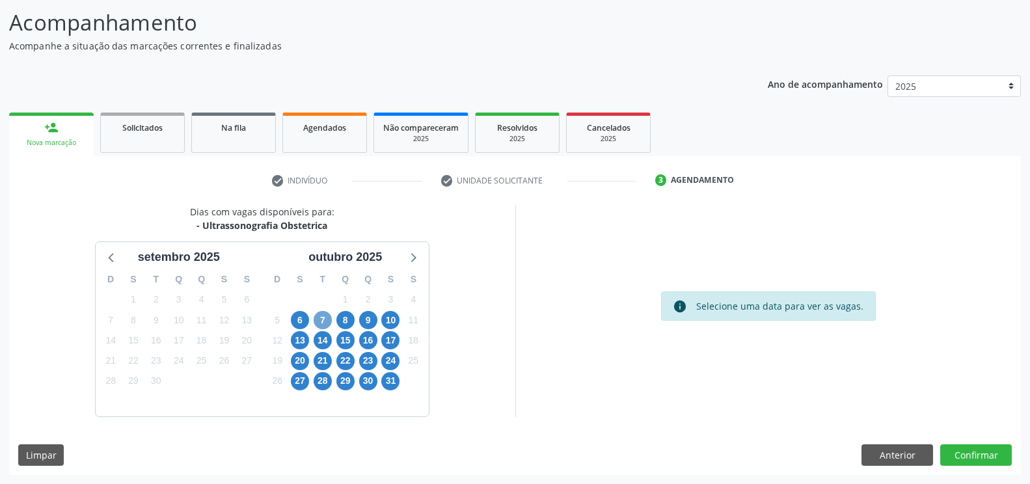
click at [324, 322] on span "7" at bounding box center [323, 320] width 18 height 18
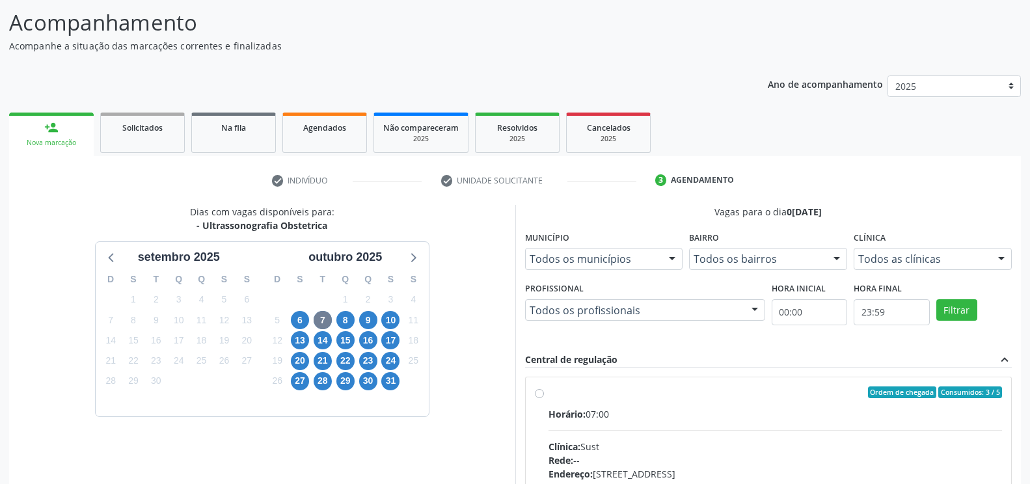
click at [549, 392] on label "Ordem de chegada Consumidos: 3 / 5 Horário: 07:00 Clínica: Sust Rede: -- Endere…" at bounding box center [776, 487] width 454 height 200
click at [536, 392] on input "Ordem de chegada Consumidos: 3 / 5 Horário: 07:00 Clínica: Sust Rede: -- Endere…" at bounding box center [539, 393] width 9 height 12
radio input "true"
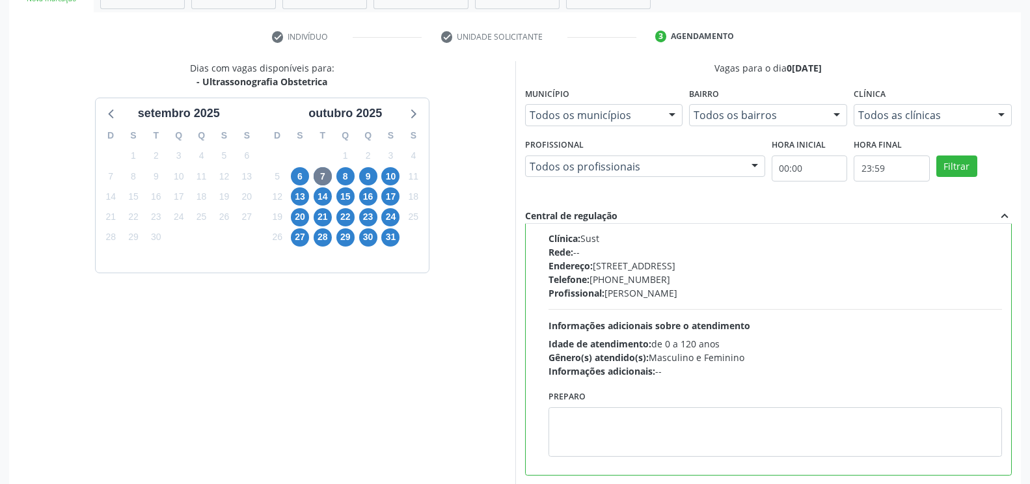
scroll to position [294, 0]
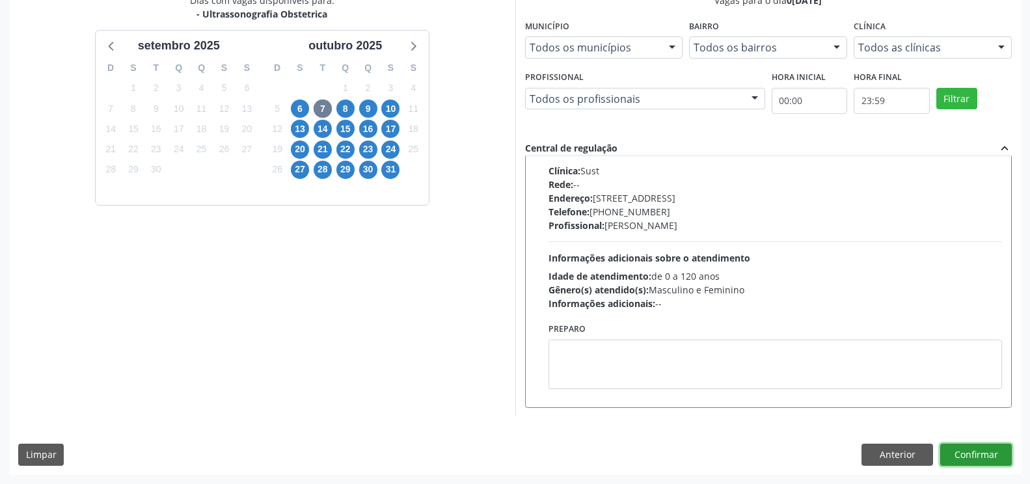
click at [967, 461] on button "Confirmar" at bounding box center [976, 455] width 72 height 22
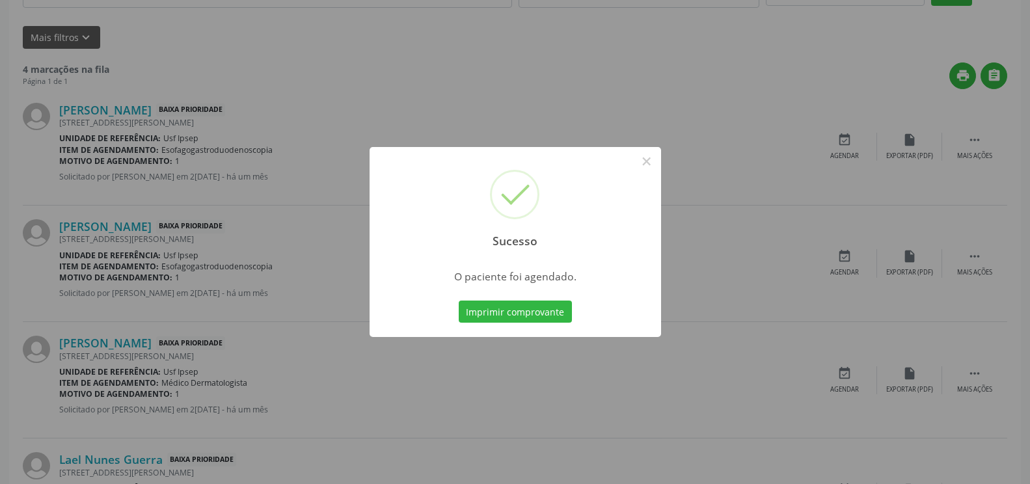
scroll to position [0, 0]
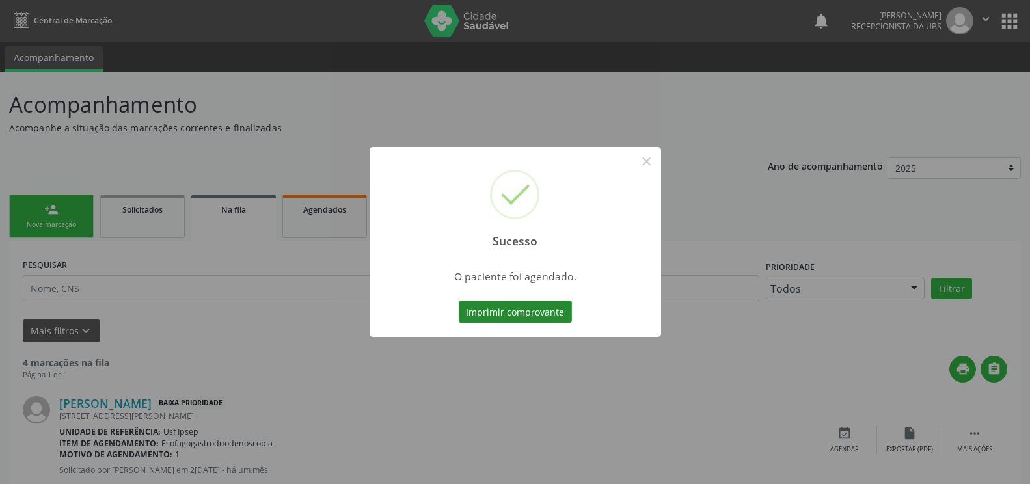
click at [478, 312] on button "Imprimir comprovante" at bounding box center [515, 312] width 113 height 22
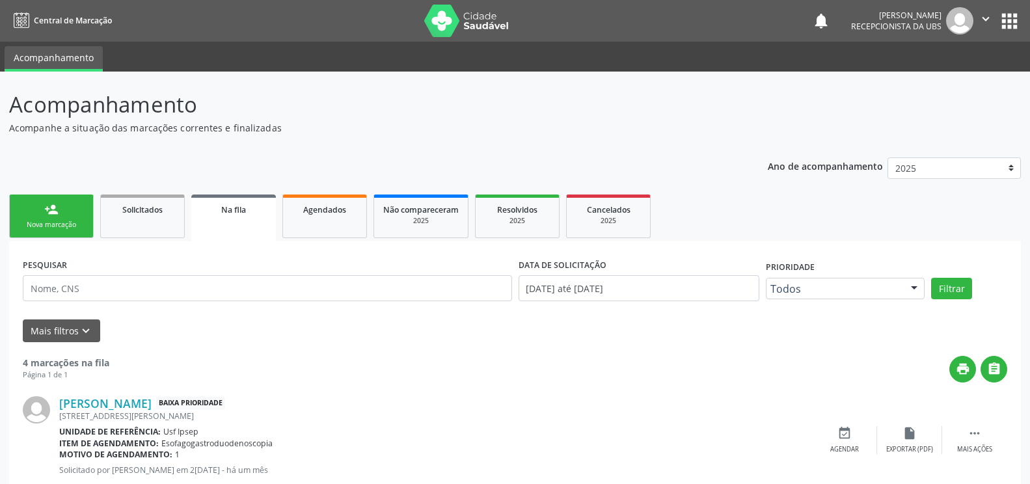
click at [42, 217] on link "person_add Nova marcação" at bounding box center [51, 217] width 85 height 44
